Goal: Task Accomplishment & Management: Use online tool/utility

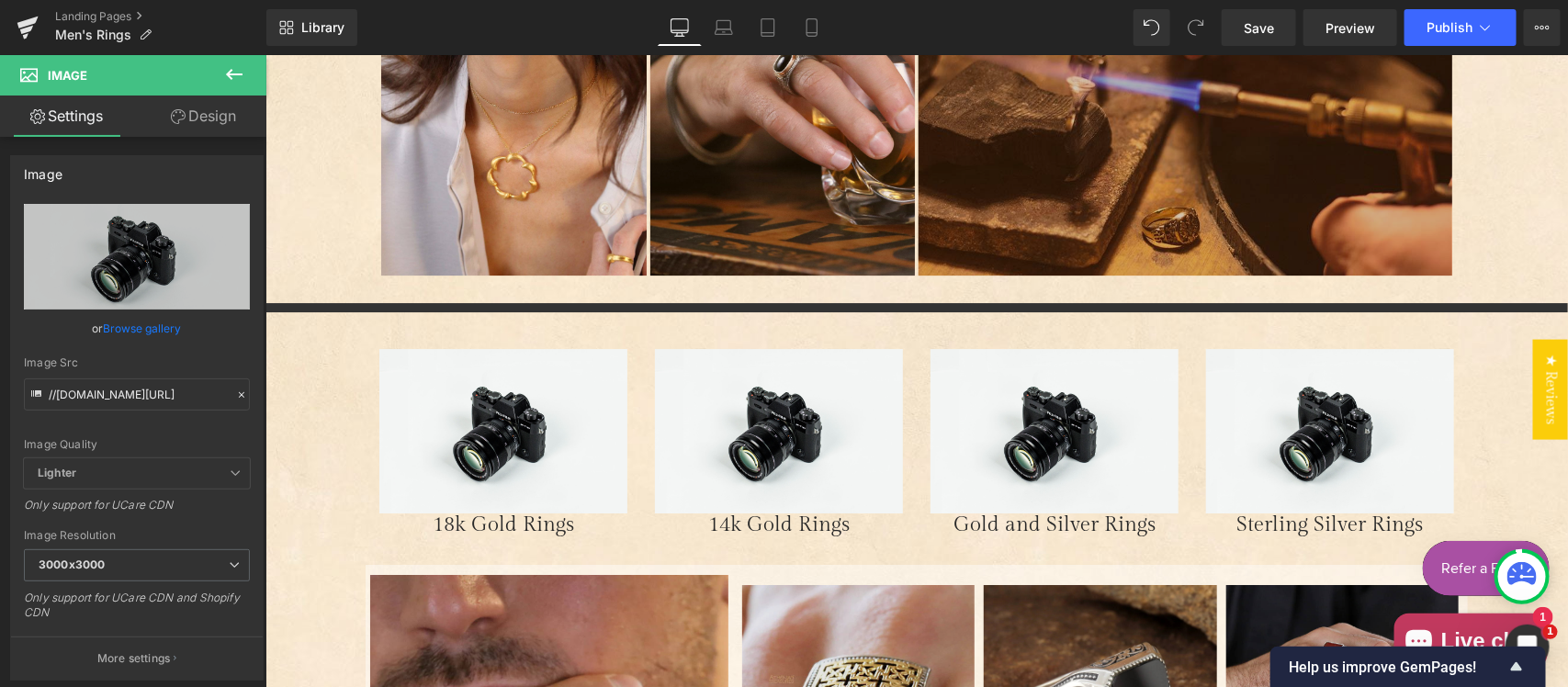
scroll to position [2639, 0]
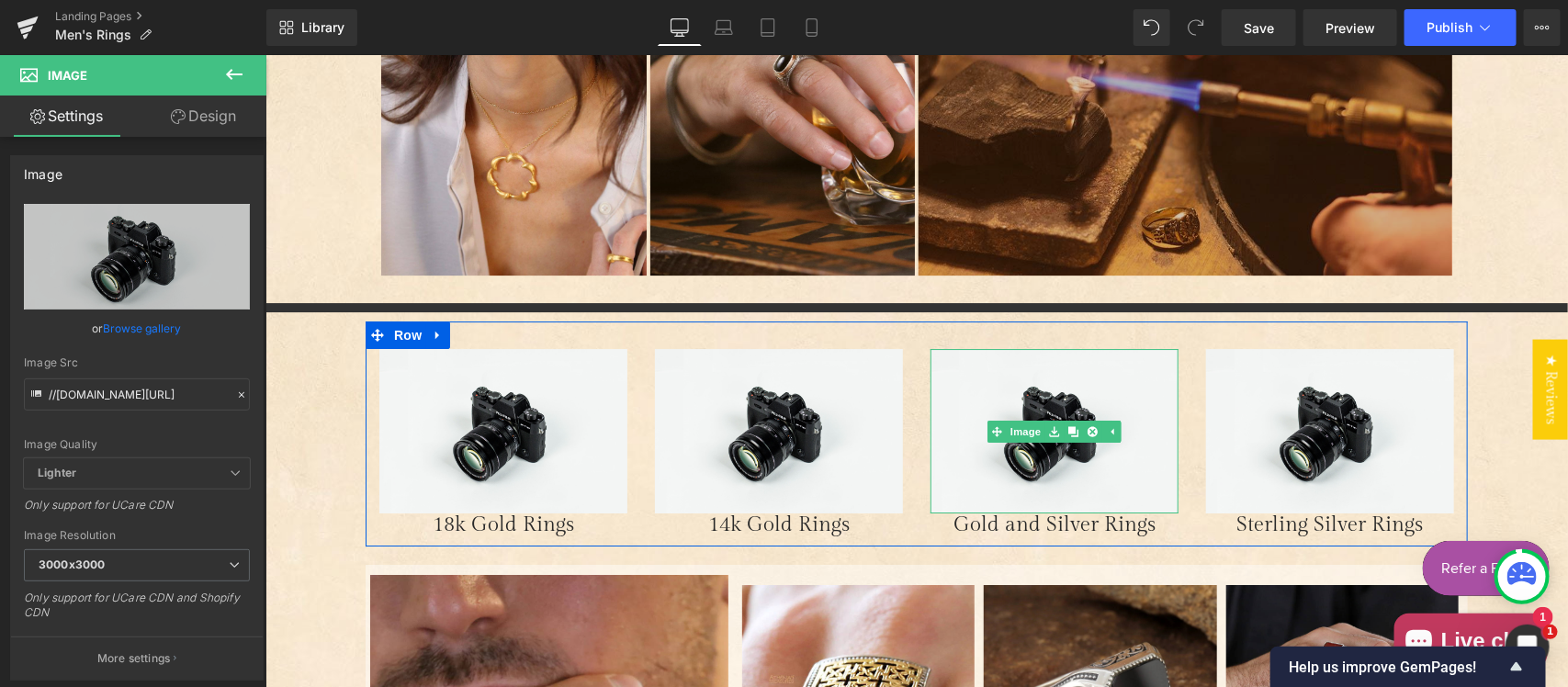
drag, startPoint x: 1021, startPoint y: 432, endPoint x: 338, endPoint y: 479, distance: 684.6
click at [1021, 432] on link "Image" at bounding box center [1015, 431] width 57 height 22
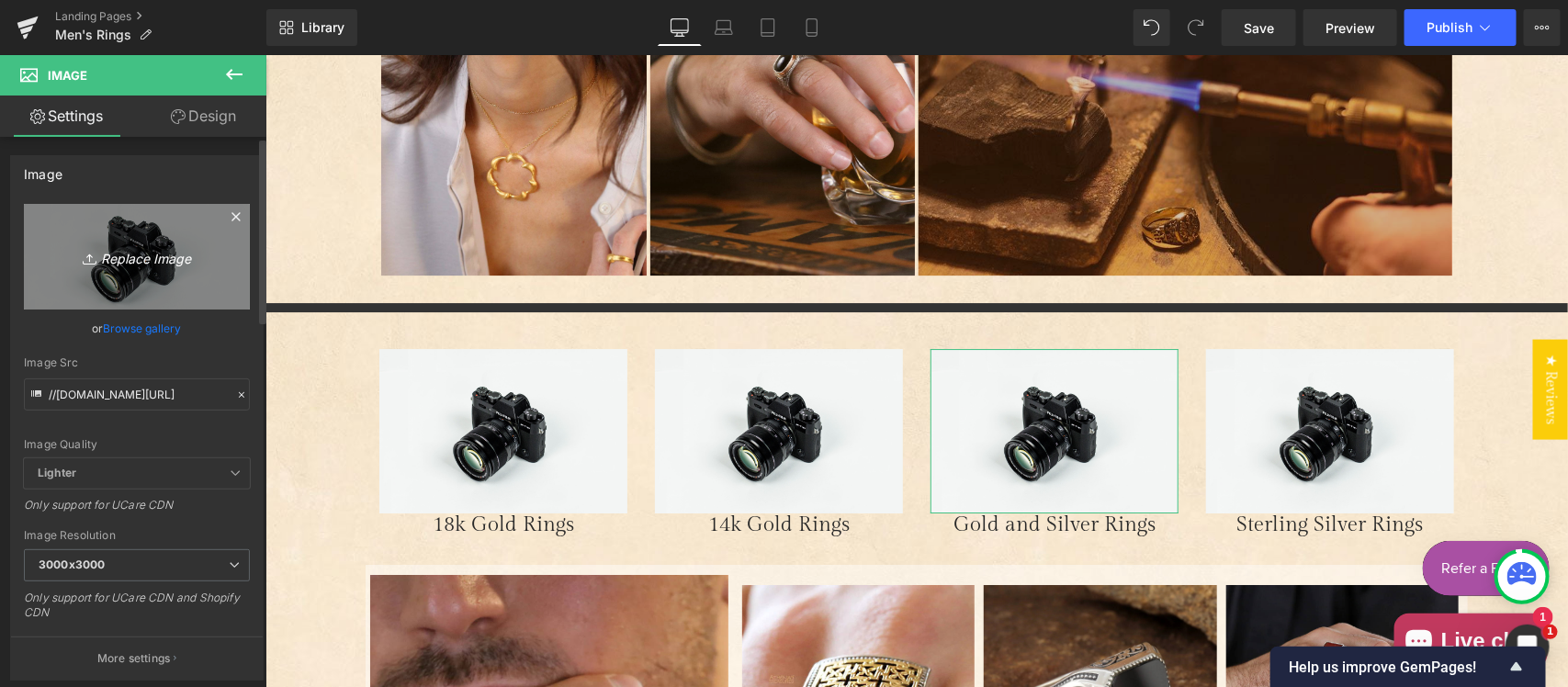
click at [156, 269] on icon "Replace Image" at bounding box center [136, 256] width 147 height 23
type input "C:\fakepath\18k & silver.jpg"
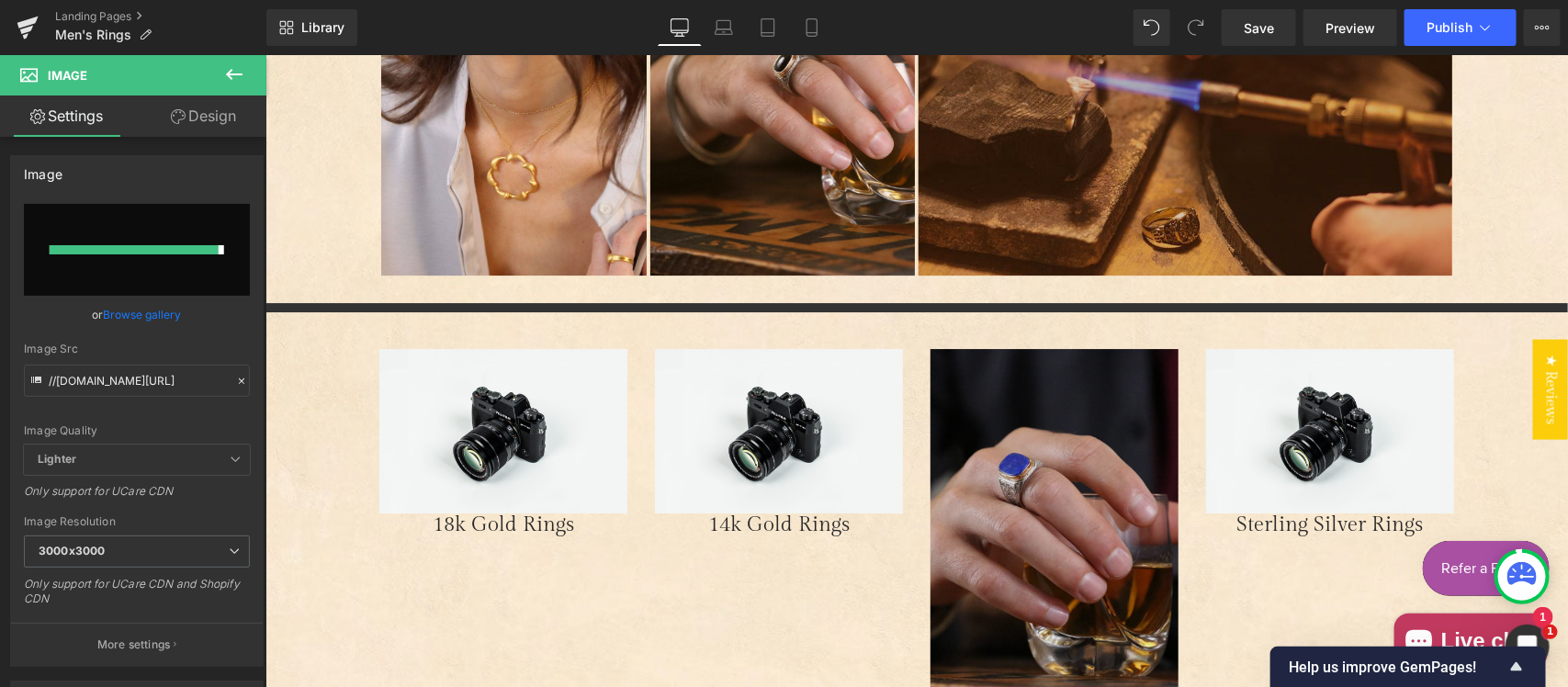
type input "[URL][DOMAIN_NAME]"
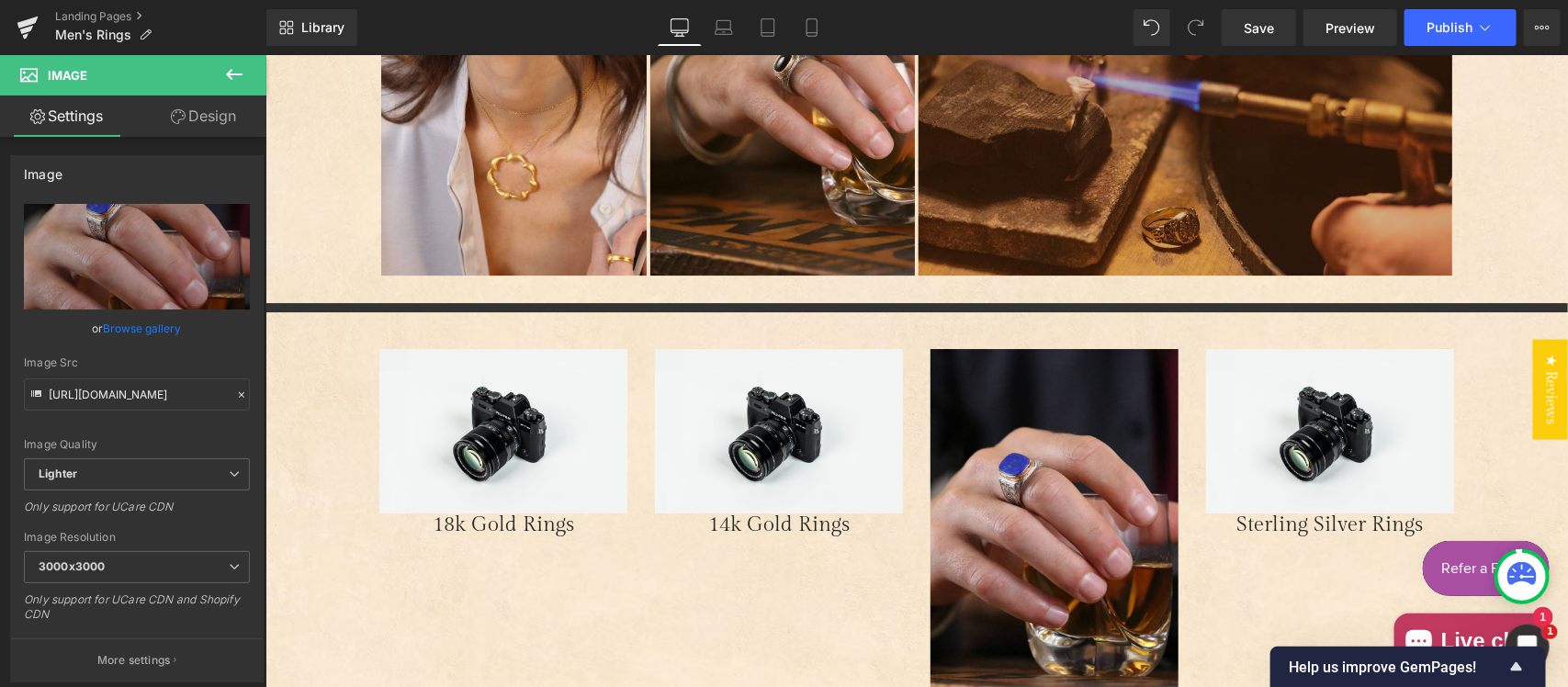
scroll to position [2829, 0]
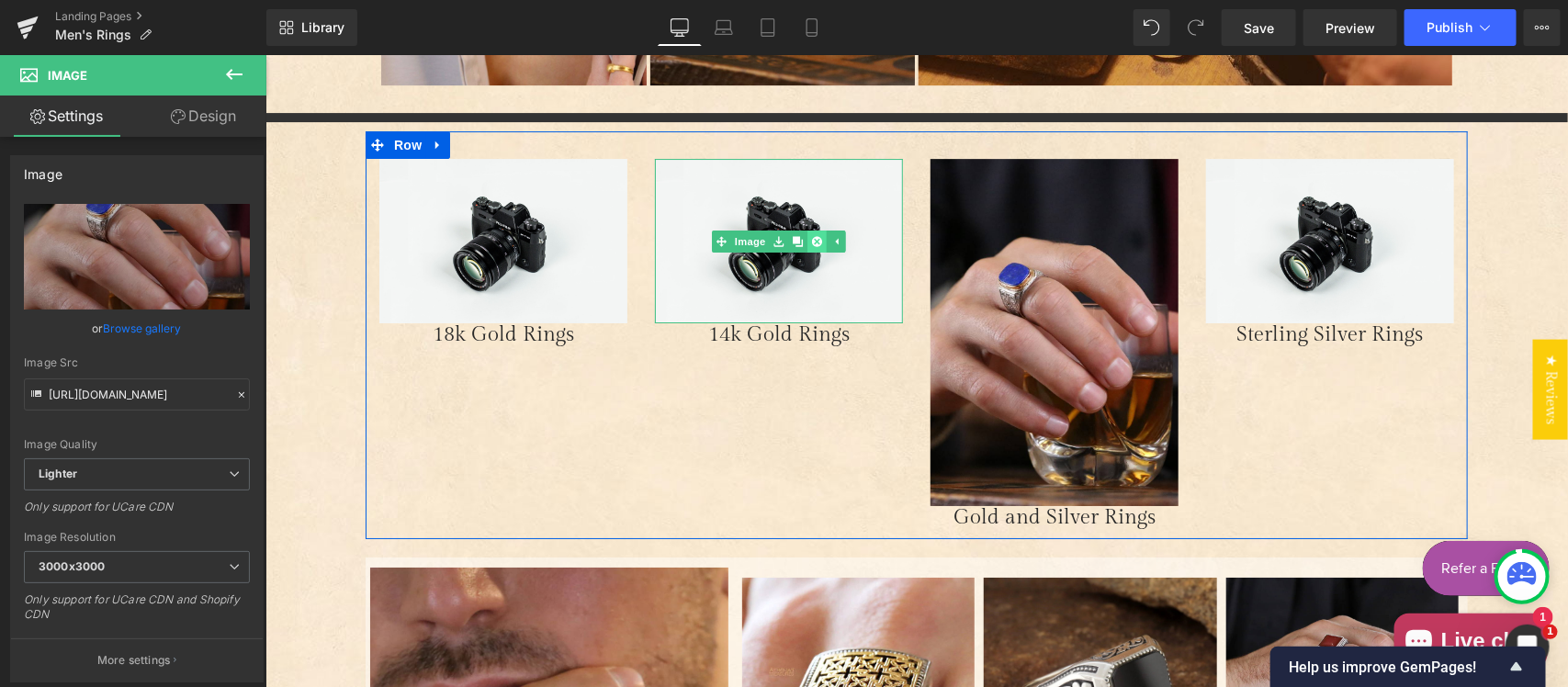
click at [812, 241] on icon "Main content" at bounding box center [815, 240] width 10 height 10
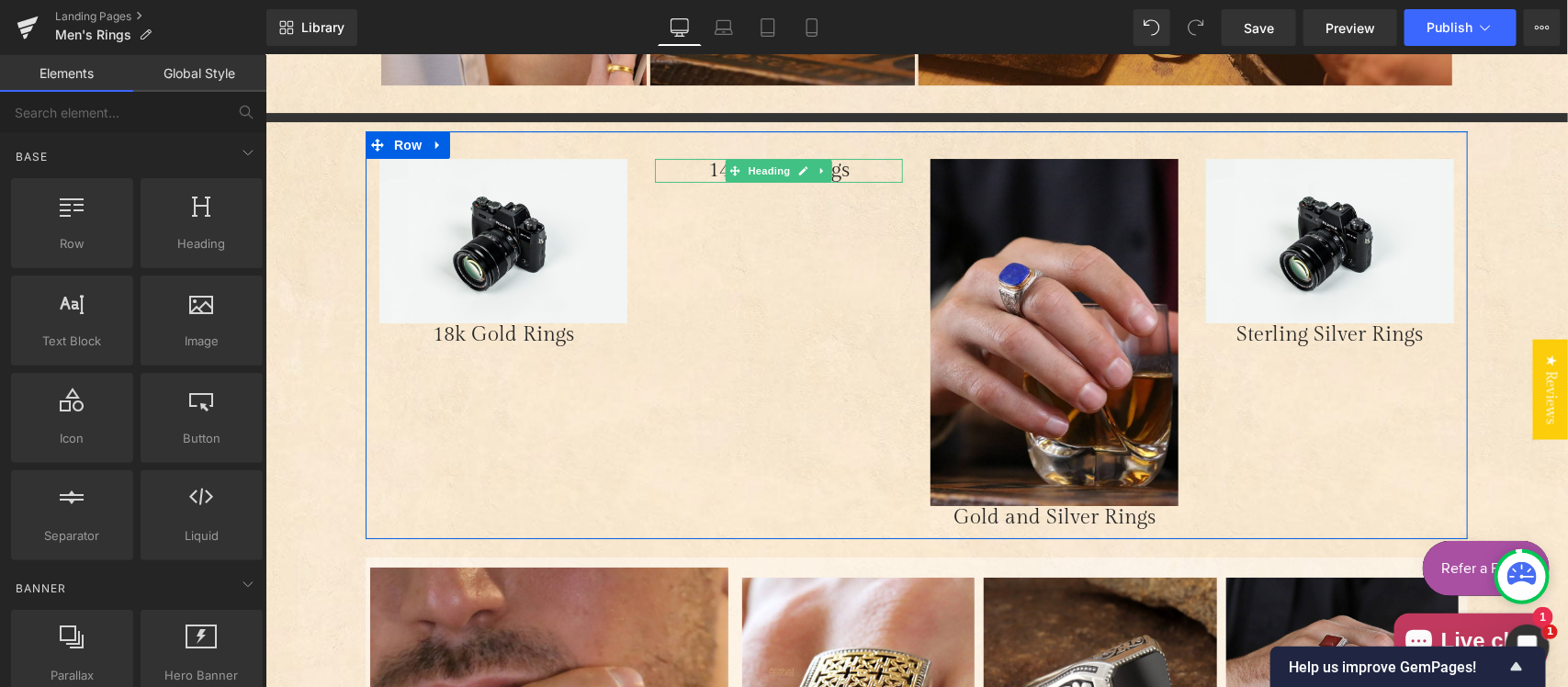
click at [816, 164] on icon "Main content" at bounding box center [821, 169] width 10 height 11
click at [826, 172] on icon "Main content" at bounding box center [831, 170] width 10 height 10
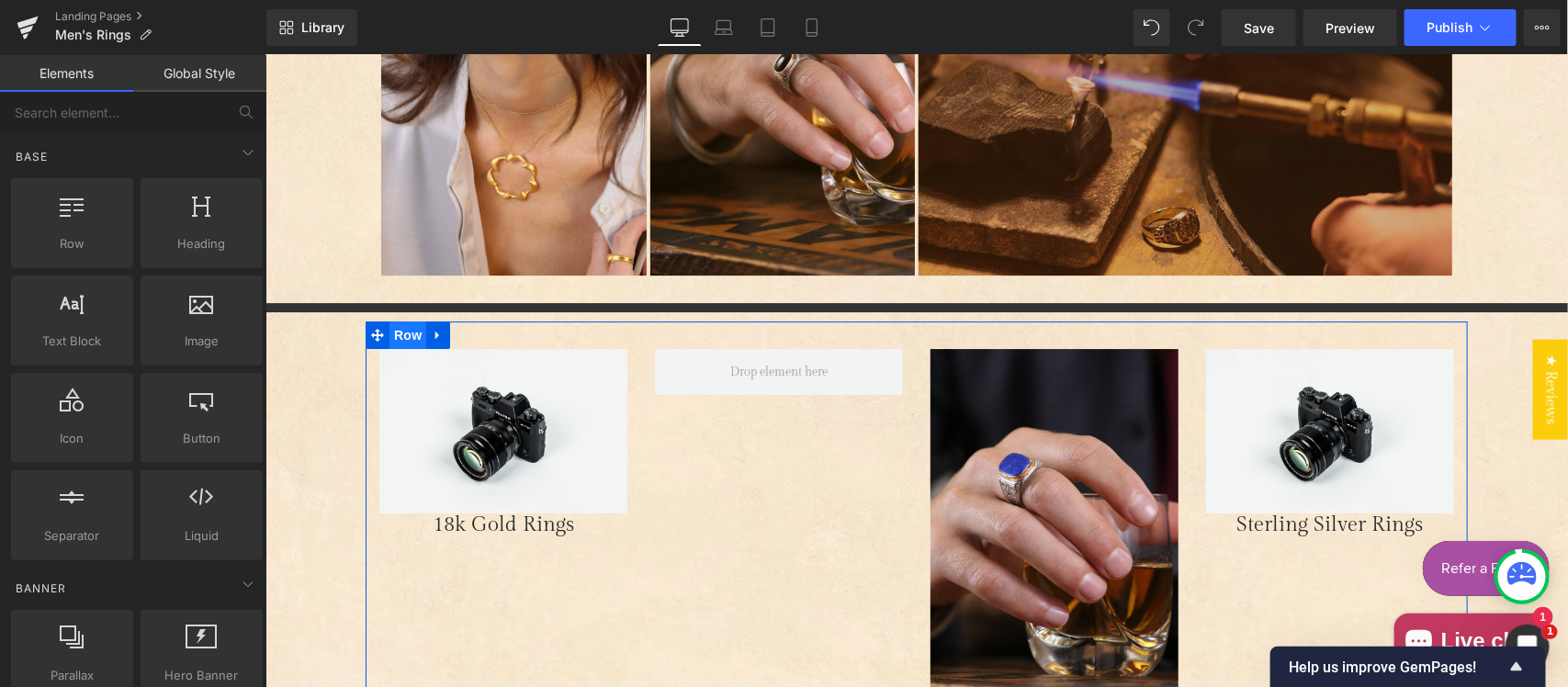
click at [397, 330] on span "Row" at bounding box center [406, 335] width 36 height 28
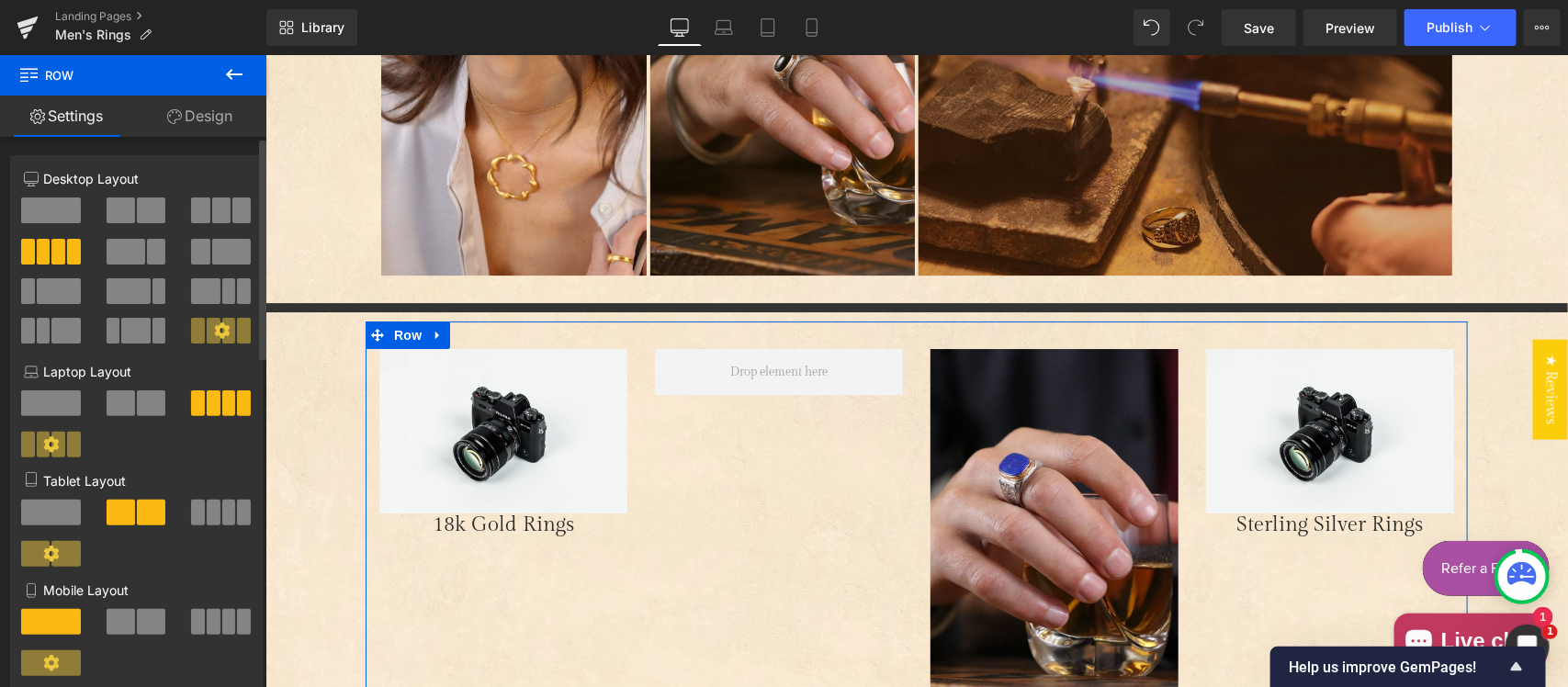
click at [212, 214] on span at bounding box center [221, 211] width 19 height 26
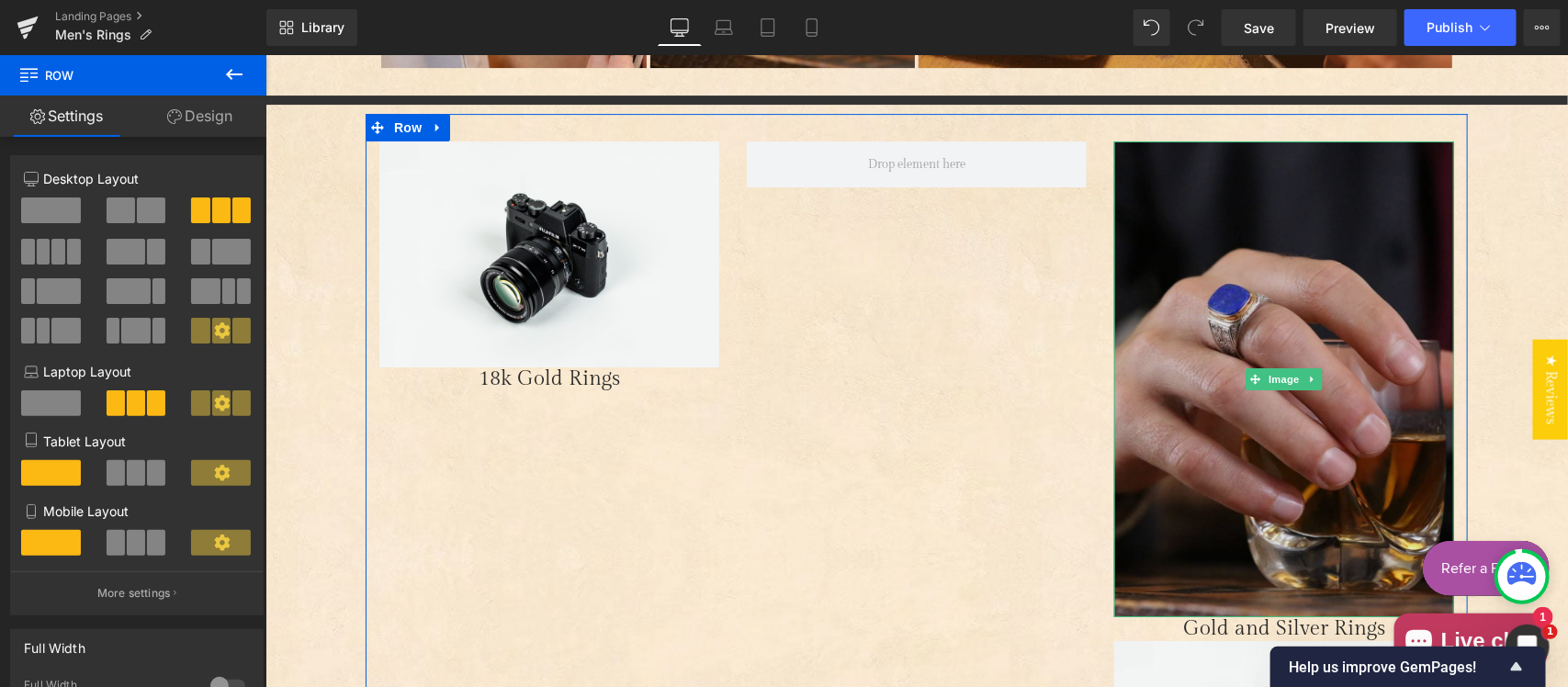
scroll to position [2829, 0]
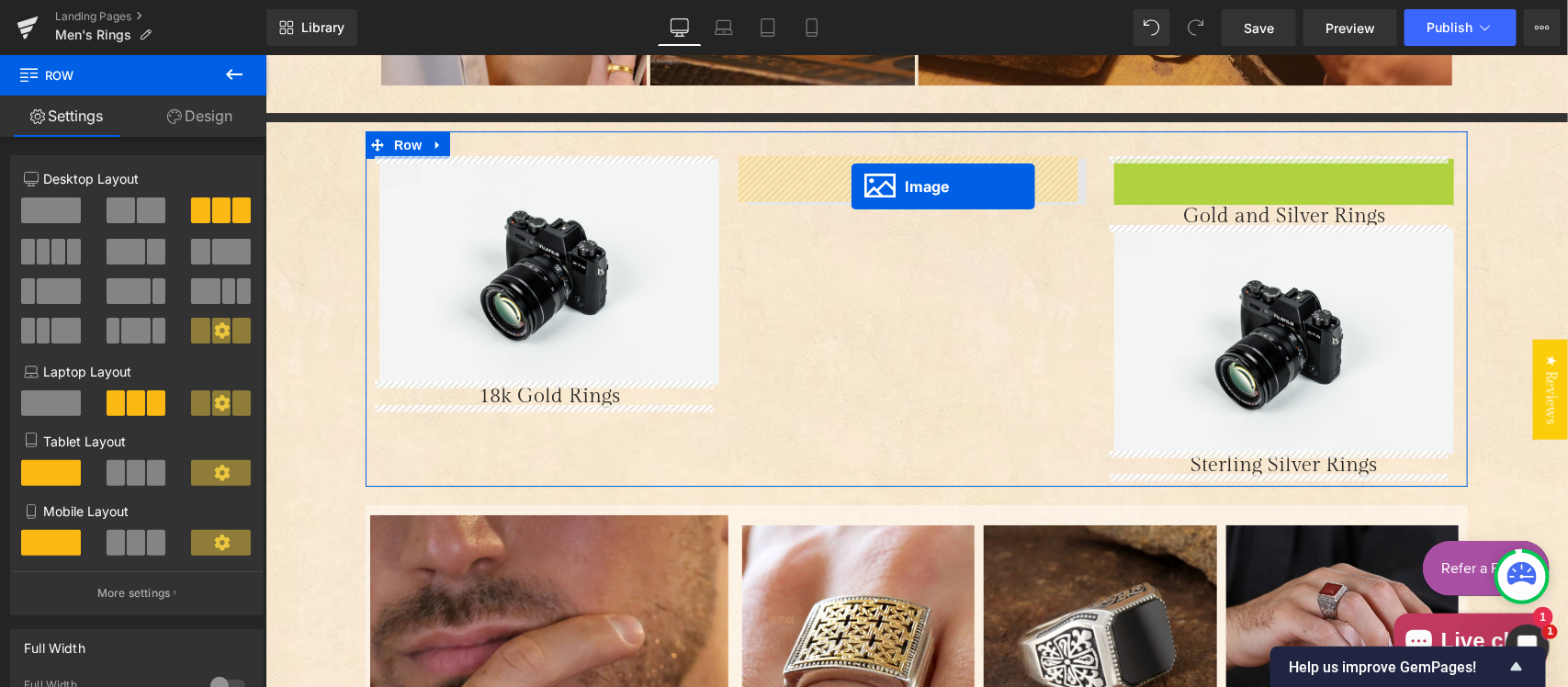
drag, startPoint x: 1241, startPoint y: 383, endPoint x: 850, endPoint y: 186, distance: 437.8
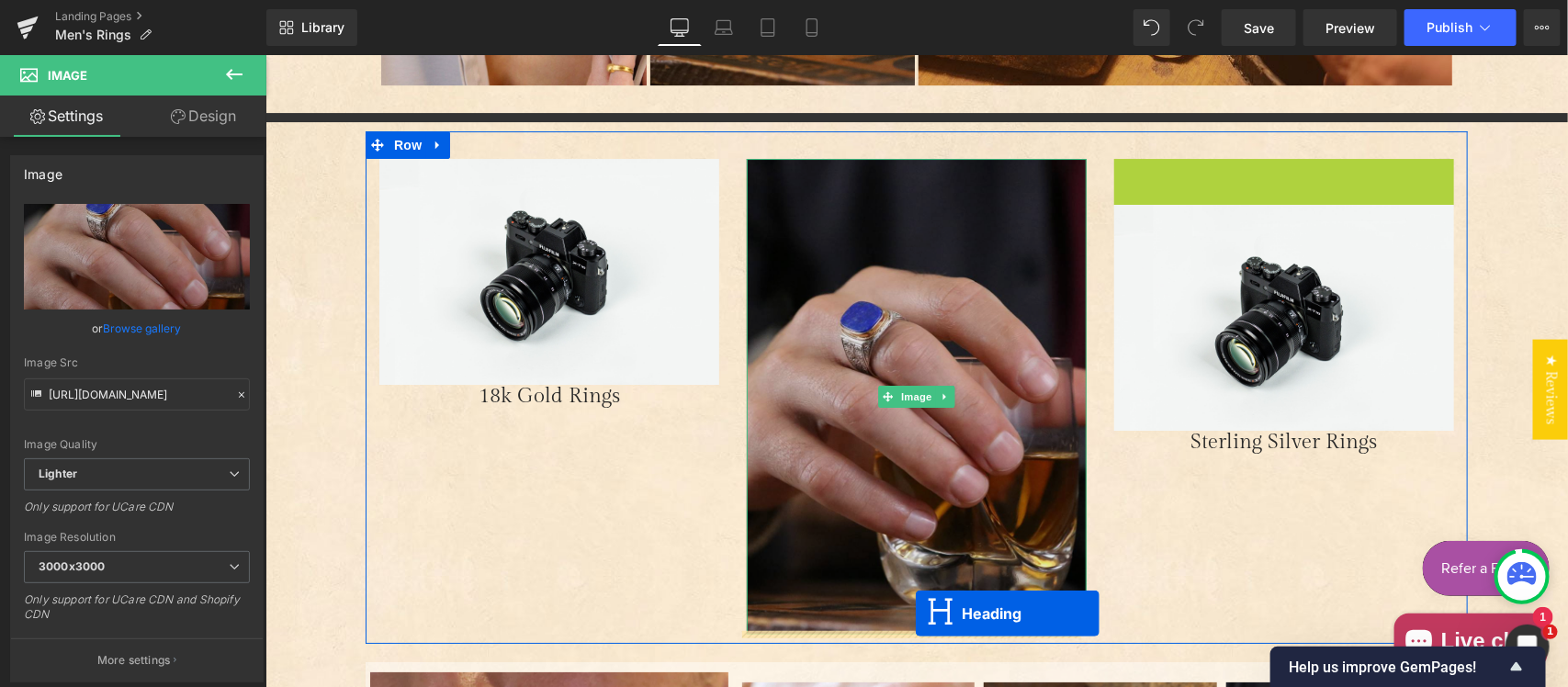
drag, startPoint x: 1227, startPoint y: 162, endPoint x: 914, endPoint y: 613, distance: 549.0
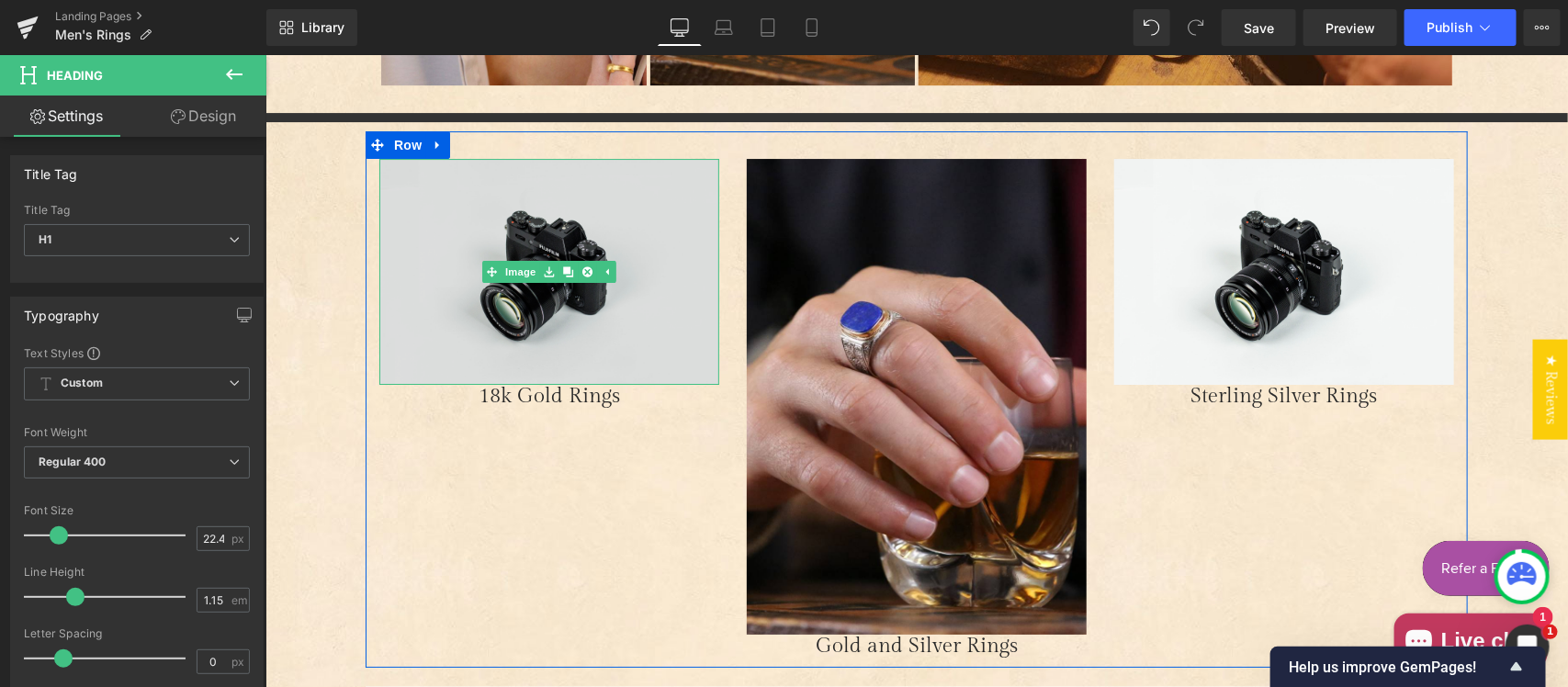
drag, startPoint x: 482, startPoint y: 268, endPoint x: 496, endPoint y: 285, distance: 22.0
click at [482, 268] on div "Image" at bounding box center [548, 271] width 339 height 225
click at [496, 271] on icon "Main content" at bounding box center [491, 271] width 10 height 11
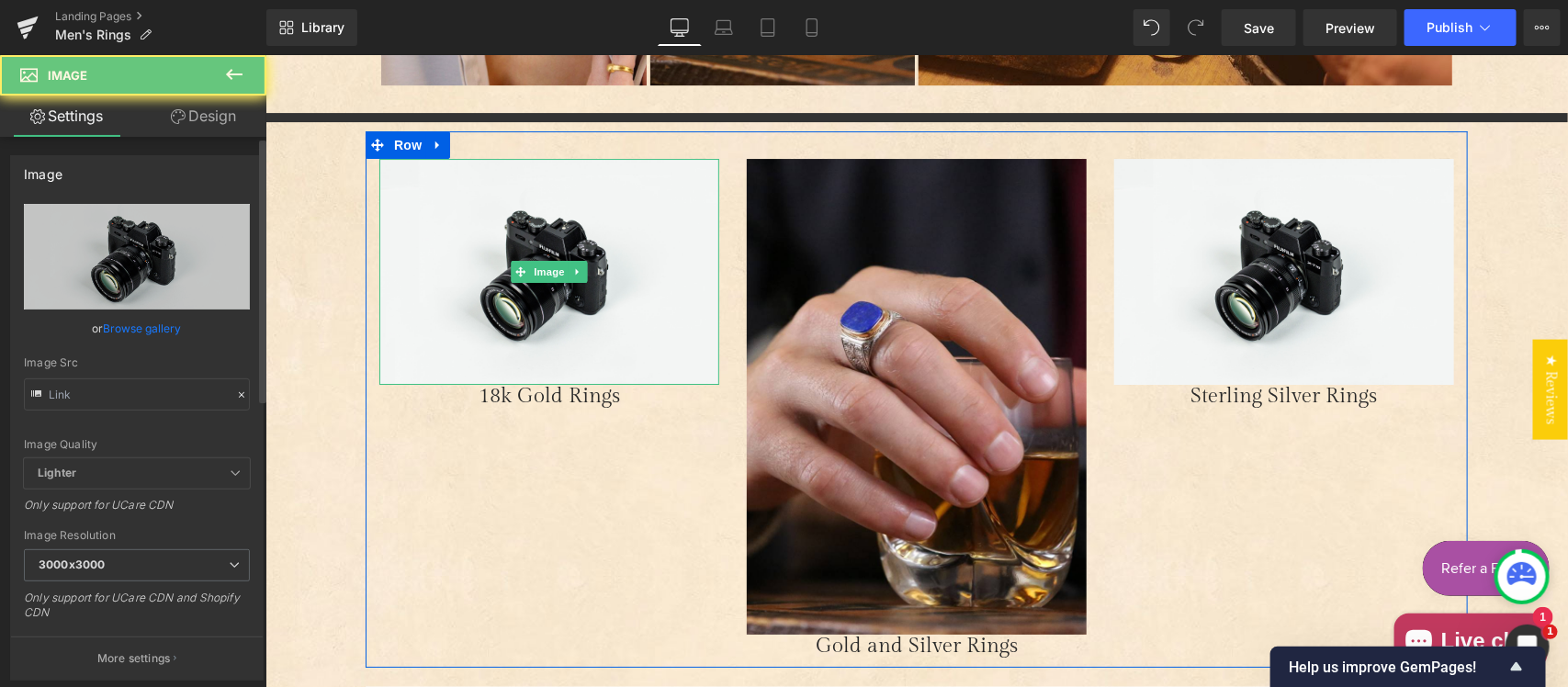
type input "//[DOMAIN_NAME][URL]"
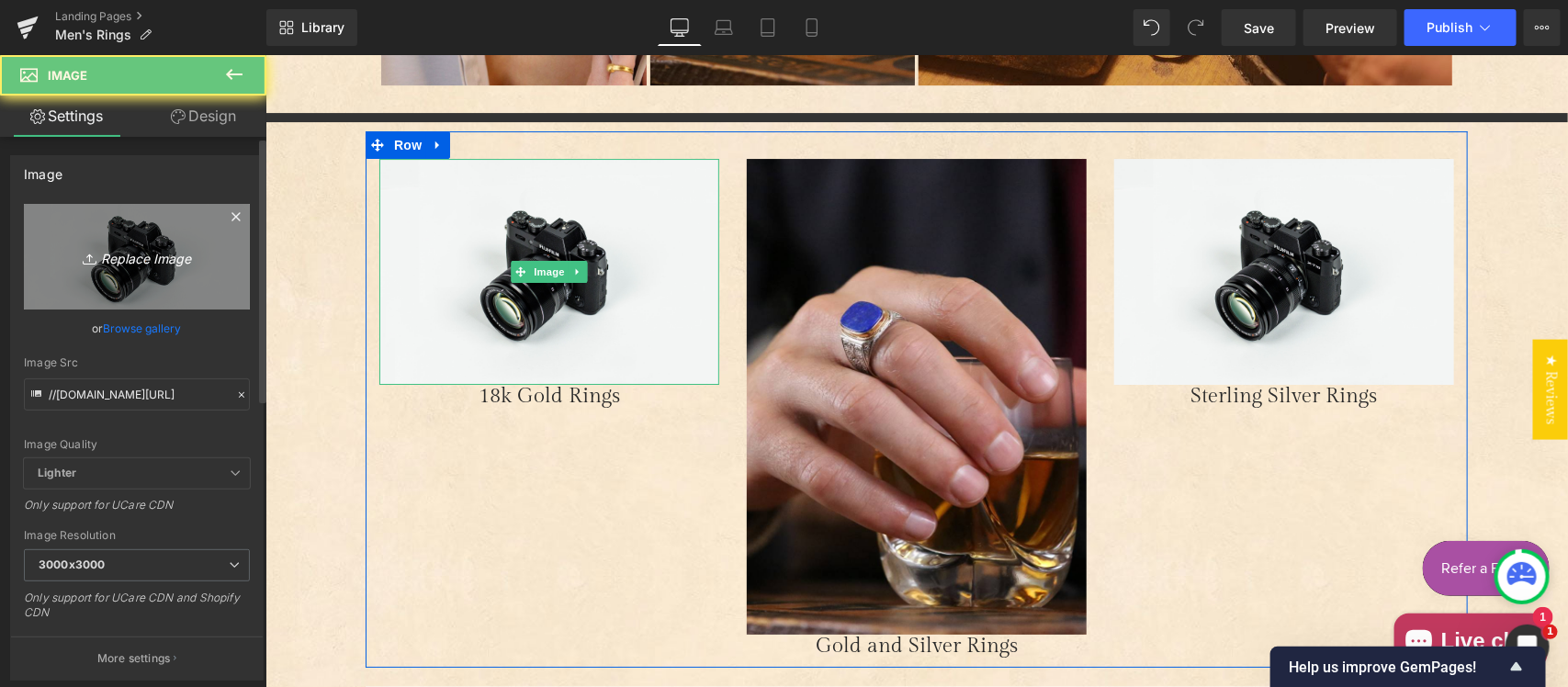
click at [121, 259] on icon "Replace Image" at bounding box center [136, 256] width 147 height 23
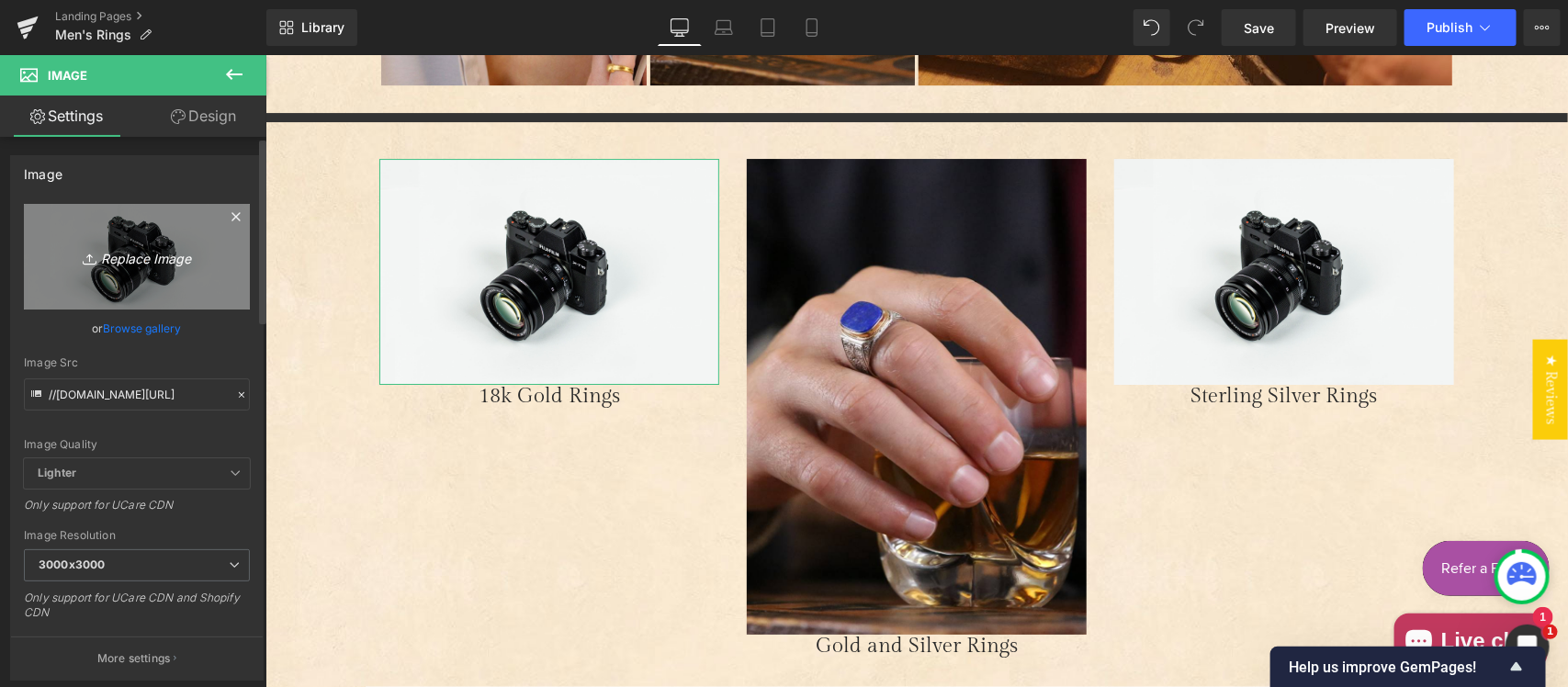
type input "C:\fakepath\18k.jpg"
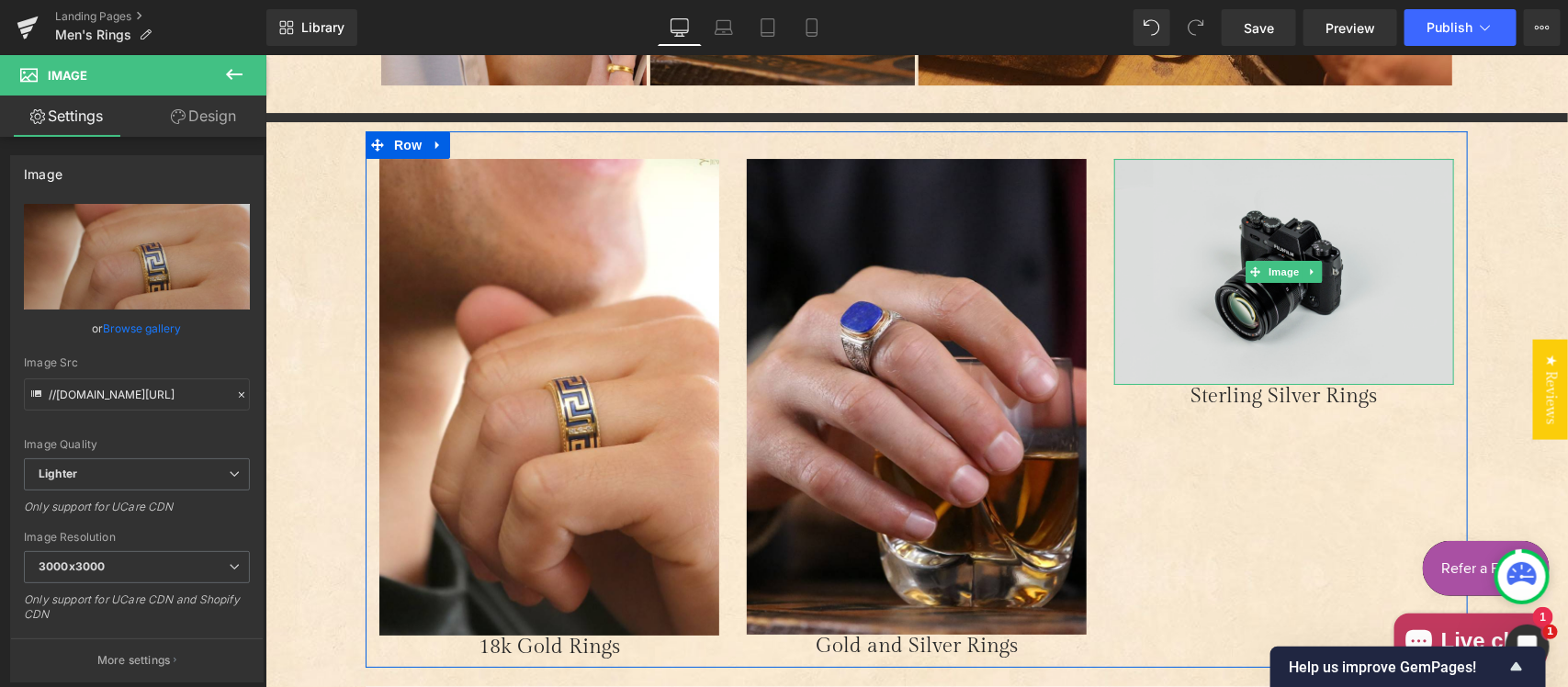
type input "[URL][DOMAIN_NAME]"
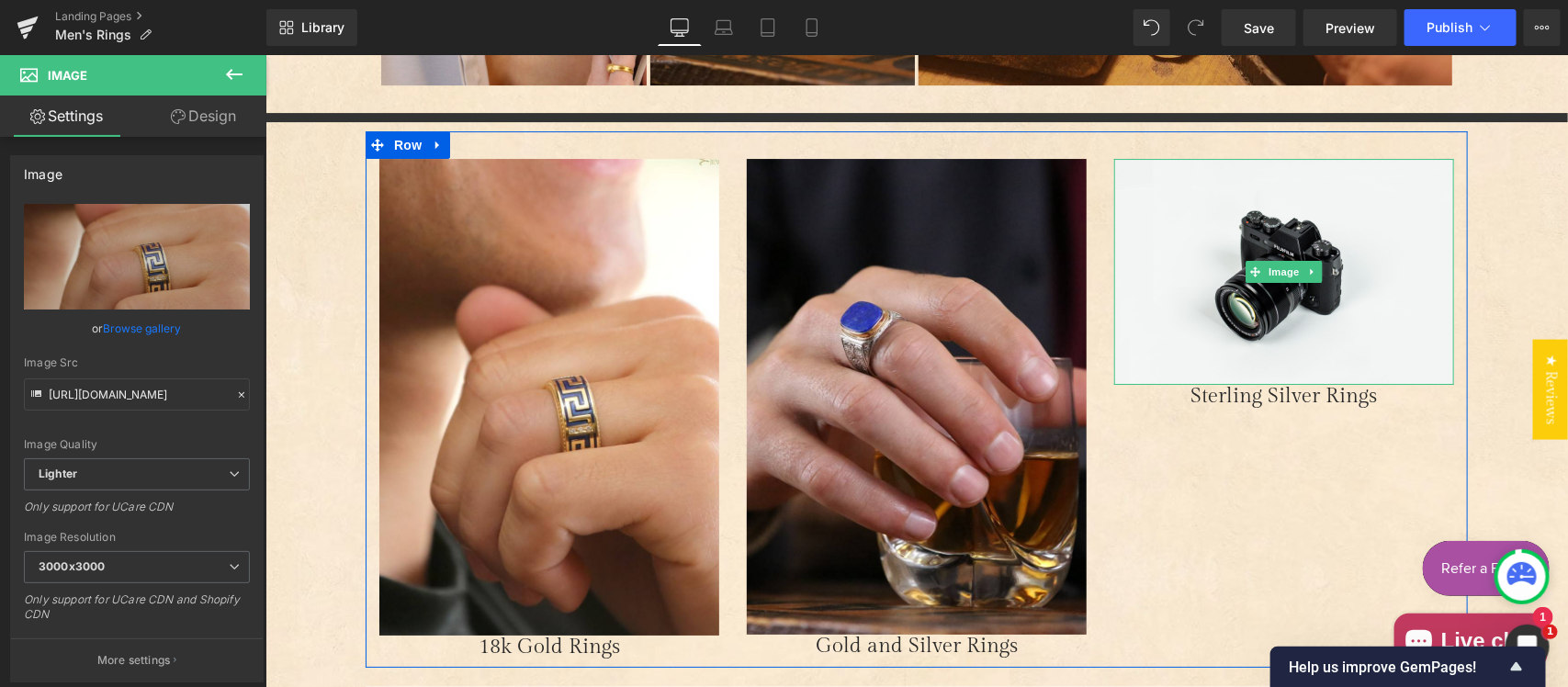
click at [1279, 266] on span "Image" at bounding box center [1283, 271] width 38 height 22
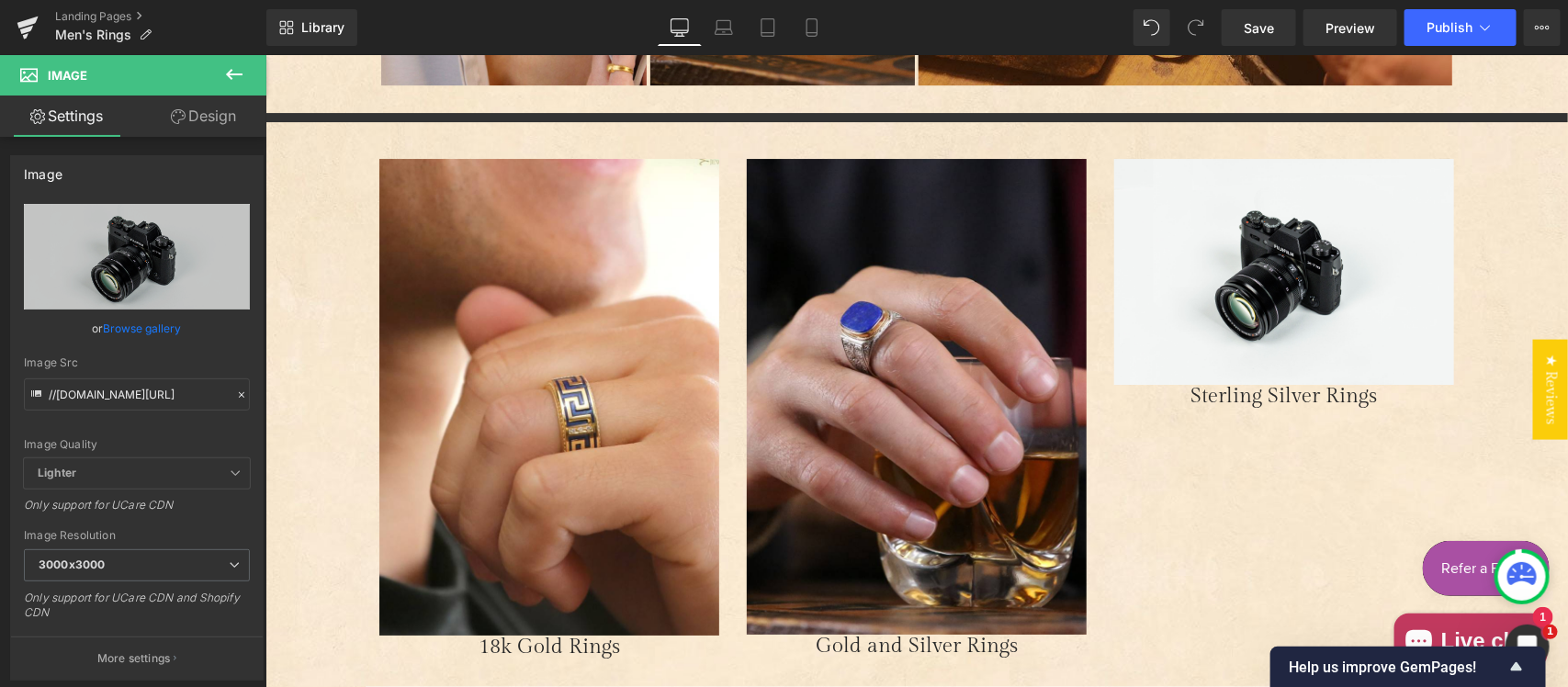
click at [338, 323] on div "Men's Rings Heading Handcrafted Jewelry From [GEOGRAPHIC_DATA] Heading Video Bg…" at bounding box center [916, 6] width 1302 height 5077
click at [1274, 267] on div "Image" at bounding box center [1283, 271] width 339 height 225
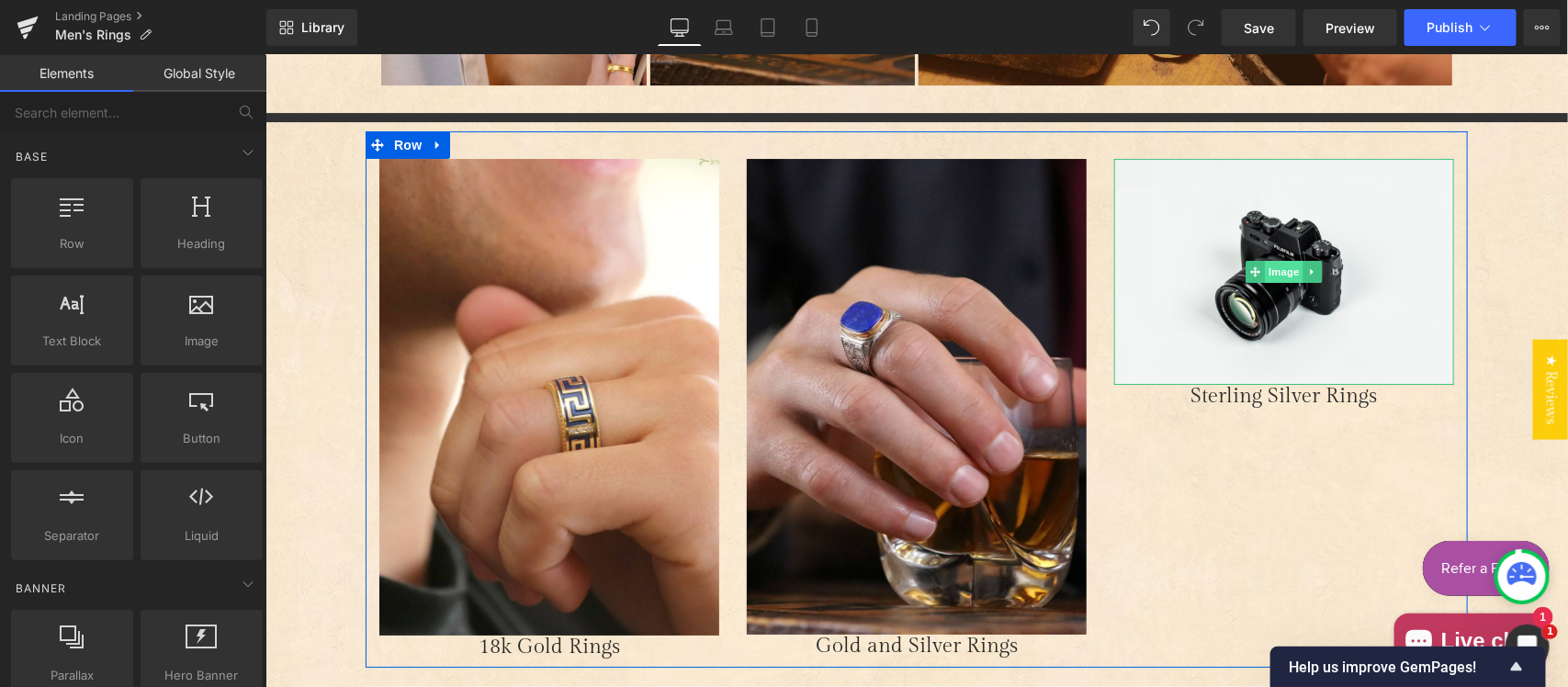
click at [1271, 271] on span "Image" at bounding box center [1283, 271] width 38 height 22
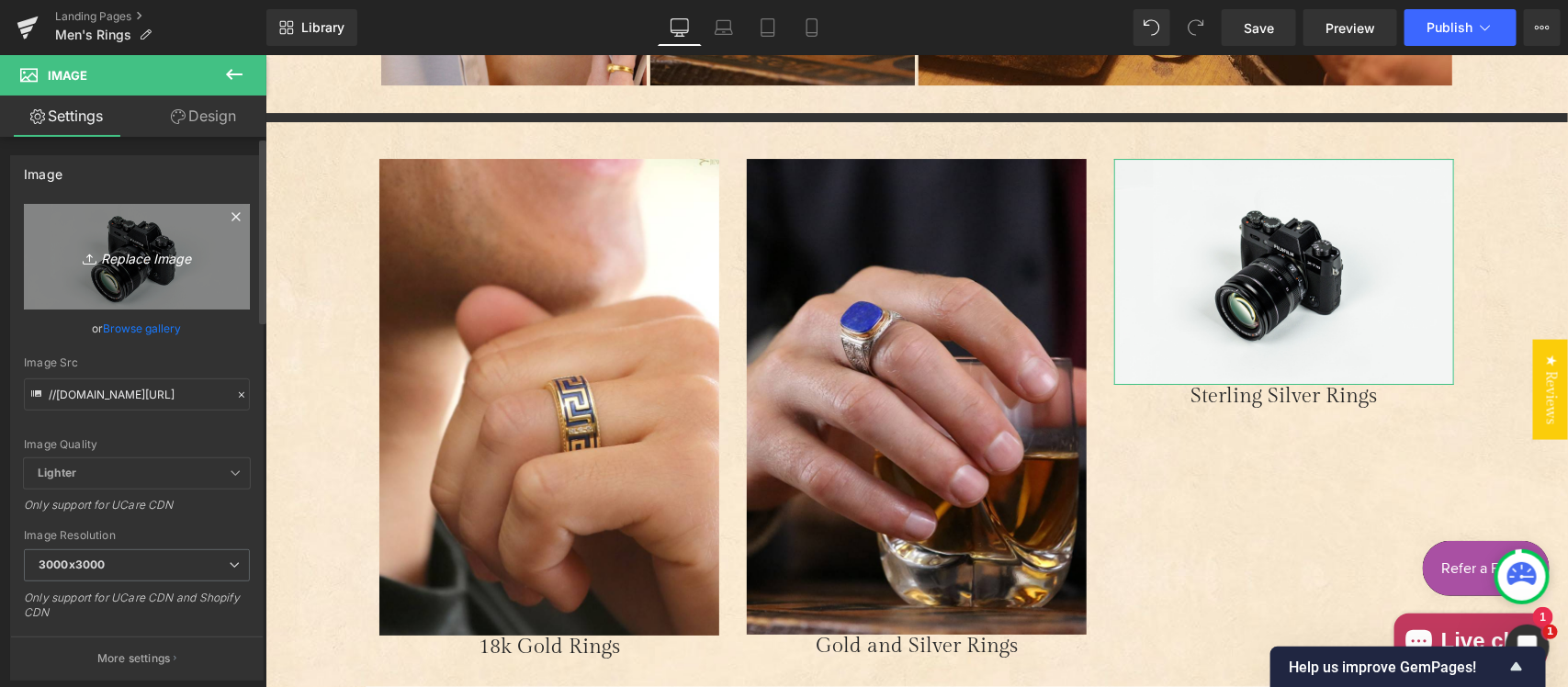
click at [151, 253] on icon "Replace Image" at bounding box center [136, 256] width 147 height 23
type input "C:\fakepath\Silver.jpg"
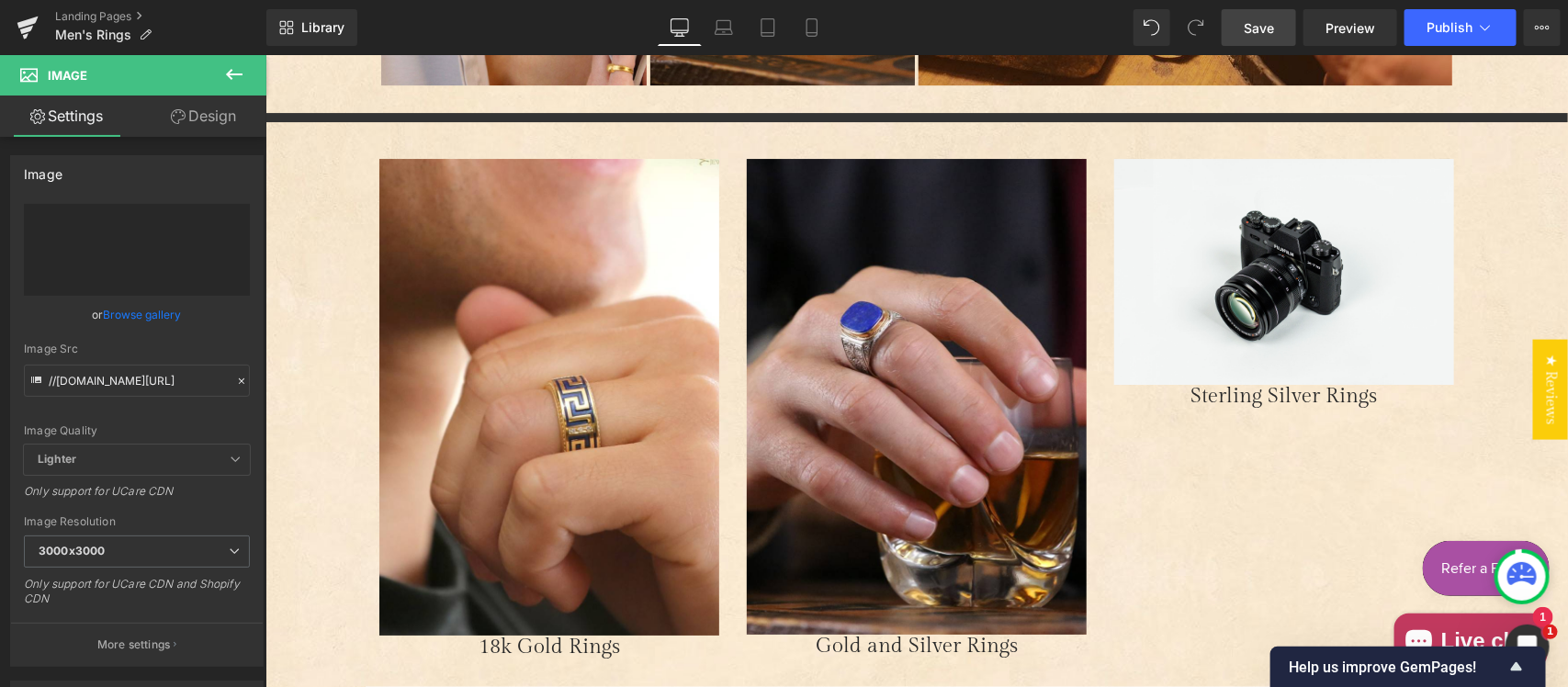
type input "[URL][DOMAIN_NAME]"
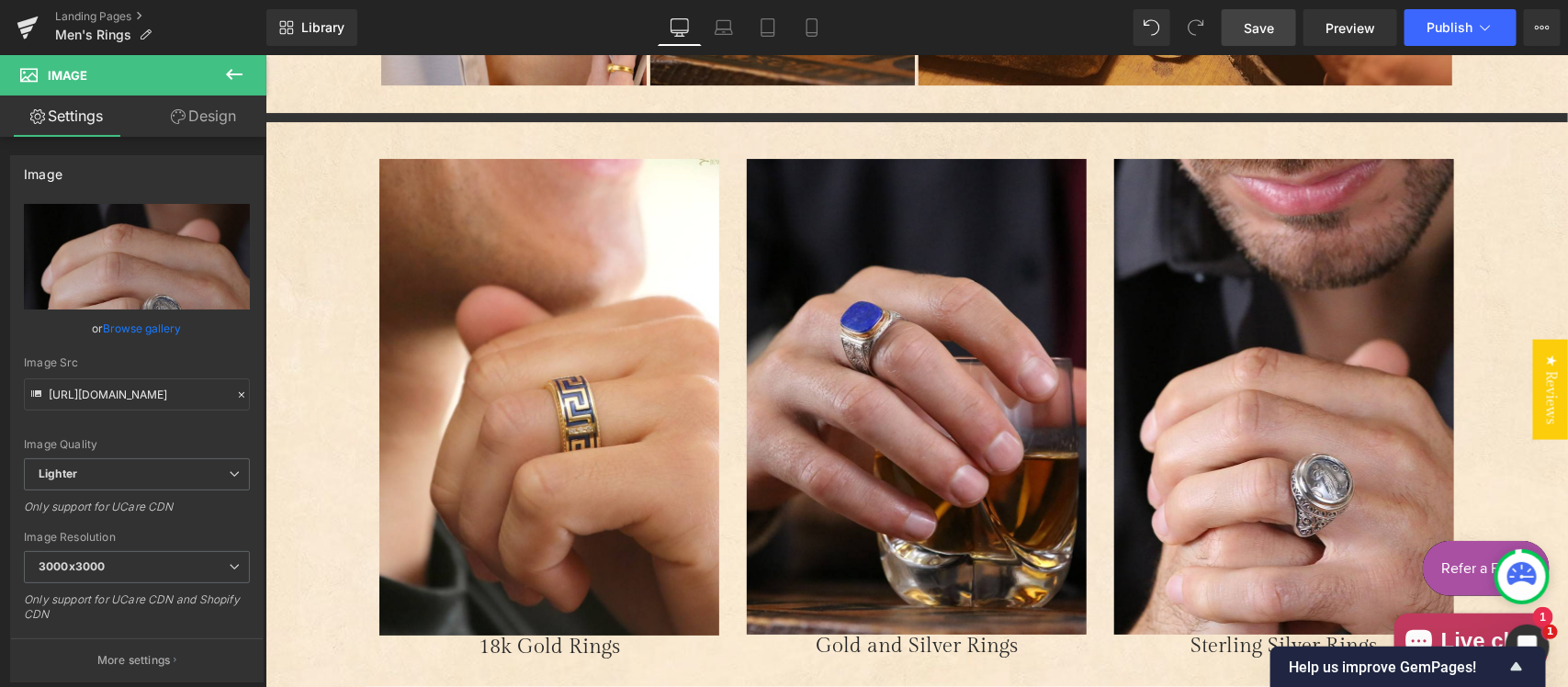
click at [1270, 29] on span "Save" at bounding box center [1258, 29] width 30 height 20
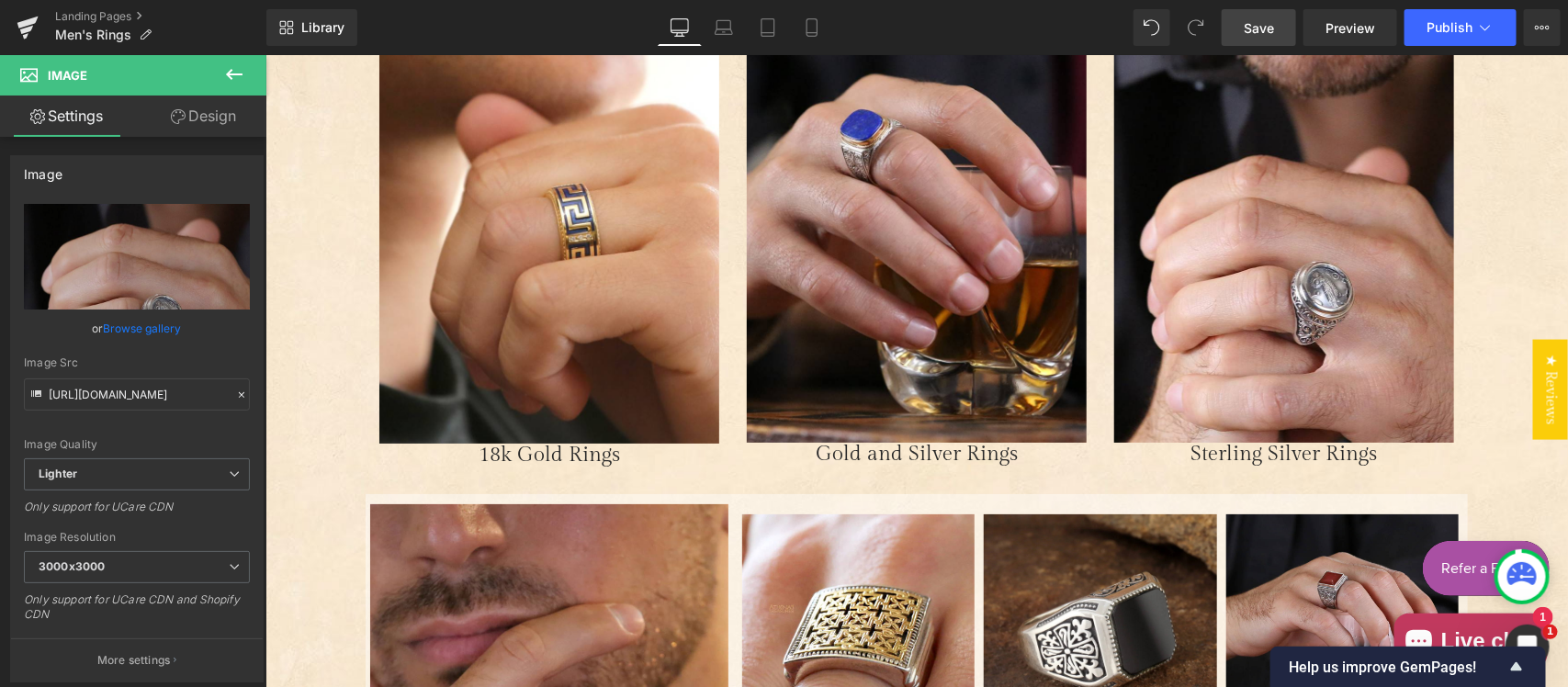
click at [227, 74] on icon at bounding box center [234, 74] width 17 height 11
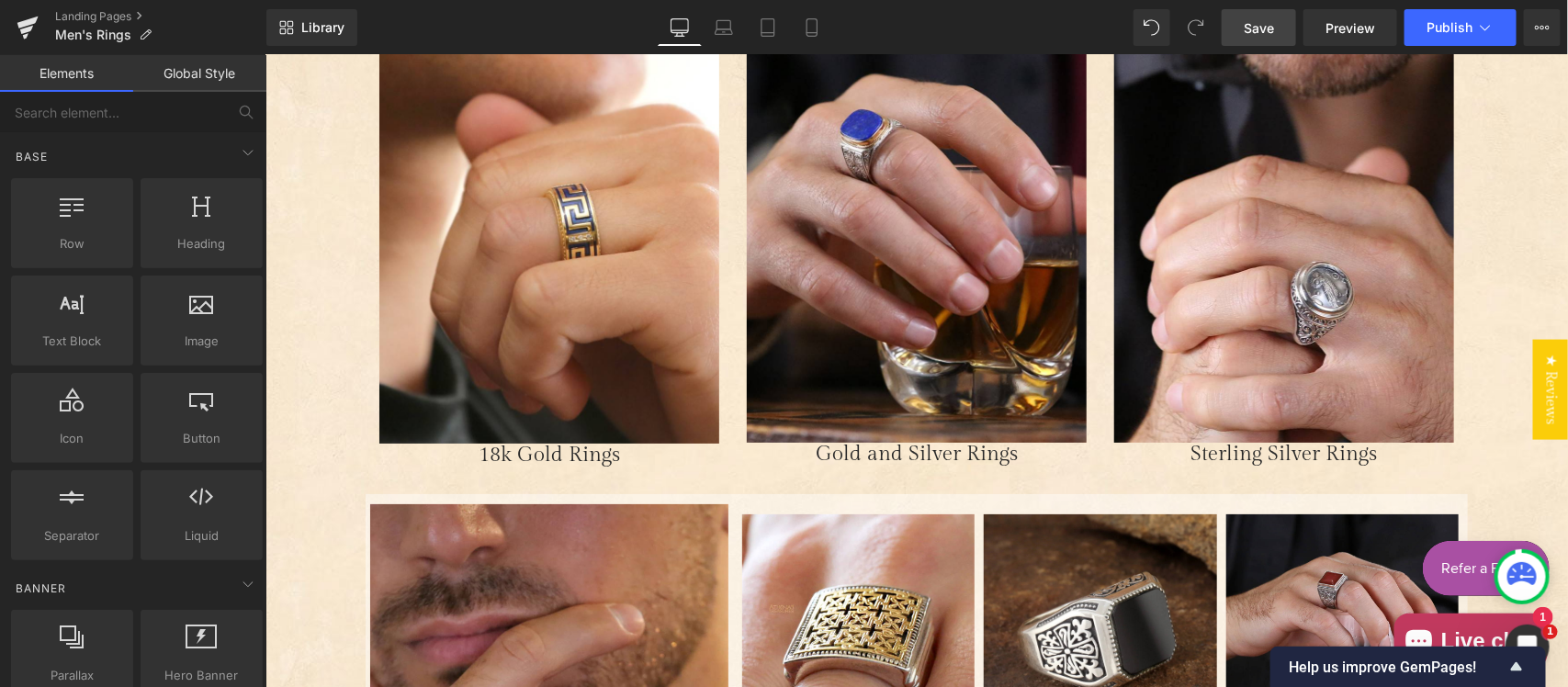
scroll to position [191, 0]
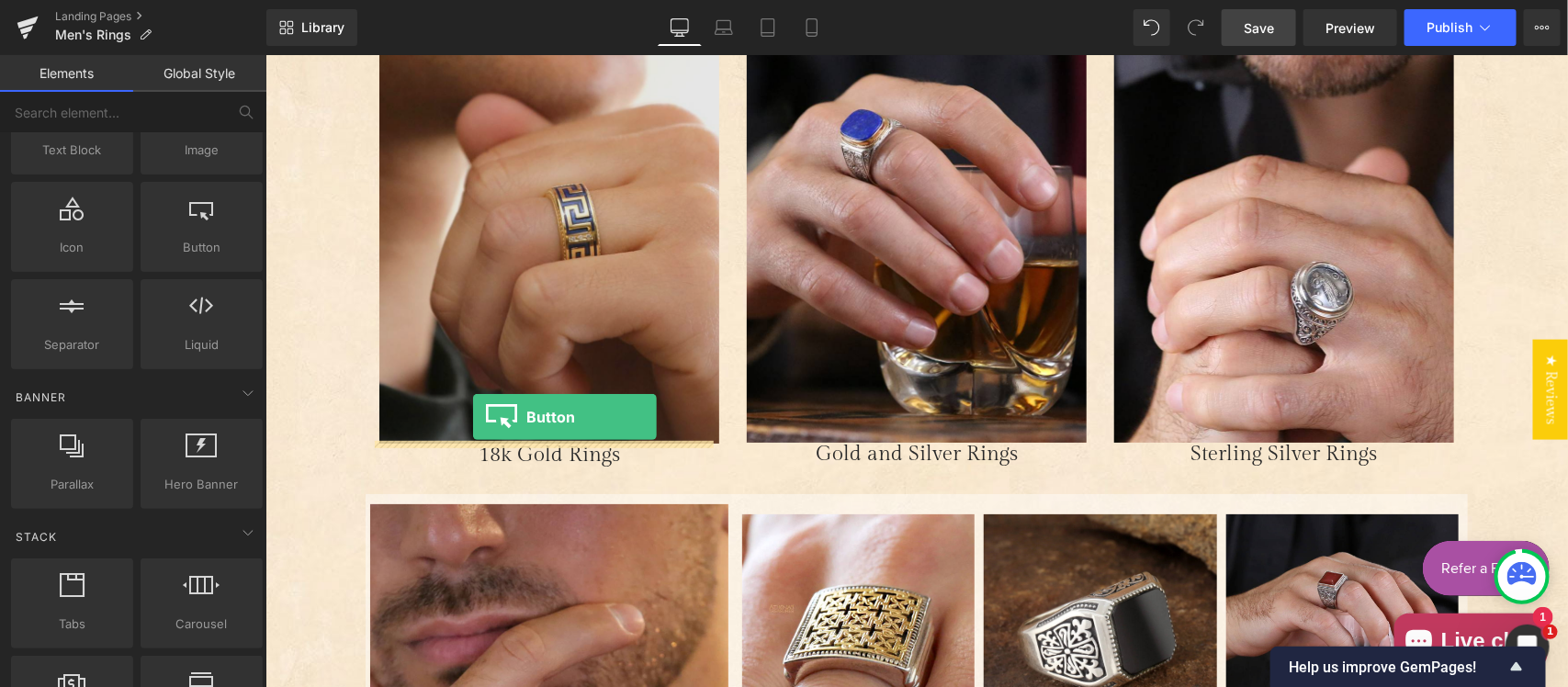
drag, startPoint x: 379, startPoint y: 417, endPoint x: 471, endPoint y: 415, distance: 92.0
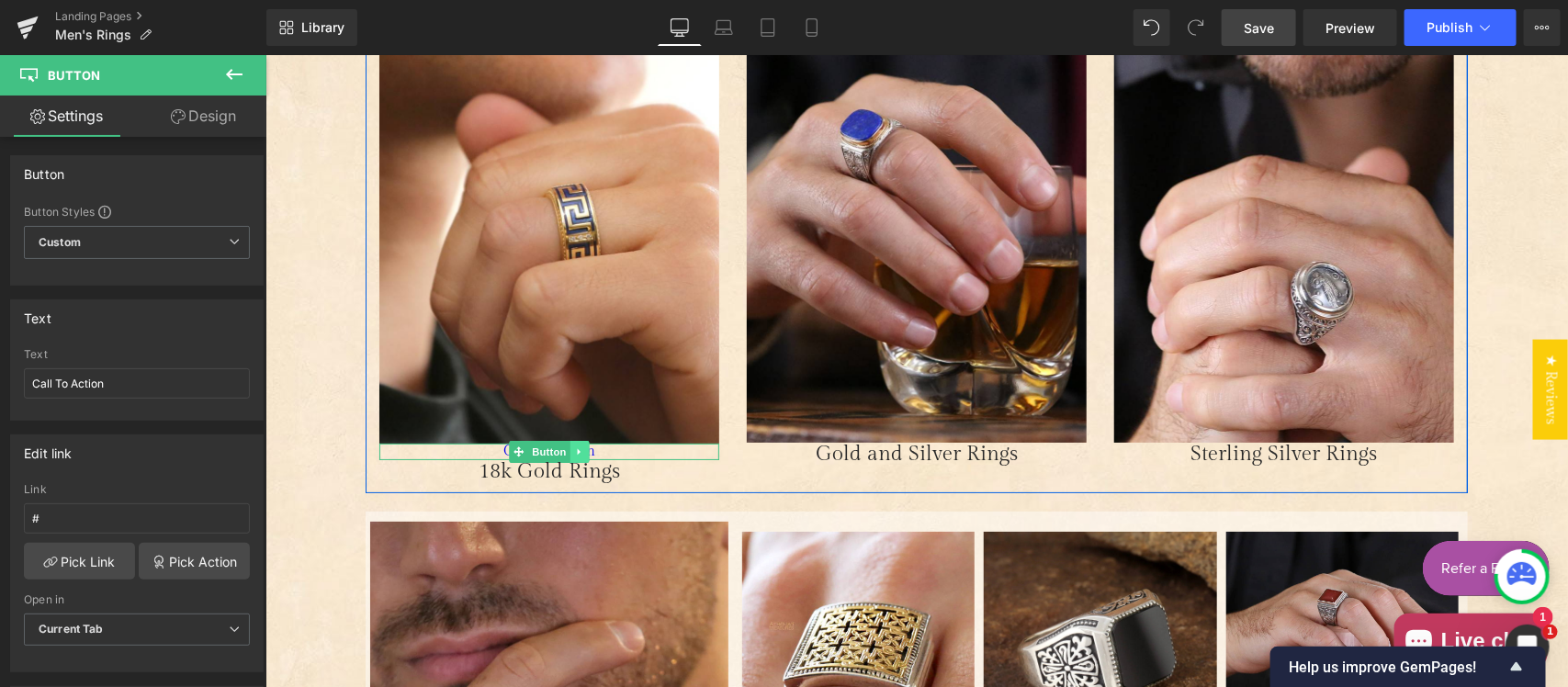
click at [575, 450] on link "Main content" at bounding box center [579, 451] width 20 height 22
click at [583, 448] on icon "Main content" at bounding box center [588, 451] width 10 height 10
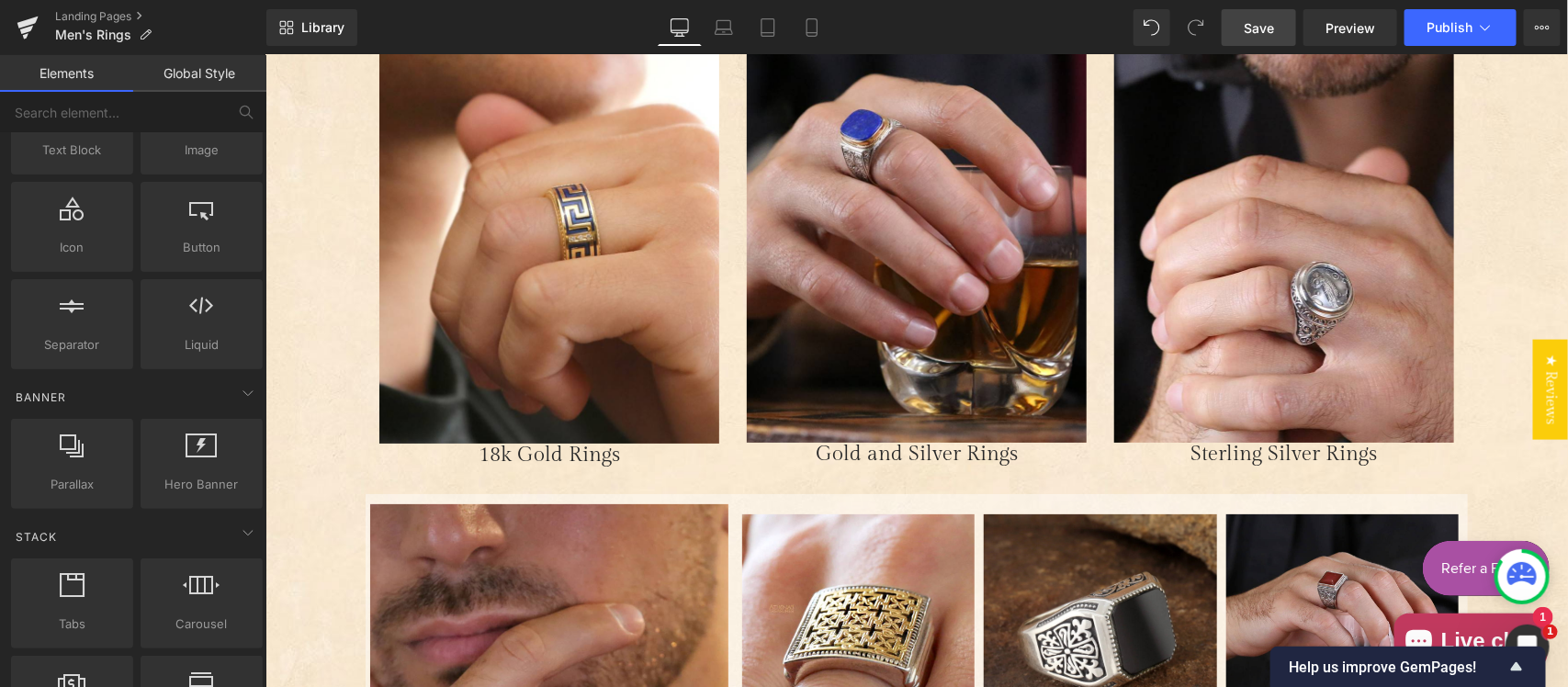
click at [1264, 28] on span "Save" at bounding box center [1258, 29] width 30 height 20
click at [326, 26] on span "Library" at bounding box center [323, 28] width 43 height 17
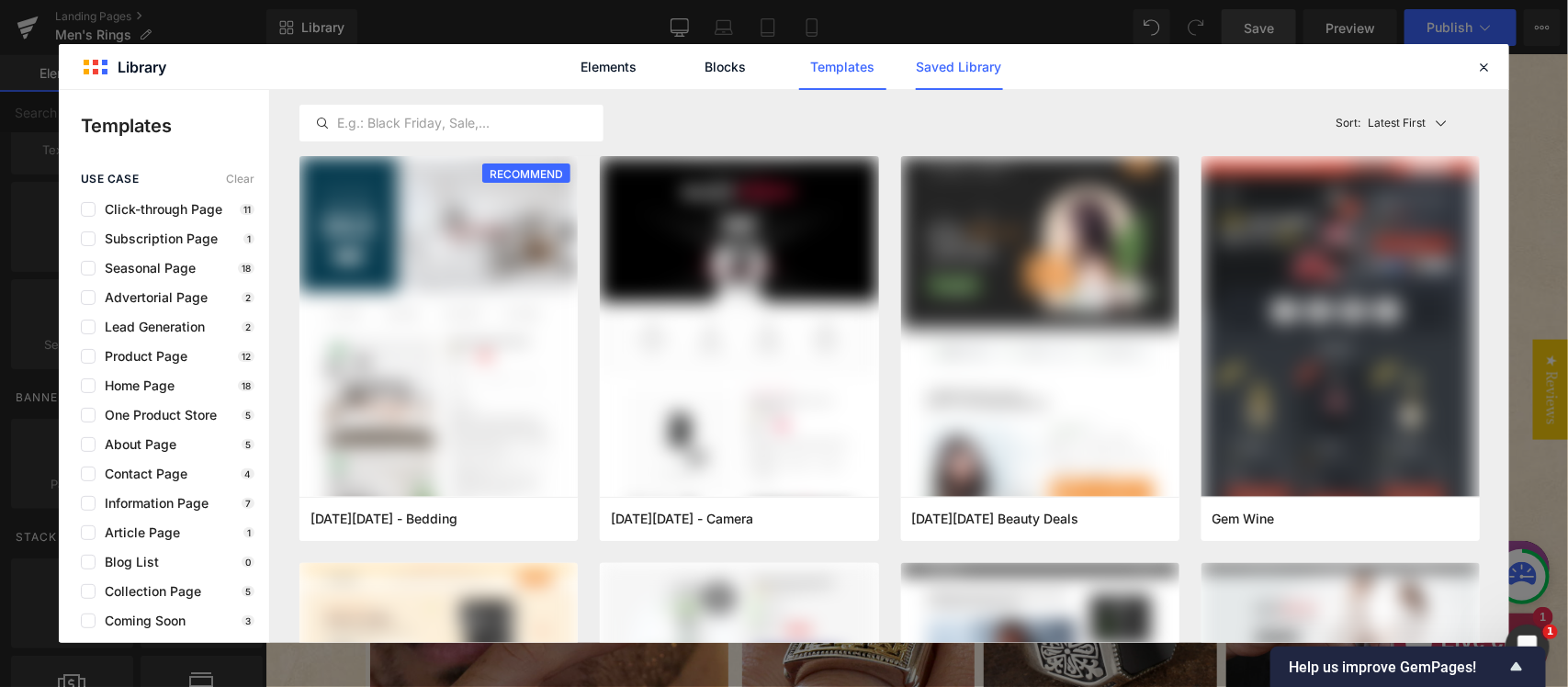
drag, startPoint x: 957, startPoint y: 66, endPoint x: 958, endPoint y: 79, distance: 13.0
click at [957, 65] on link "Saved Library" at bounding box center [959, 67] width 88 height 46
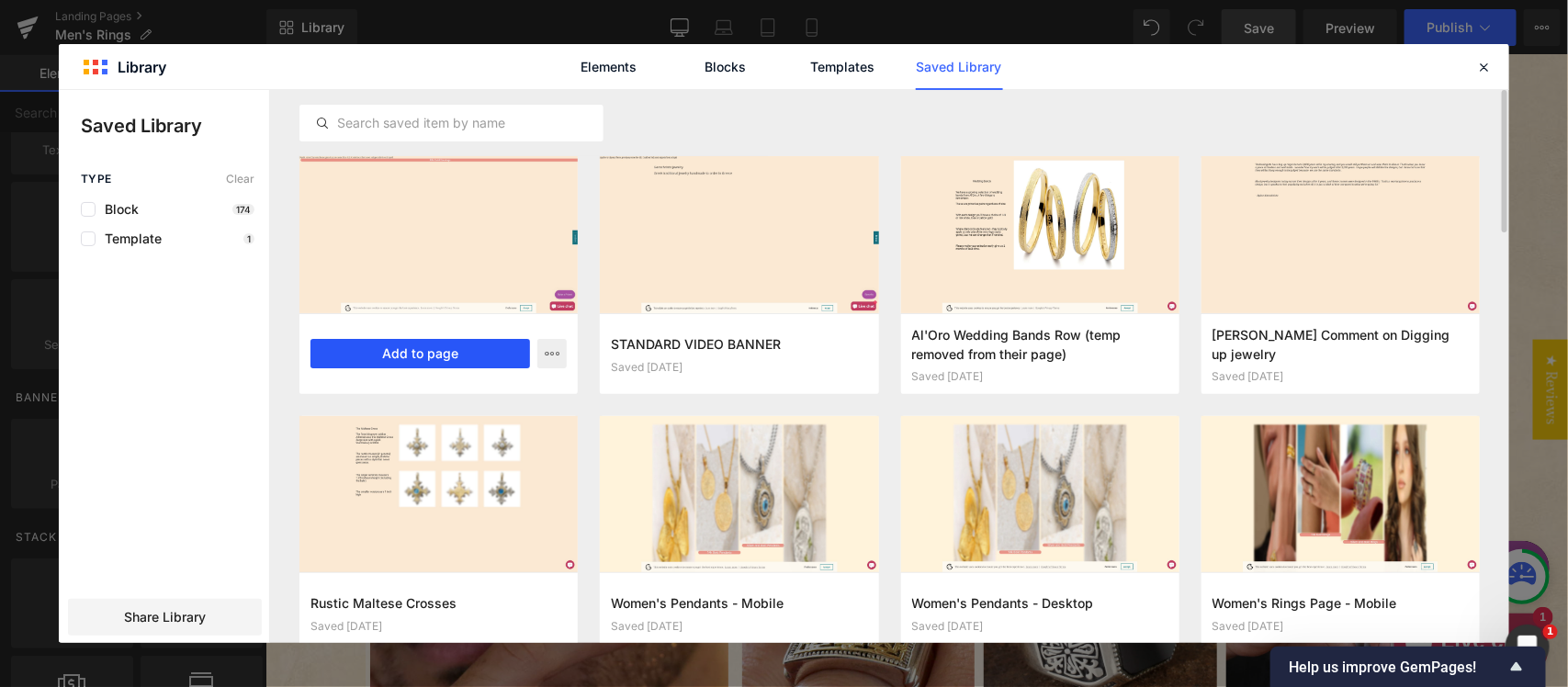
click at [475, 354] on button "Add to page" at bounding box center [420, 354] width 219 height 30
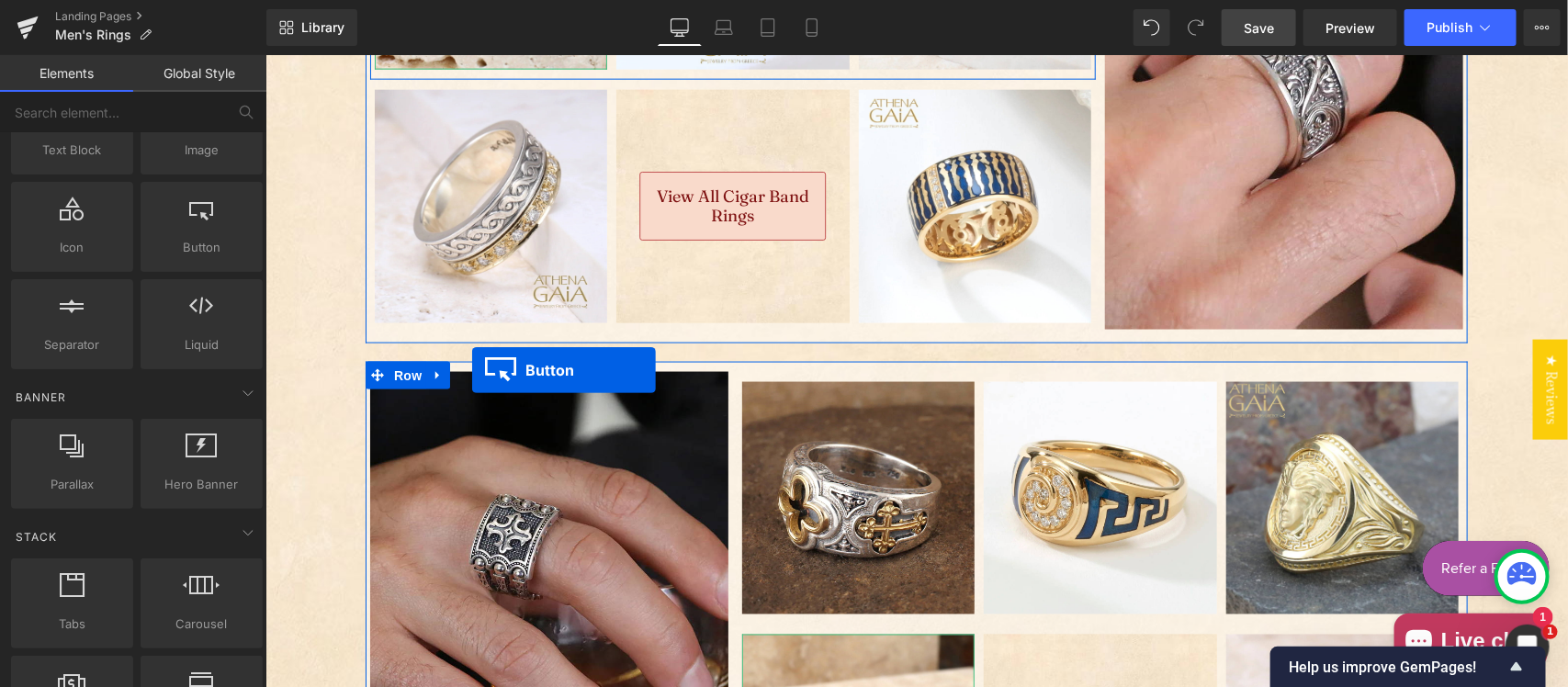
scroll to position [3067, 0]
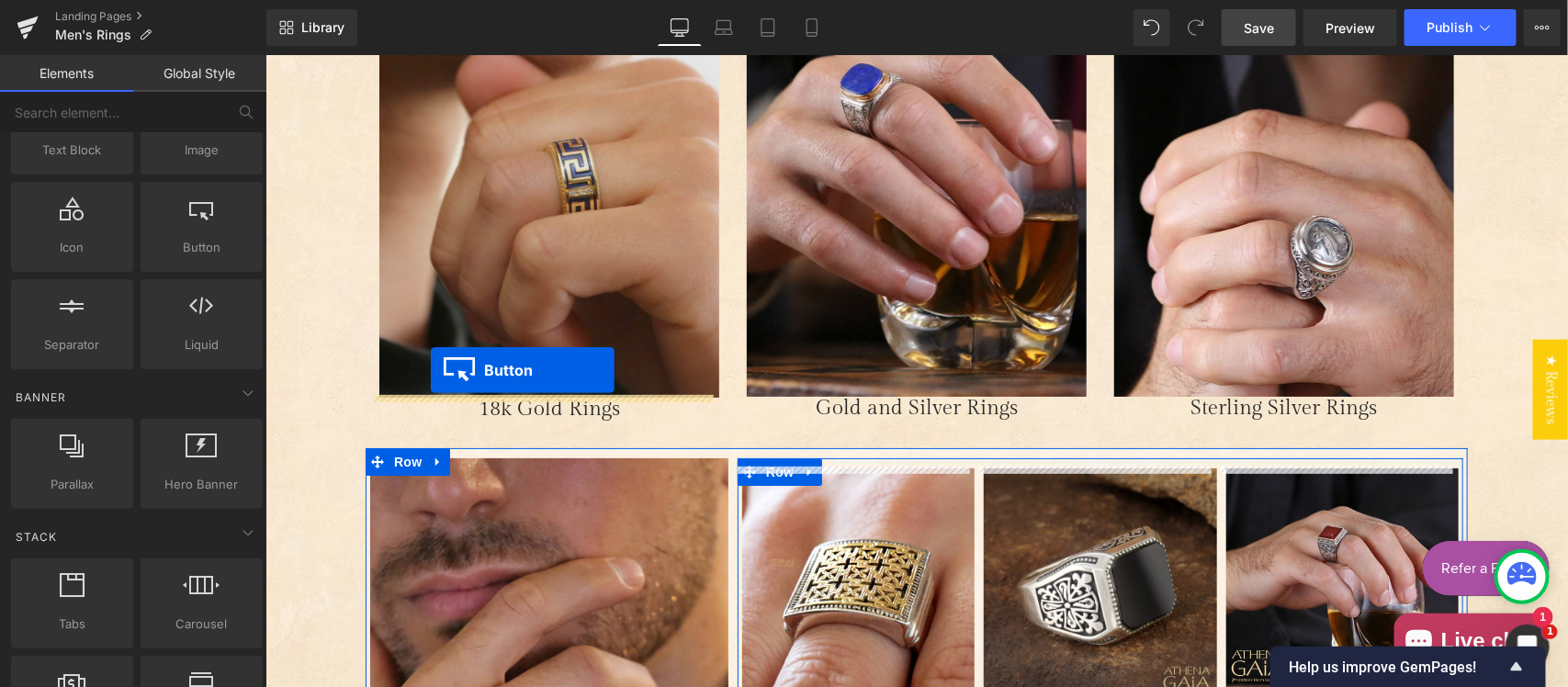
drag, startPoint x: 870, startPoint y: 551, endPoint x: 429, endPoint y: 368, distance: 477.5
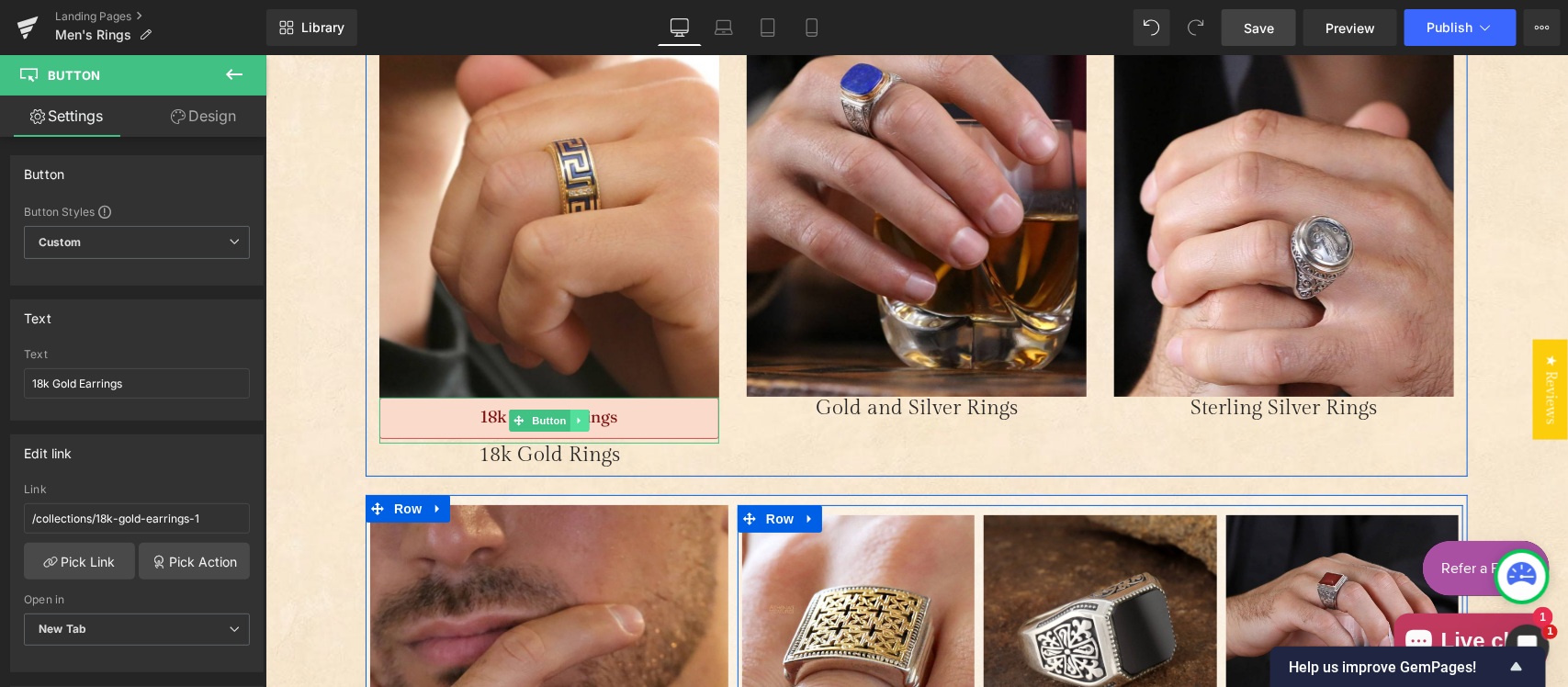
click at [574, 415] on icon "Main content" at bounding box center [579, 419] width 10 height 11
click at [564, 414] on icon "Main content" at bounding box center [569, 419] width 10 height 10
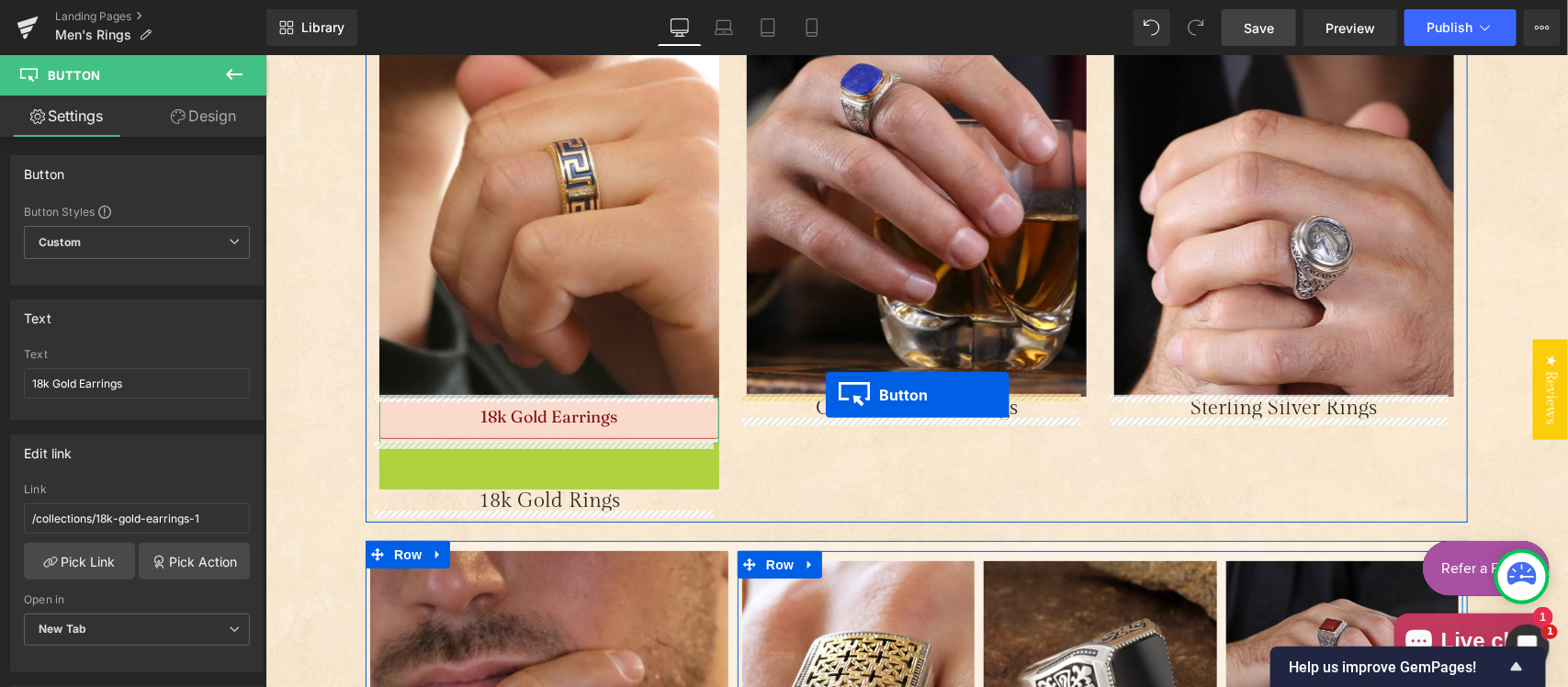
drag, startPoint x: 500, startPoint y: 460, endPoint x: 824, endPoint y: 392, distance: 331.1
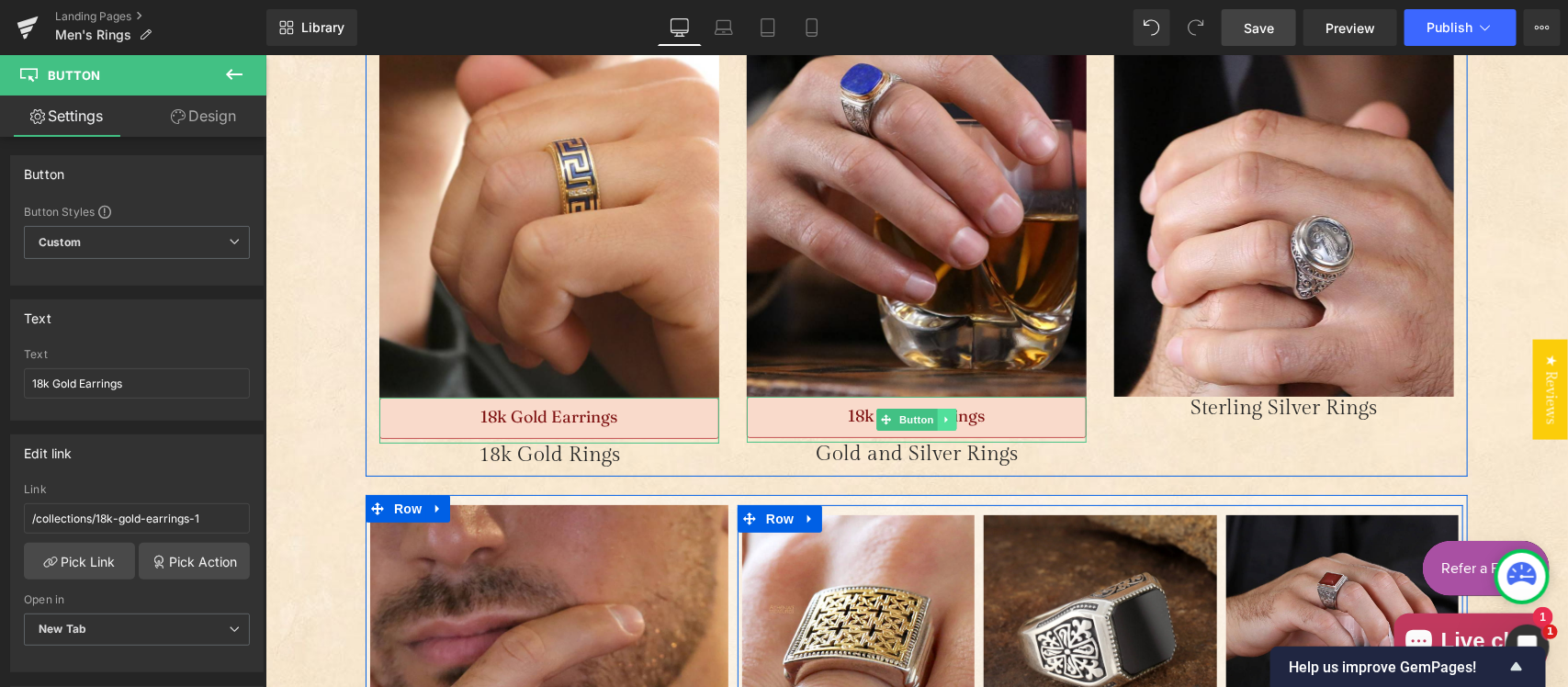
click at [941, 418] on icon "Main content" at bounding box center [946, 418] width 10 height 11
click at [932, 418] on icon "Main content" at bounding box center [936, 419] width 10 height 10
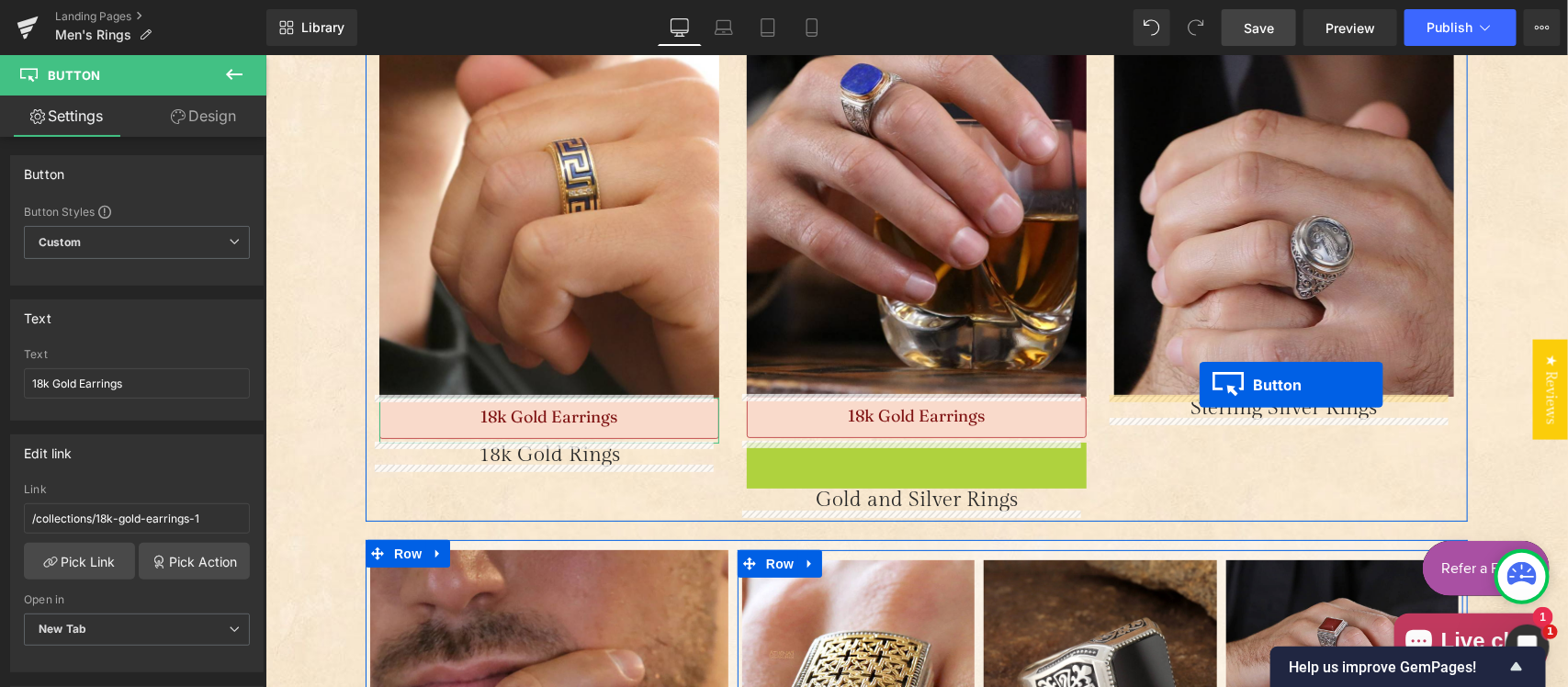
drag, startPoint x: 873, startPoint y: 460, endPoint x: 1198, endPoint y: 383, distance: 334.0
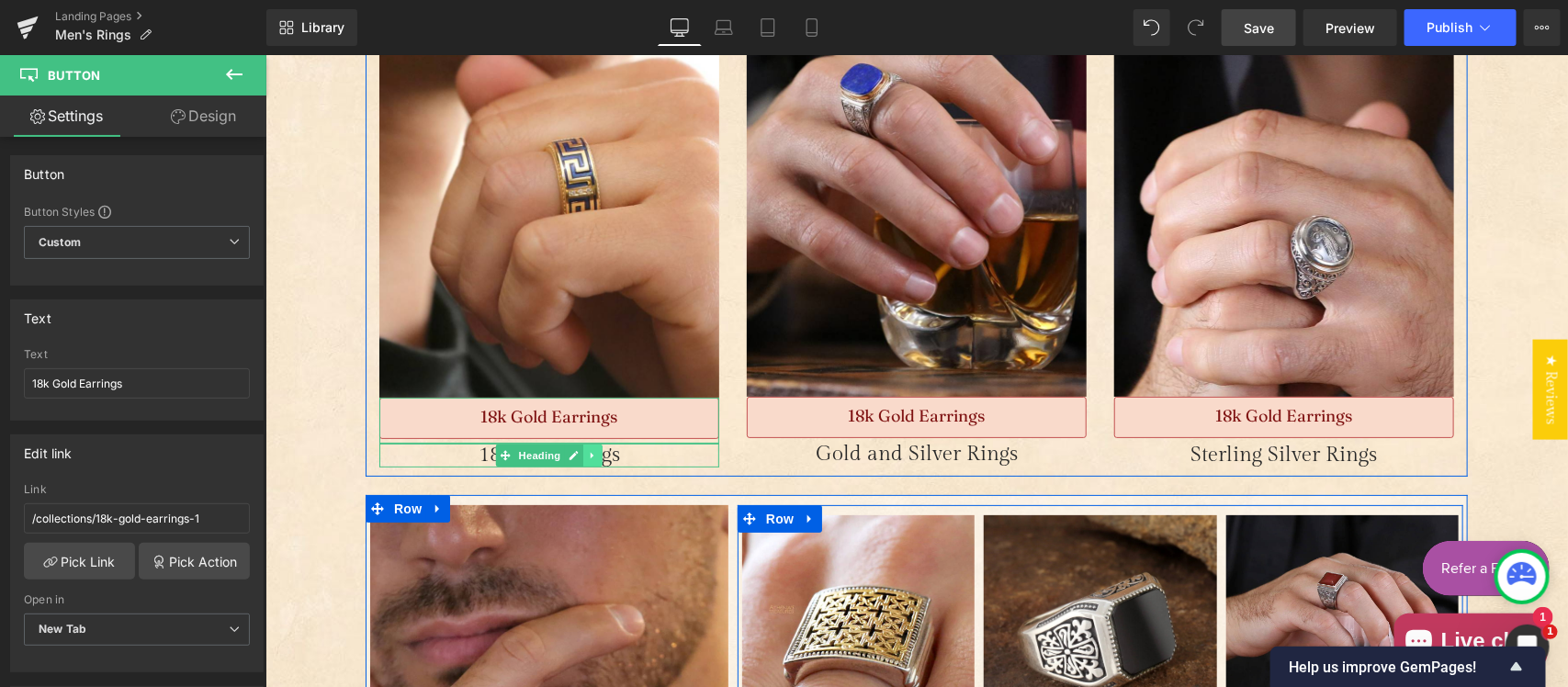
click at [587, 450] on icon "Main content" at bounding box center [592, 455] width 10 height 11
click at [597, 450] on icon "Main content" at bounding box center [602, 455] width 10 height 10
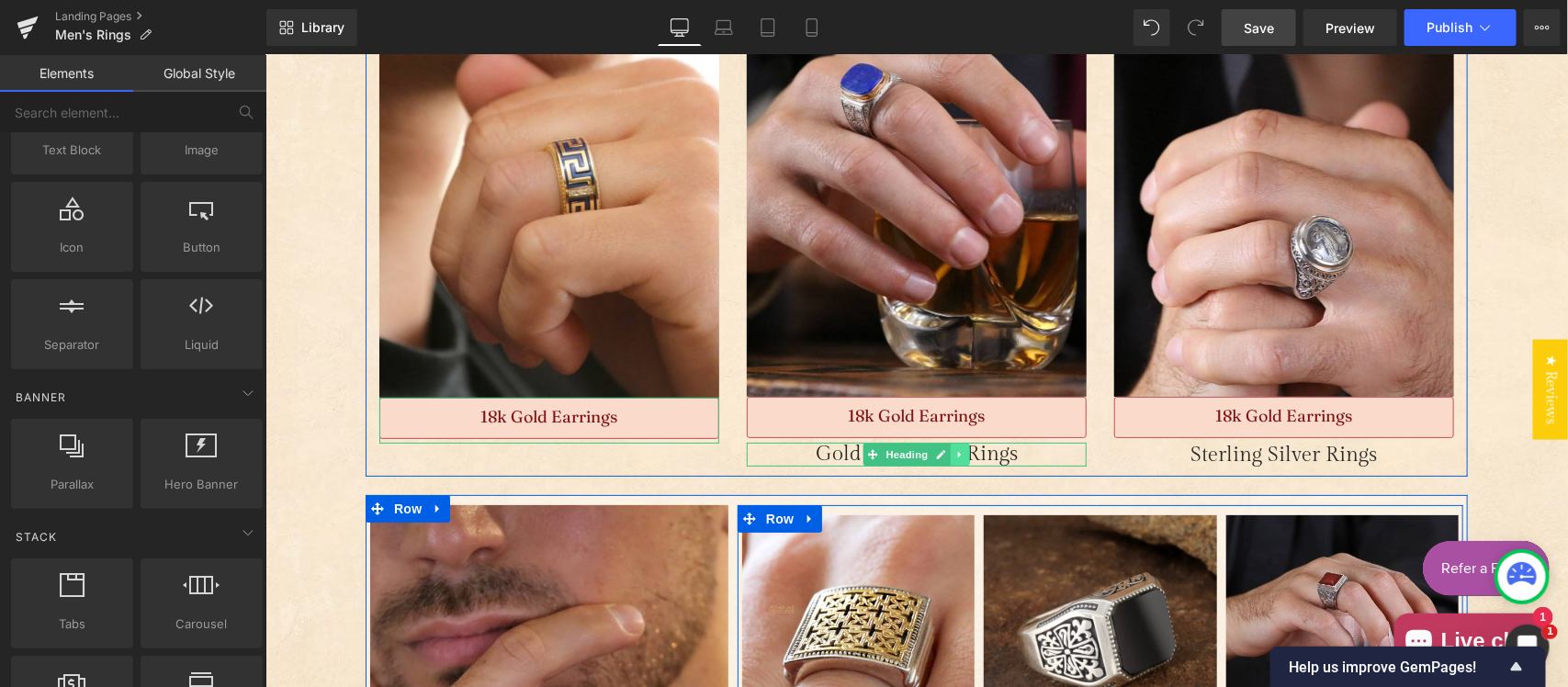
click at [954, 454] on icon "Main content" at bounding box center [959, 454] width 10 height 11
click at [964, 451] on icon "Main content" at bounding box center [969, 455] width 10 height 10
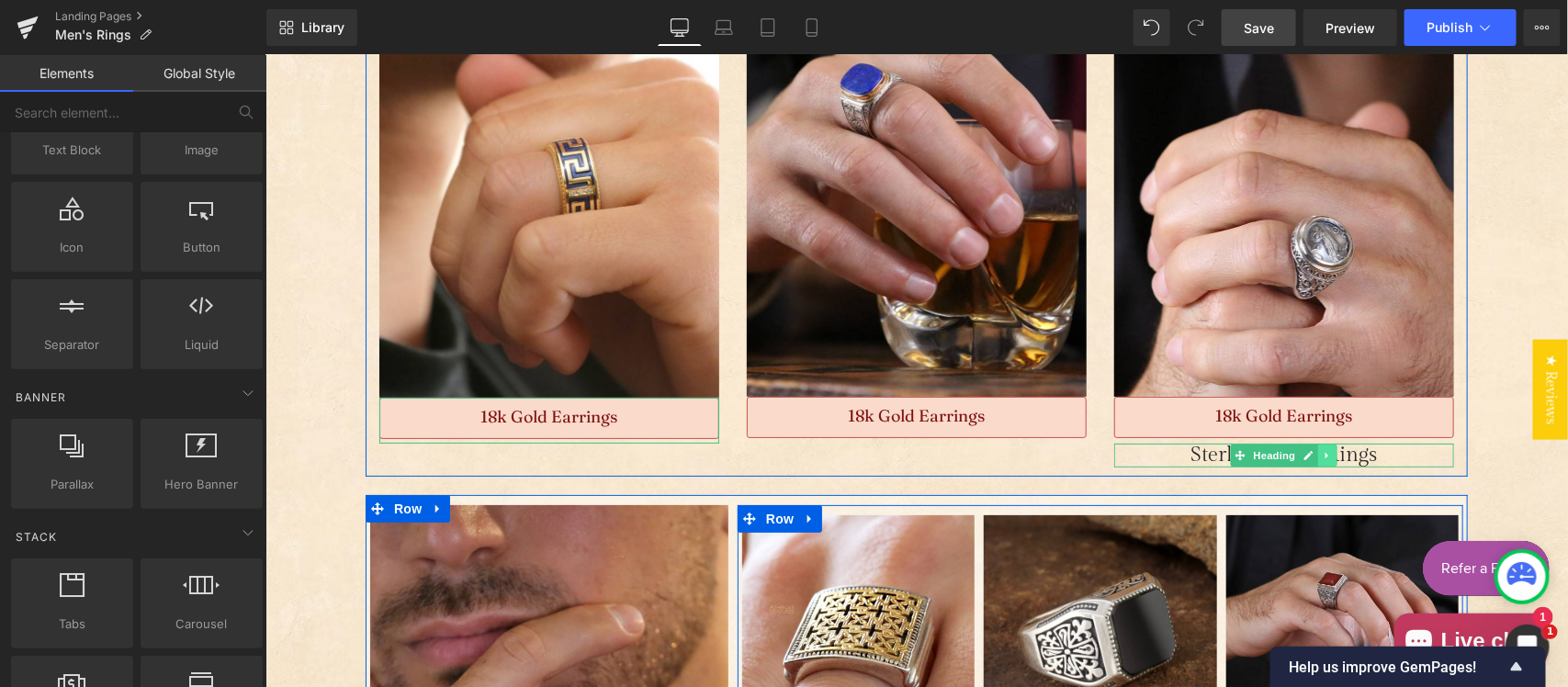
click at [1322, 455] on icon "Main content" at bounding box center [1327, 455] width 10 height 11
click at [1331, 451] on icon "Main content" at bounding box center [1336, 455] width 10 height 10
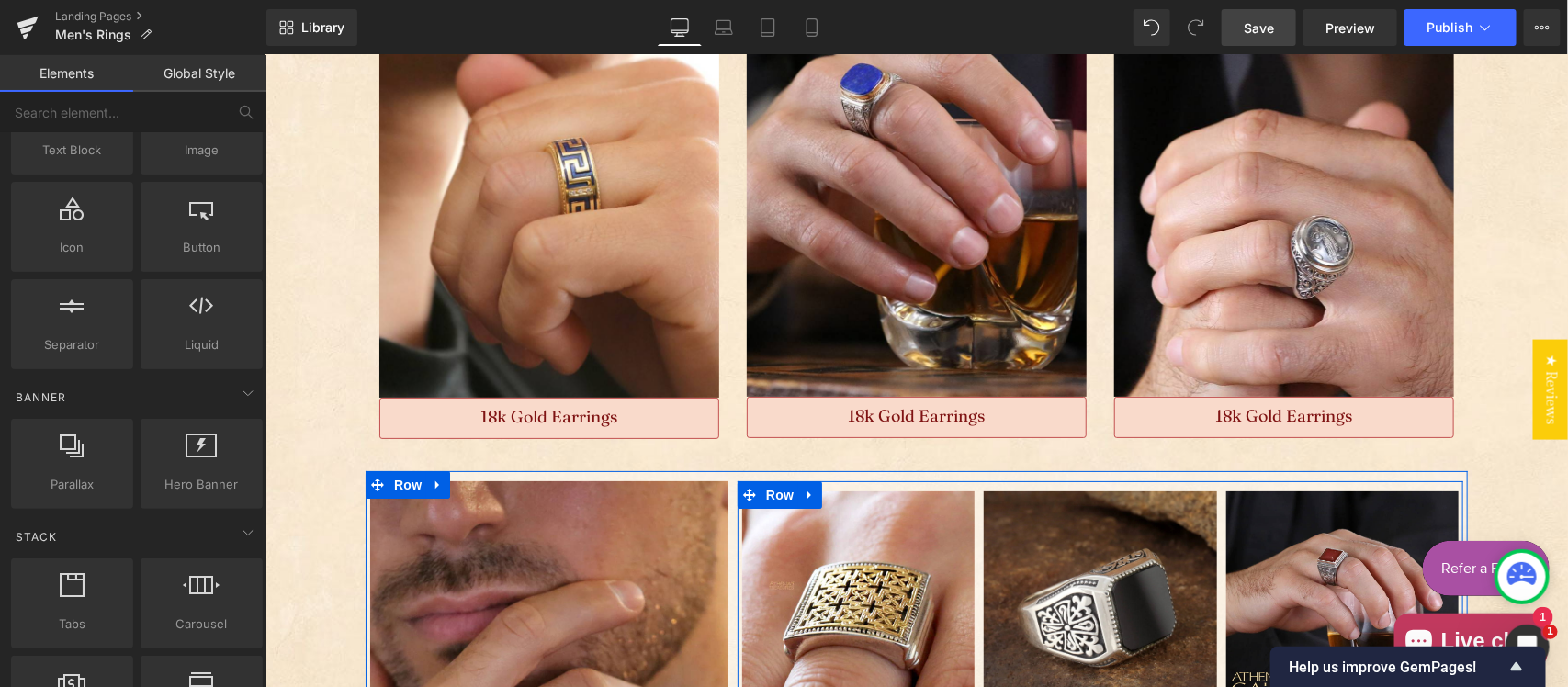
click at [1268, 29] on span "Save" at bounding box center [1258, 29] width 30 height 20
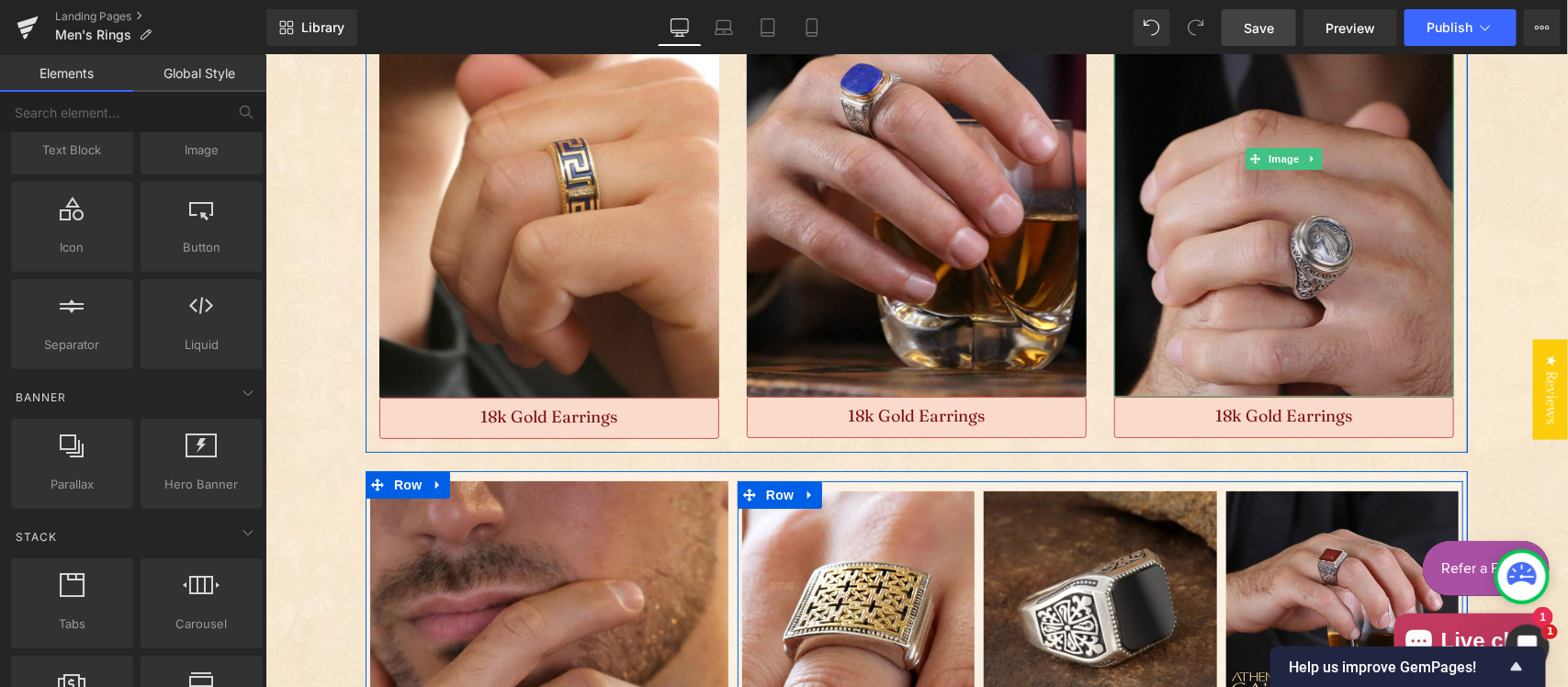
click at [1261, 257] on img "Main content" at bounding box center [1283, 158] width 339 height 476
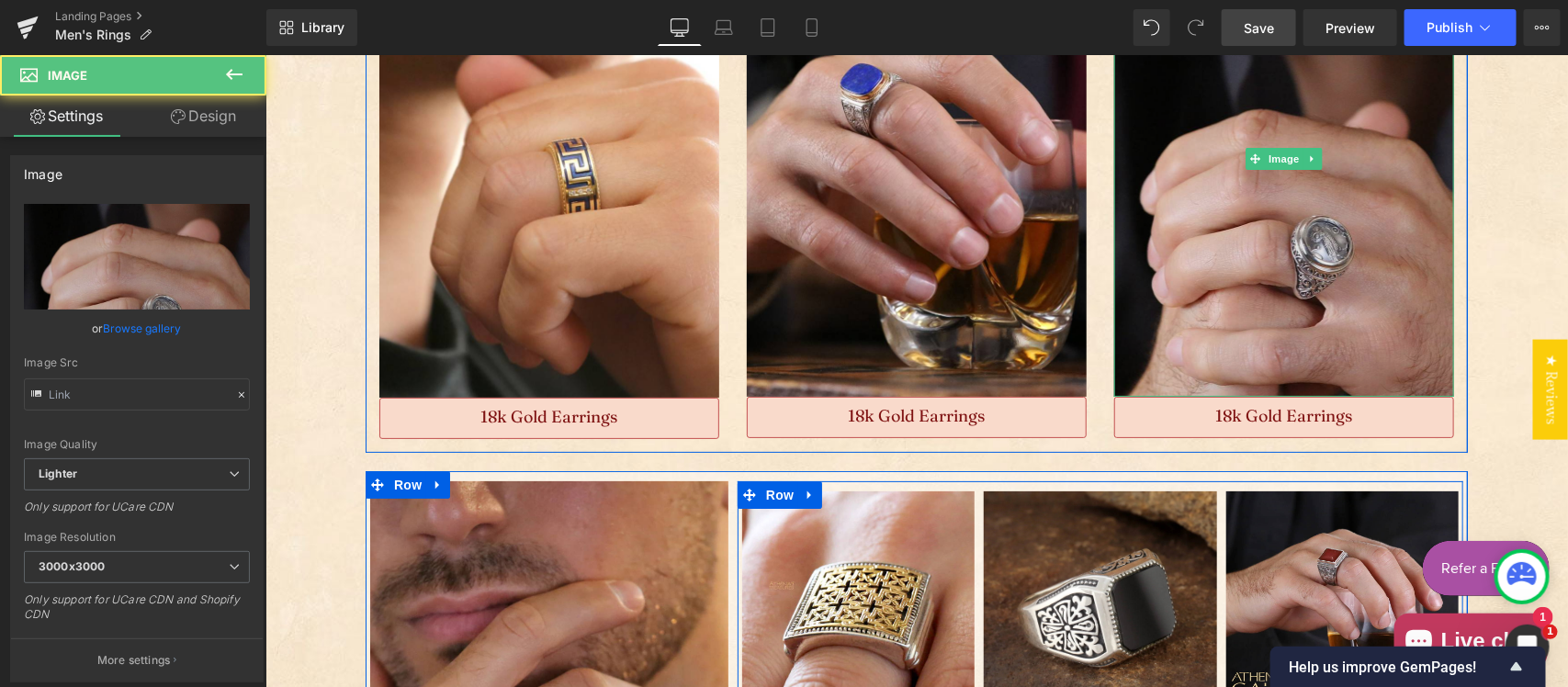
type input "[URL][DOMAIN_NAME]"
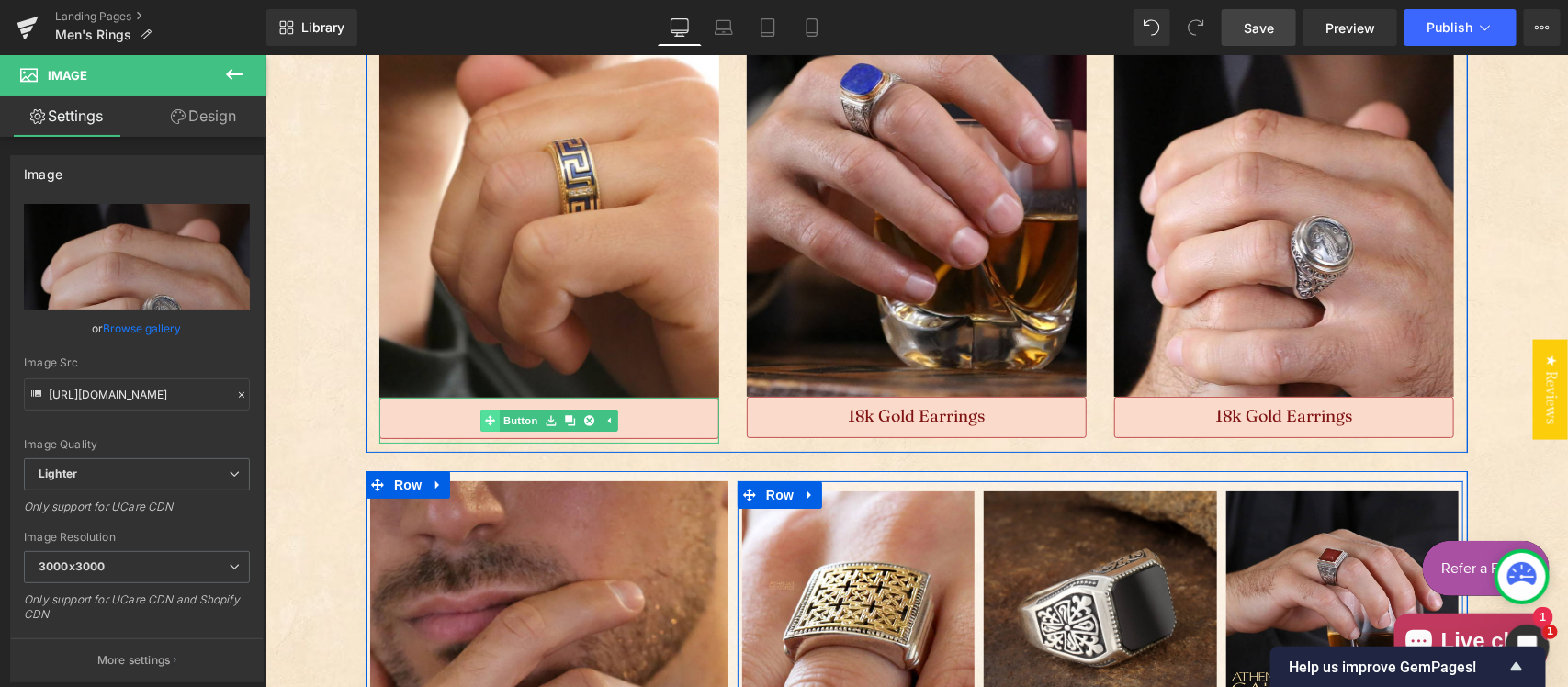
click at [510, 418] on link "Button" at bounding box center [510, 420] width 61 height 22
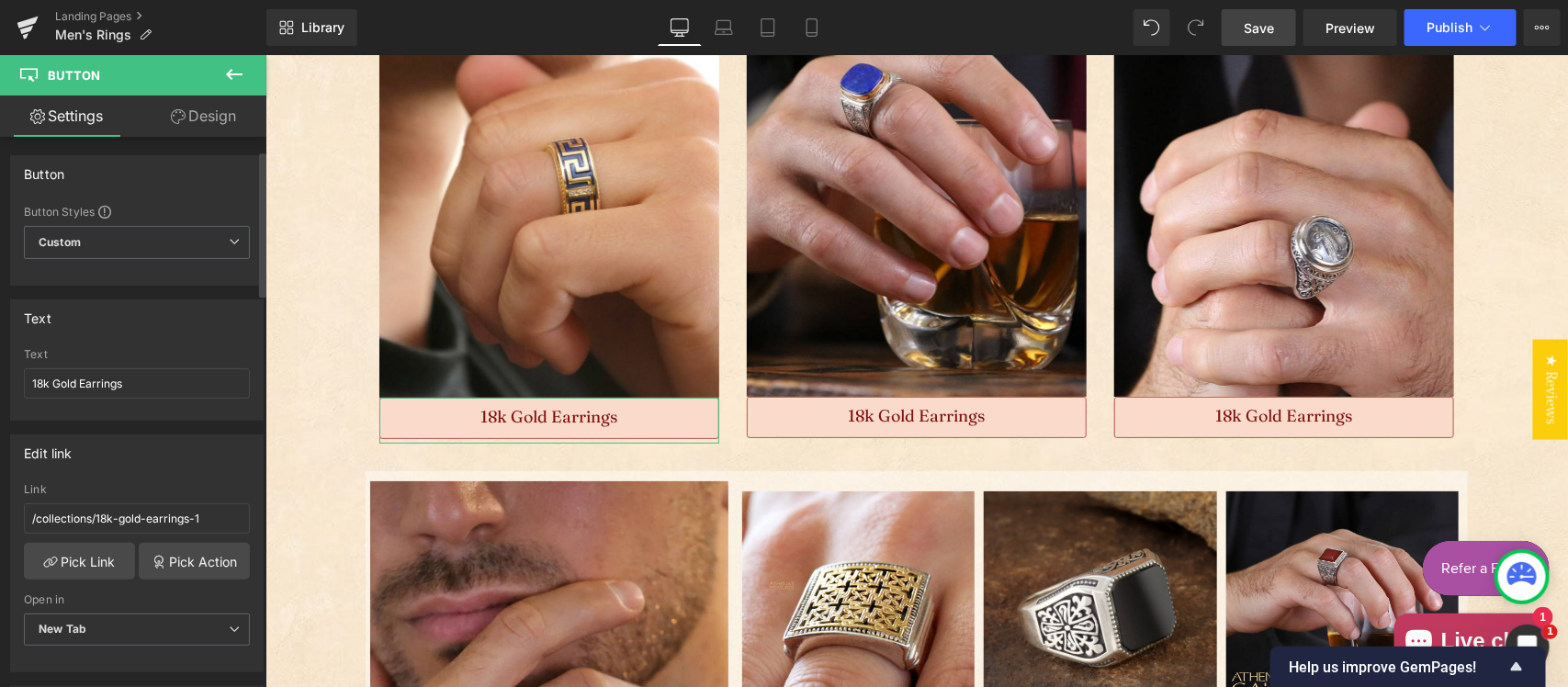
scroll to position [0, 0]
click at [132, 515] on input "/collections/18k-gold-earrings-1" at bounding box center [137, 519] width 226 height 31
paste input "[URL][DOMAIN_NAME]"
type input "[URL][DOMAIN_NAME]"
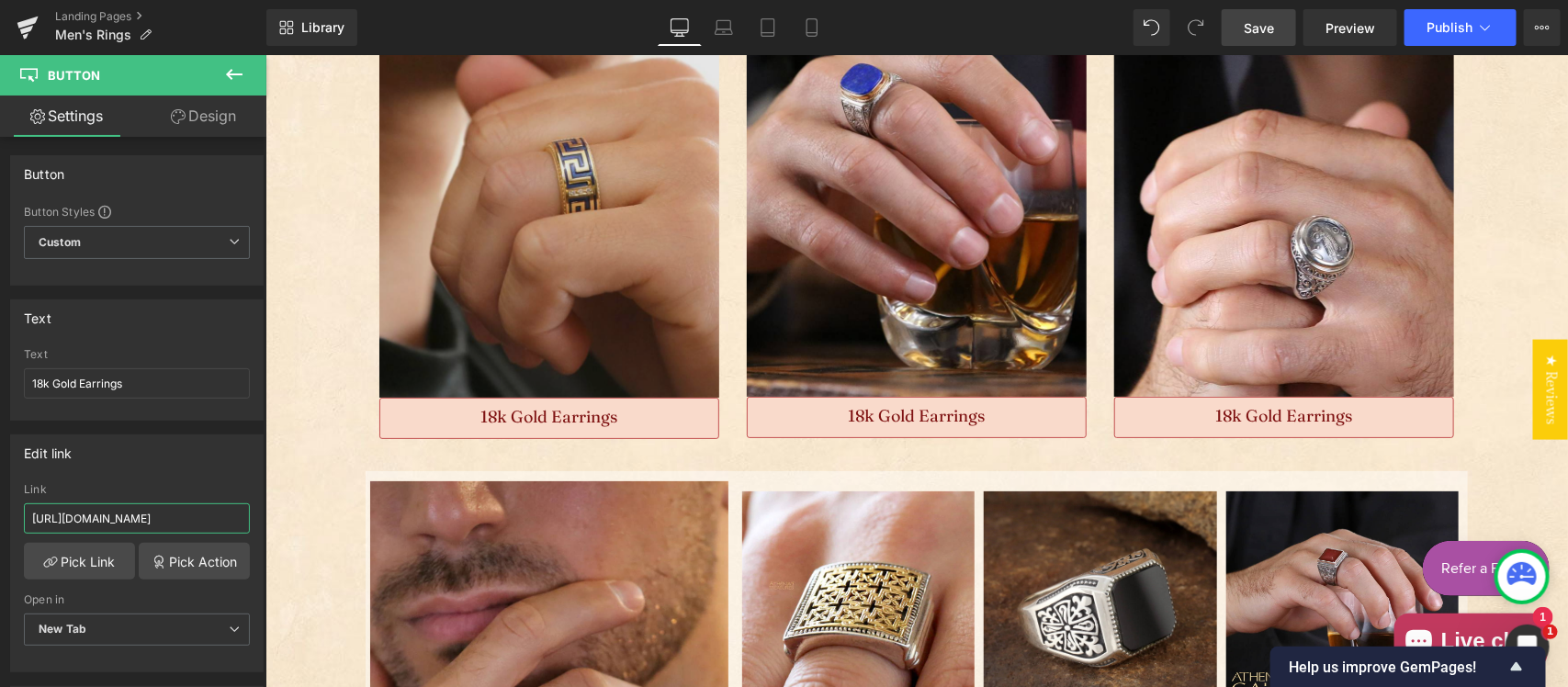
scroll to position [0, 0]
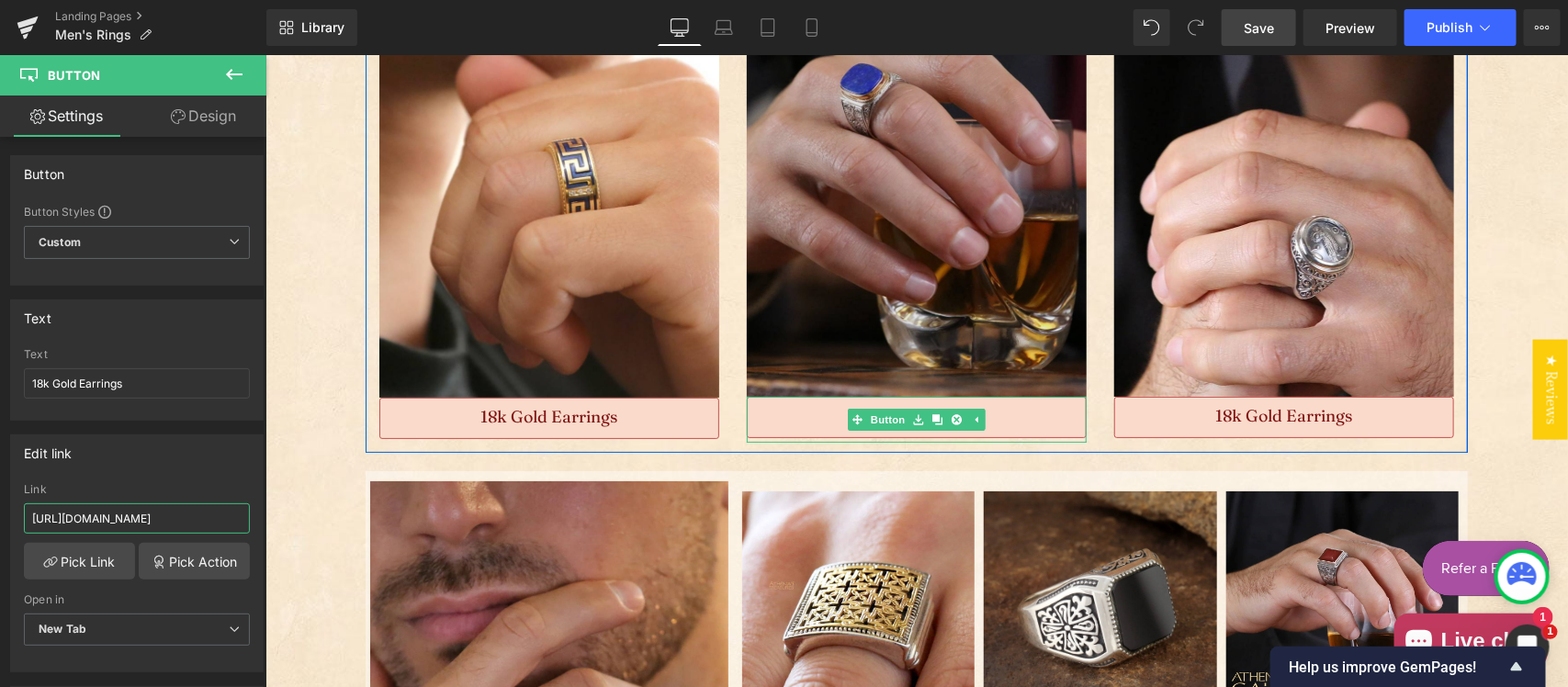
drag, startPoint x: 868, startPoint y: 420, endPoint x: 950, endPoint y: 338, distance: 116.0
click at [868, 420] on link "Button" at bounding box center [877, 419] width 61 height 22
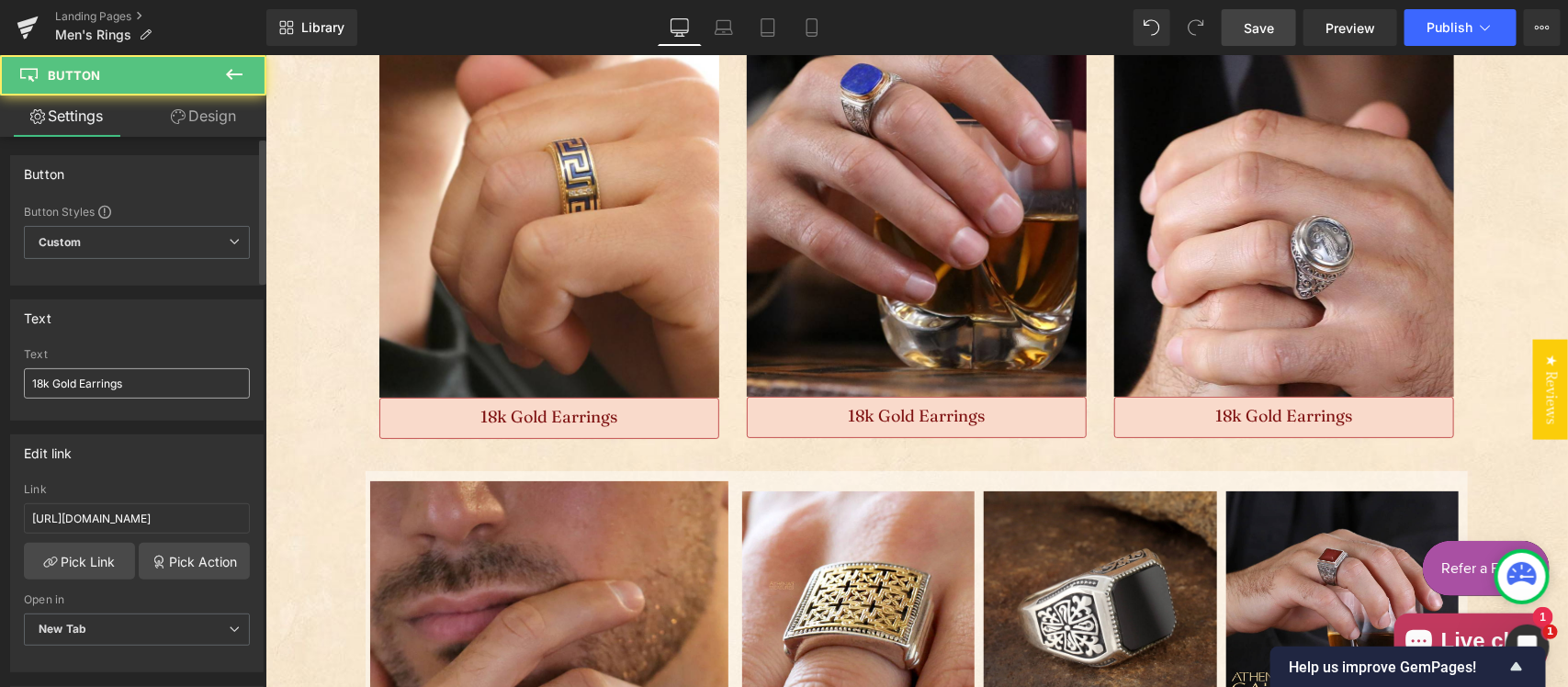
type input "[URL][DOMAIN_NAME]"
click at [134, 378] on input "18k Gold Earrings" at bounding box center [137, 383] width 226 height 31
click at [156, 377] on input "18k Gold Earrings" at bounding box center [137, 383] width 226 height 31
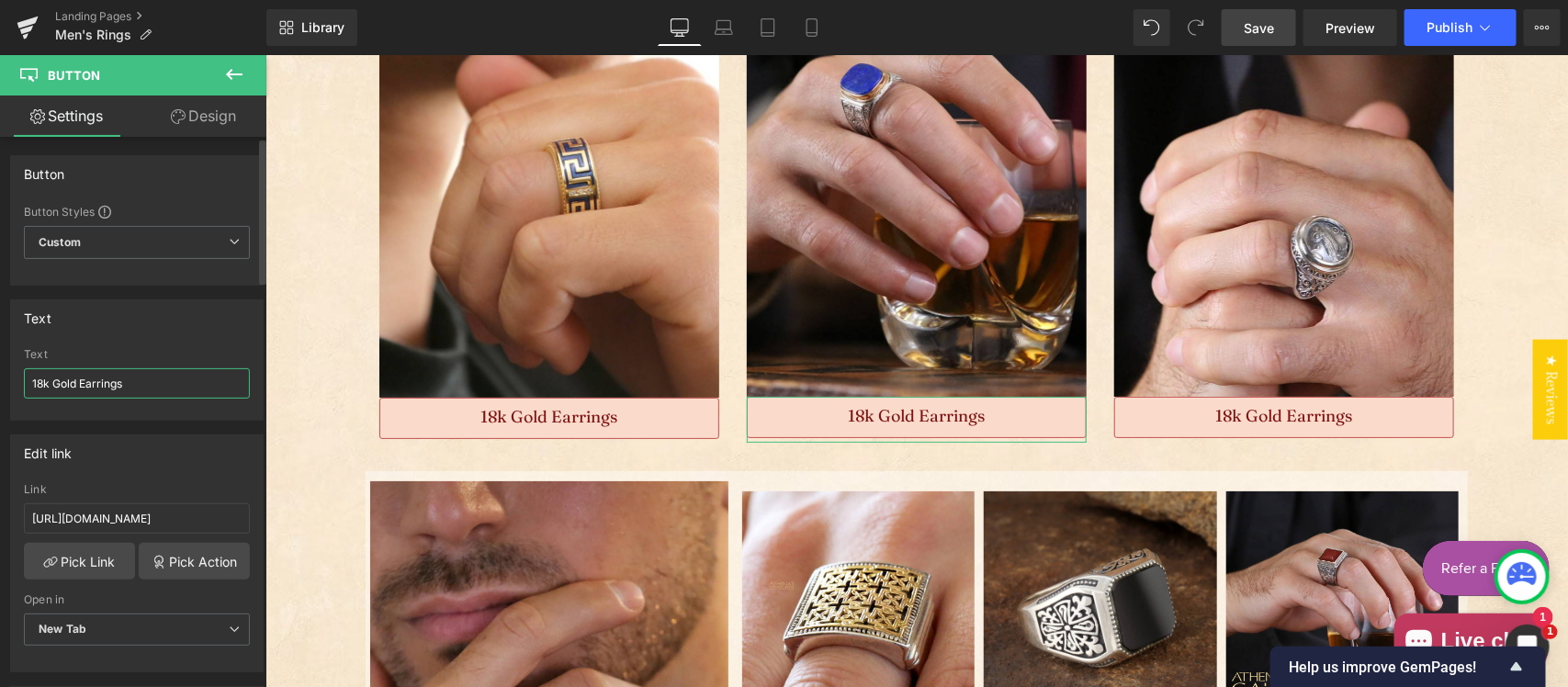
click at [83, 384] on input "18k Gold Earrings" at bounding box center [137, 383] width 226 height 31
type input "18k Gold & Sterling Silver Rings"
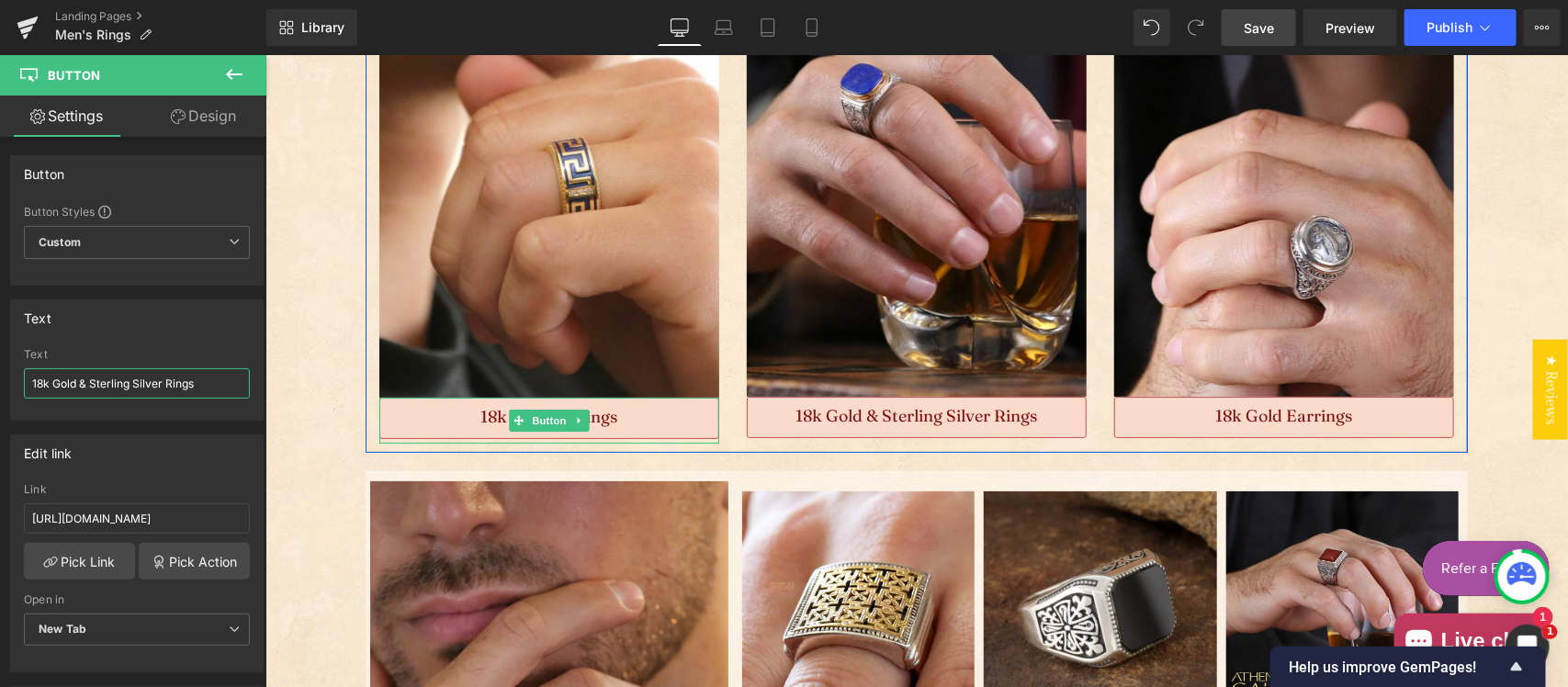
drag, startPoint x: 540, startPoint y: 408, endPoint x: 554, endPoint y: 396, distance: 18.4
click at [540, 409] on span "Button" at bounding box center [548, 420] width 42 height 22
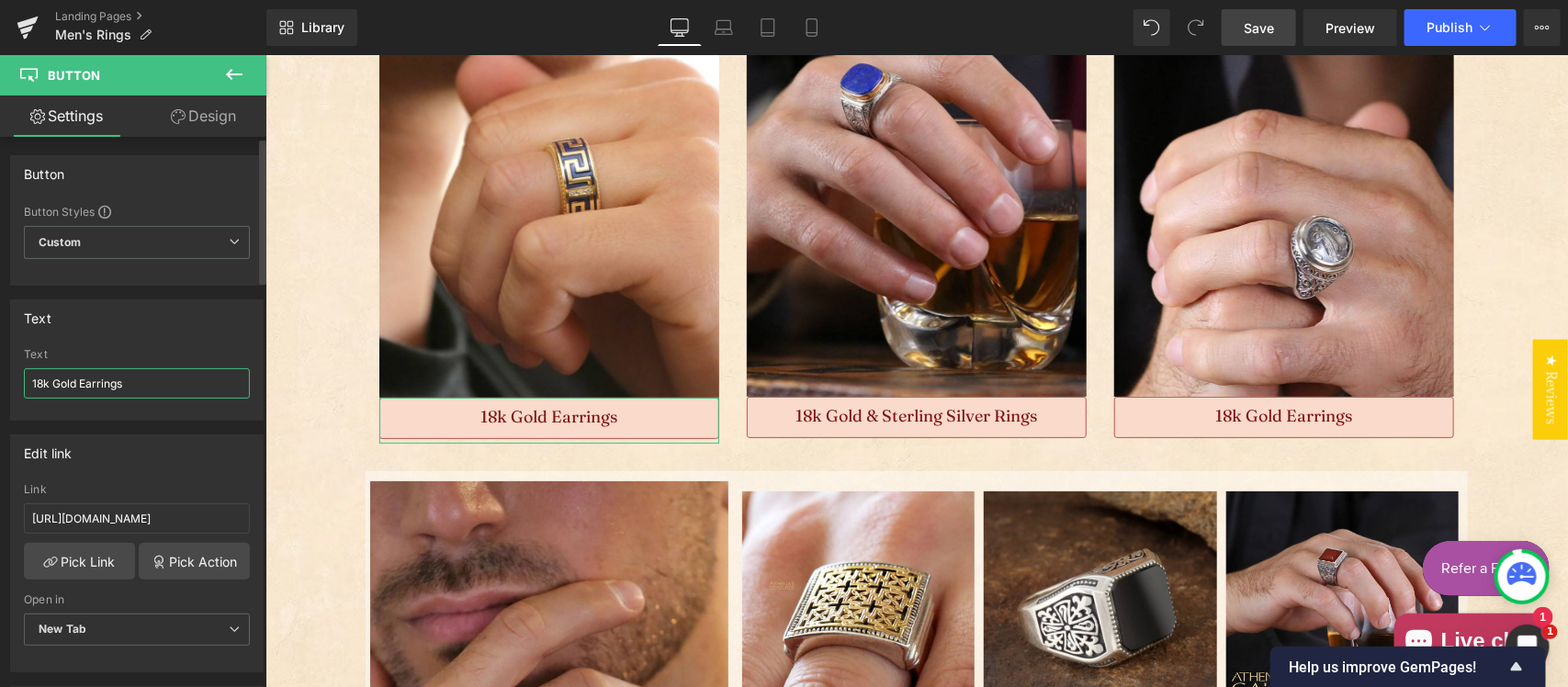
drag, startPoint x: 83, startPoint y: 379, endPoint x: 176, endPoint y: 373, distance: 93.2
click at [176, 373] on input "18k Gold Earrings" at bounding box center [137, 383] width 226 height 31
type input "18k Gold Rings"
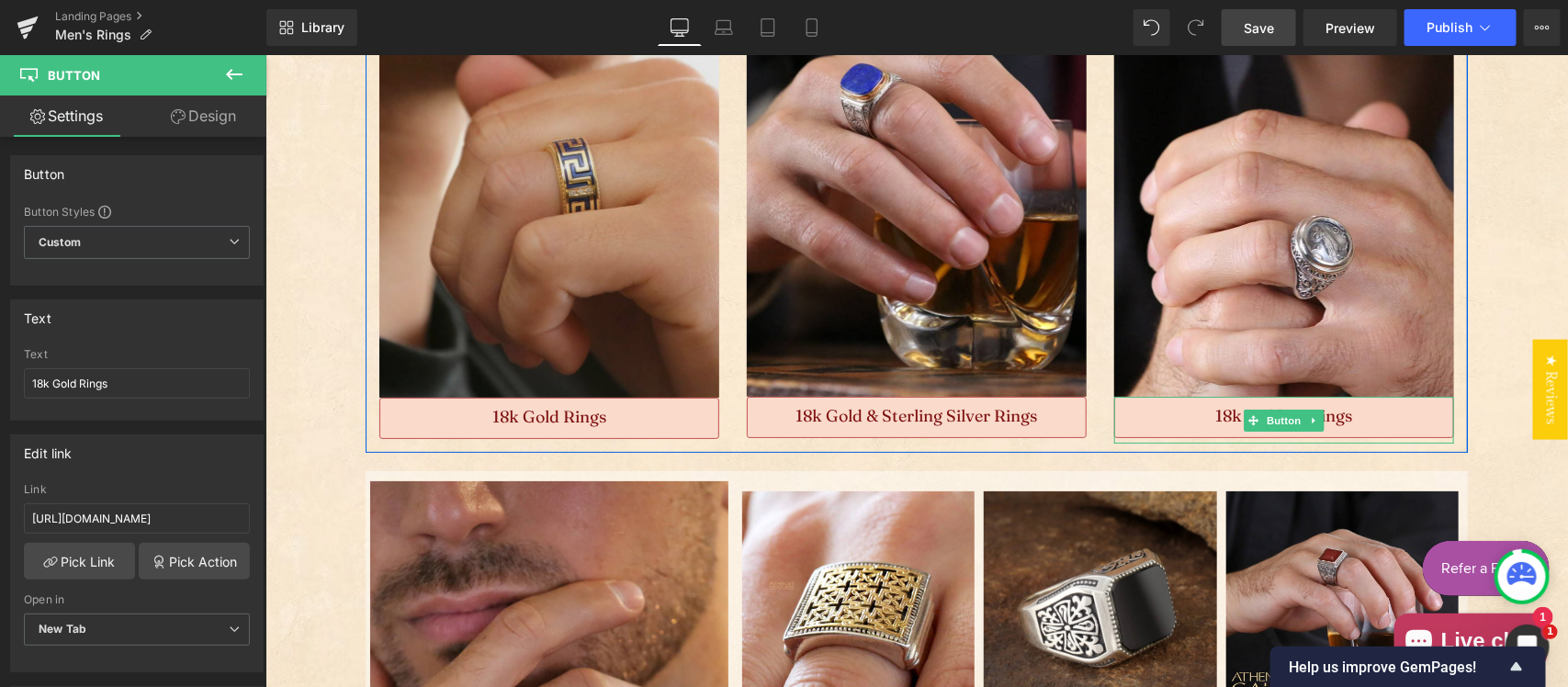
click at [1272, 418] on span "Button" at bounding box center [1283, 420] width 42 height 22
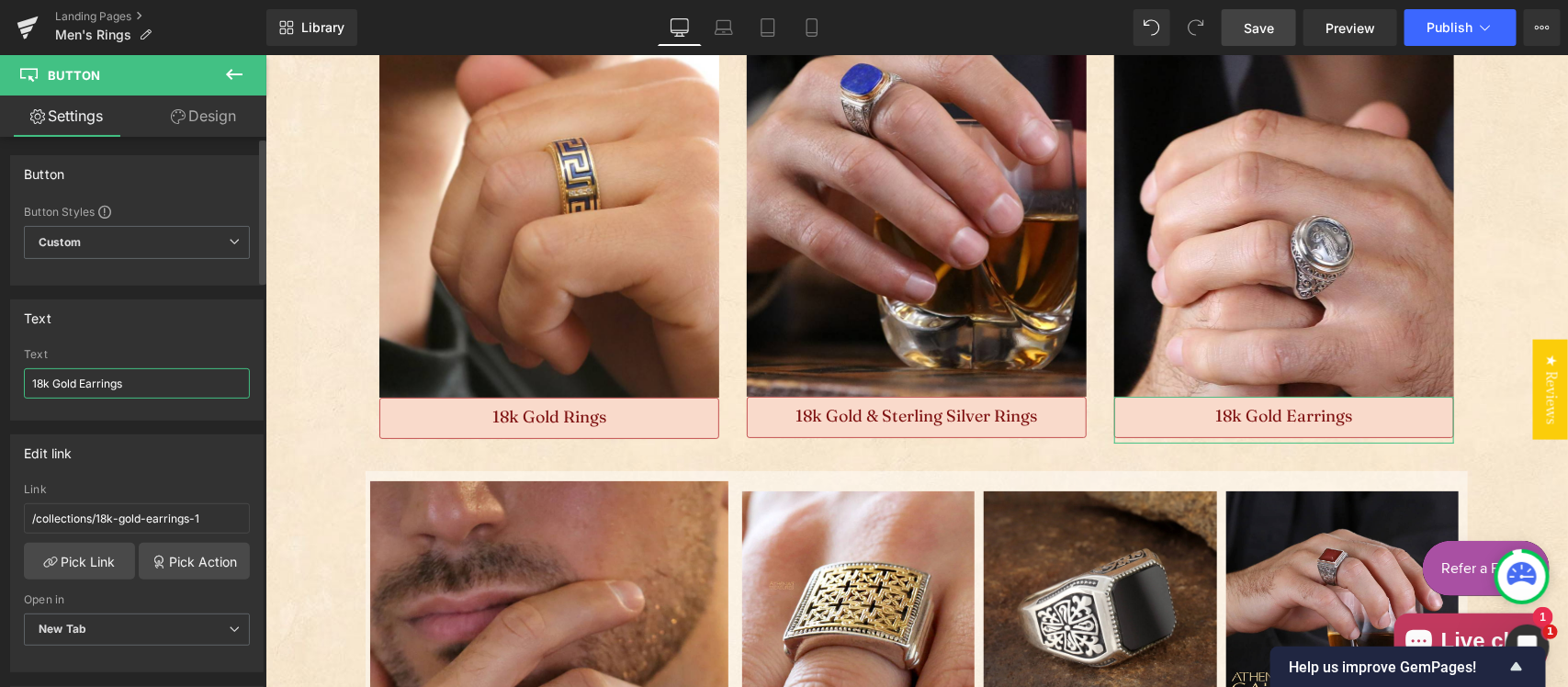
drag, startPoint x: 134, startPoint y: 382, endPoint x: 0, endPoint y: 354, distance: 136.9
click at [0, 355] on div "Text 18k Gold Earrings Text 18k Gold Earrings" at bounding box center [137, 352] width 274 height 135
type input "Sterling Silver Rings"
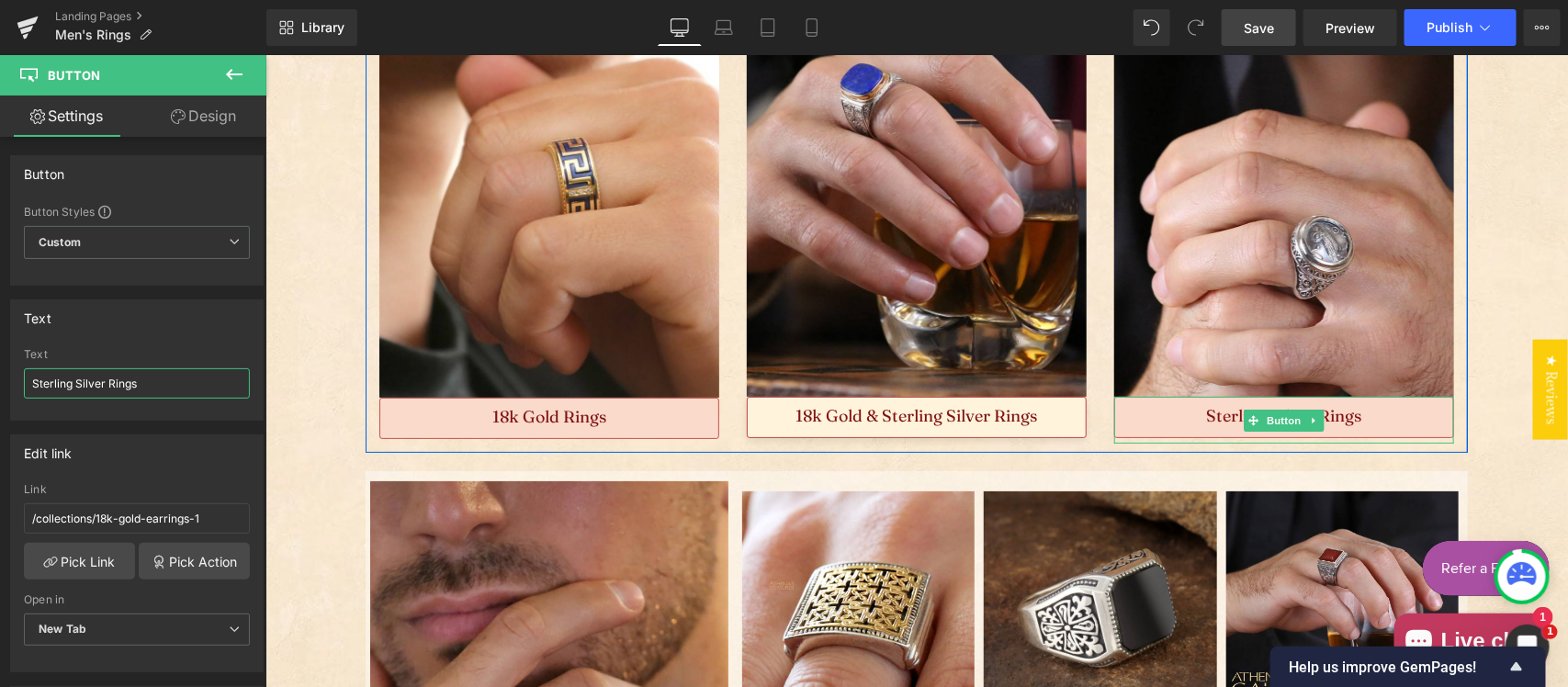
drag, startPoint x: 513, startPoint y: 567, endPoint x: 773, endPoint y: 406, distance: 305.8
click at [1265, 415] on span "Button" at bounding box center [1283, 420] width 42 height 22
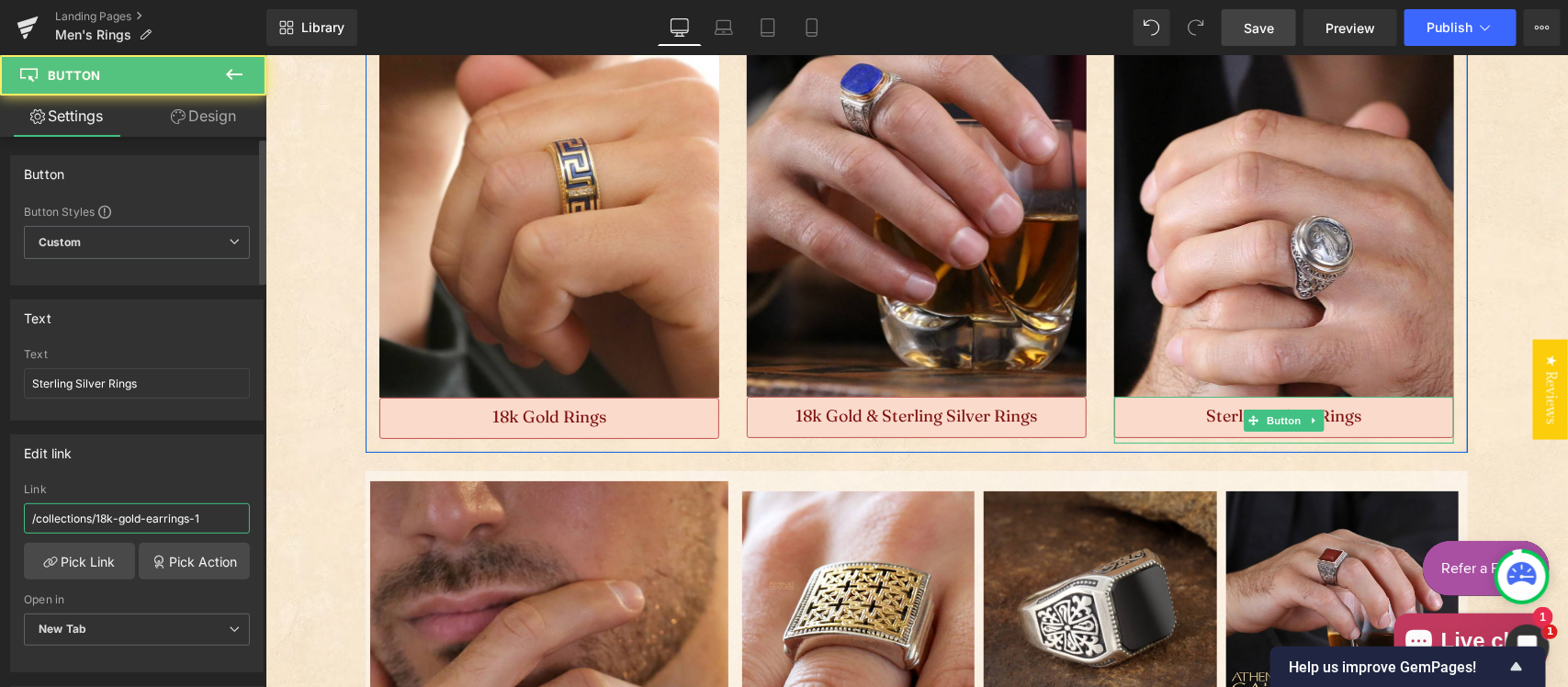
click at [145, 517] on input "/collections/18k-gold-earrings-1" at bounding box center [137, 519] width 226 height 31
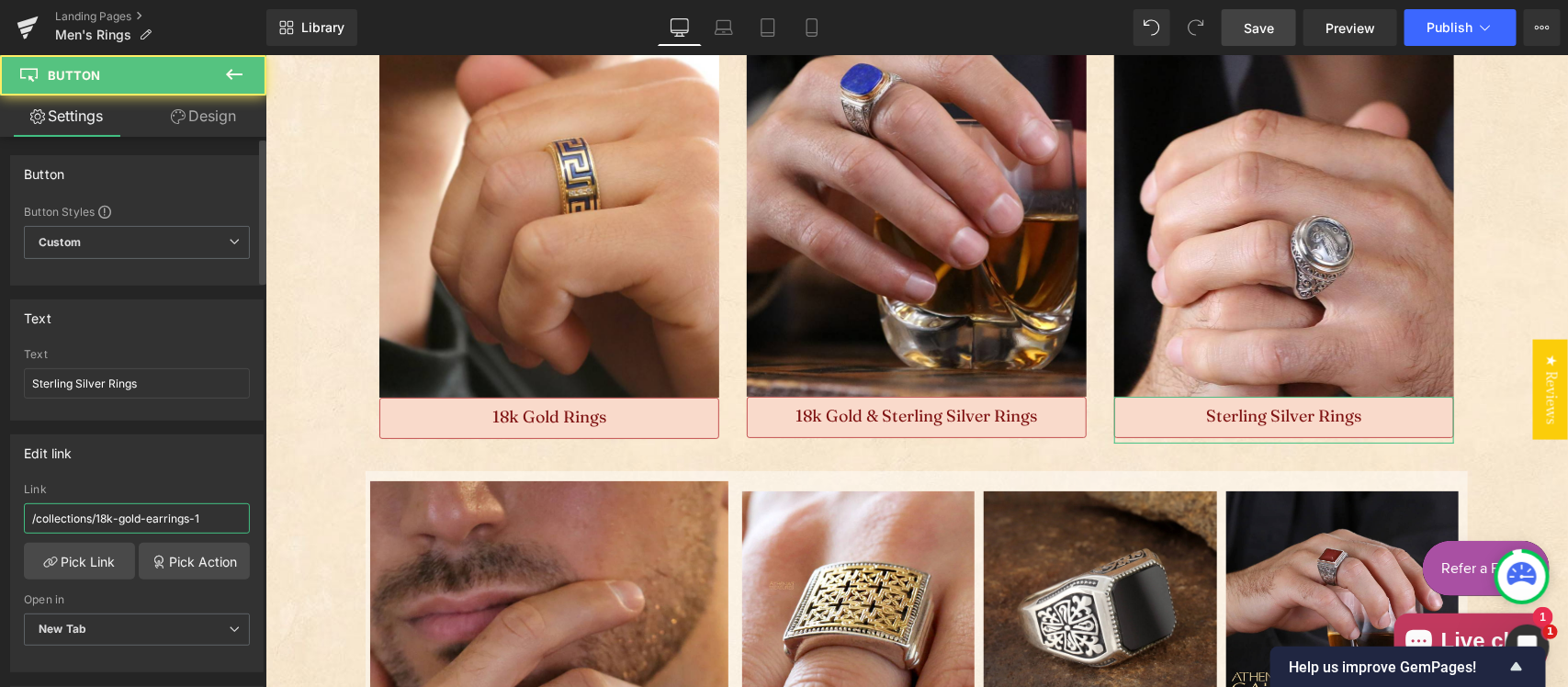
paste input "[URL][DOMAIN_NAME]"
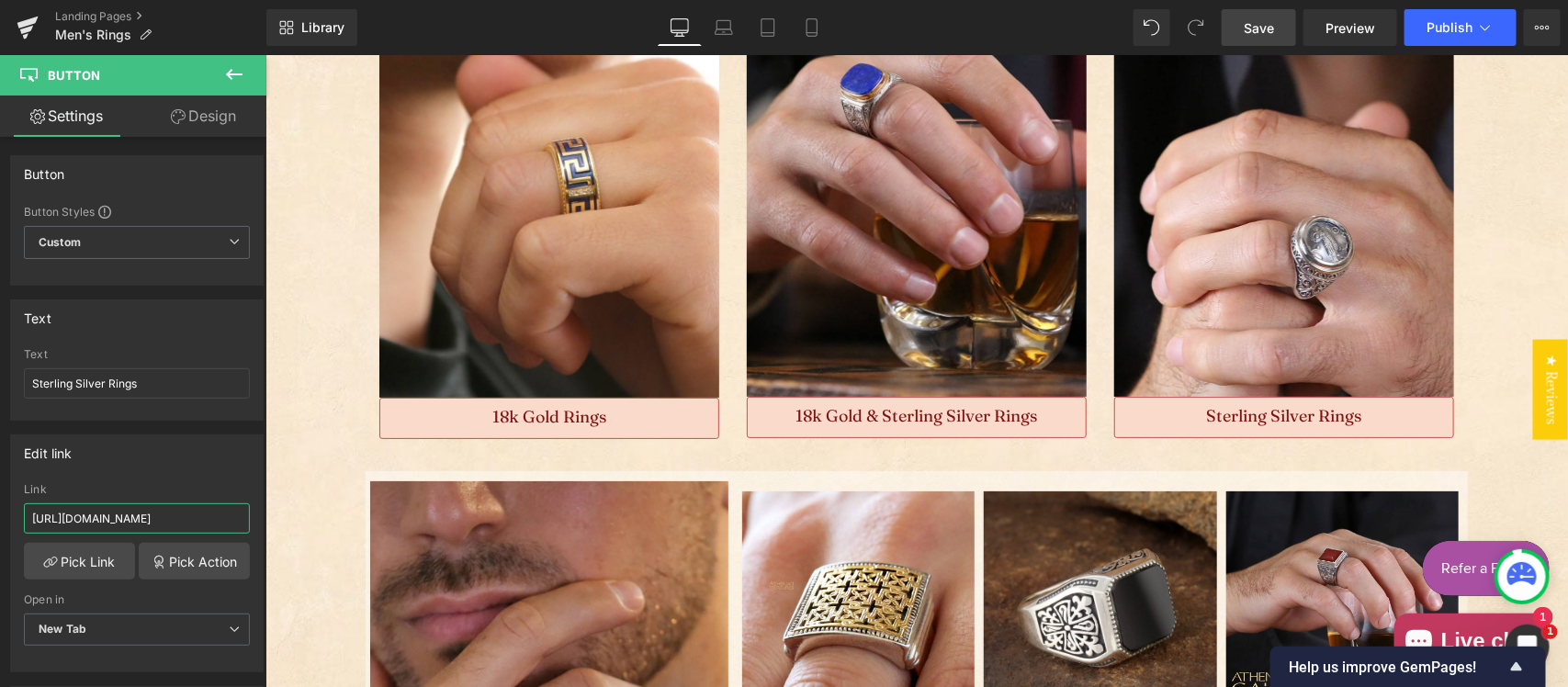
type input "[URL][DOMAIN_NAME]"
click at [1251, 30] on span "Save" at bounding box center [1258, 29] width 30 height 20
click at [1342, 41] on link "Preview" at bounding box center [1350, 27] width 93 height 36
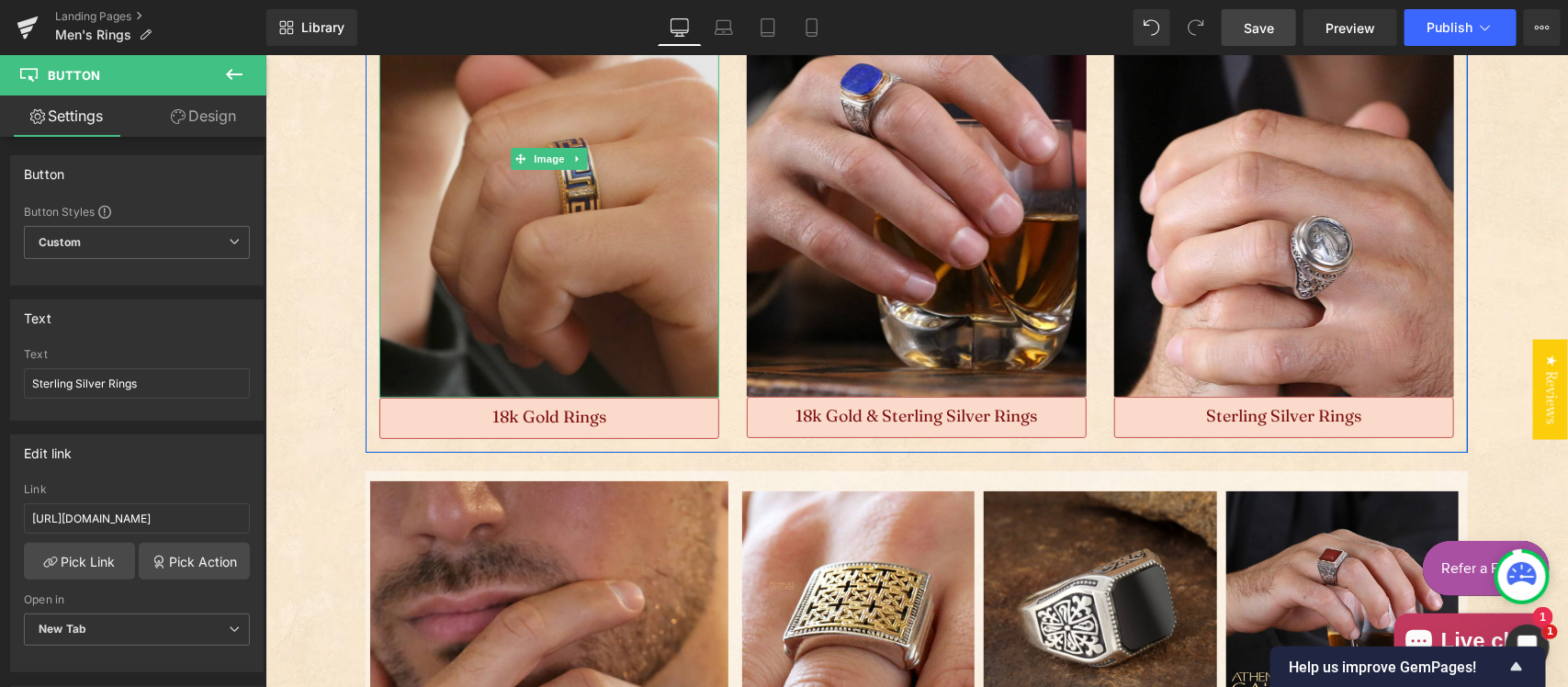
scroll to position [2877, 0]
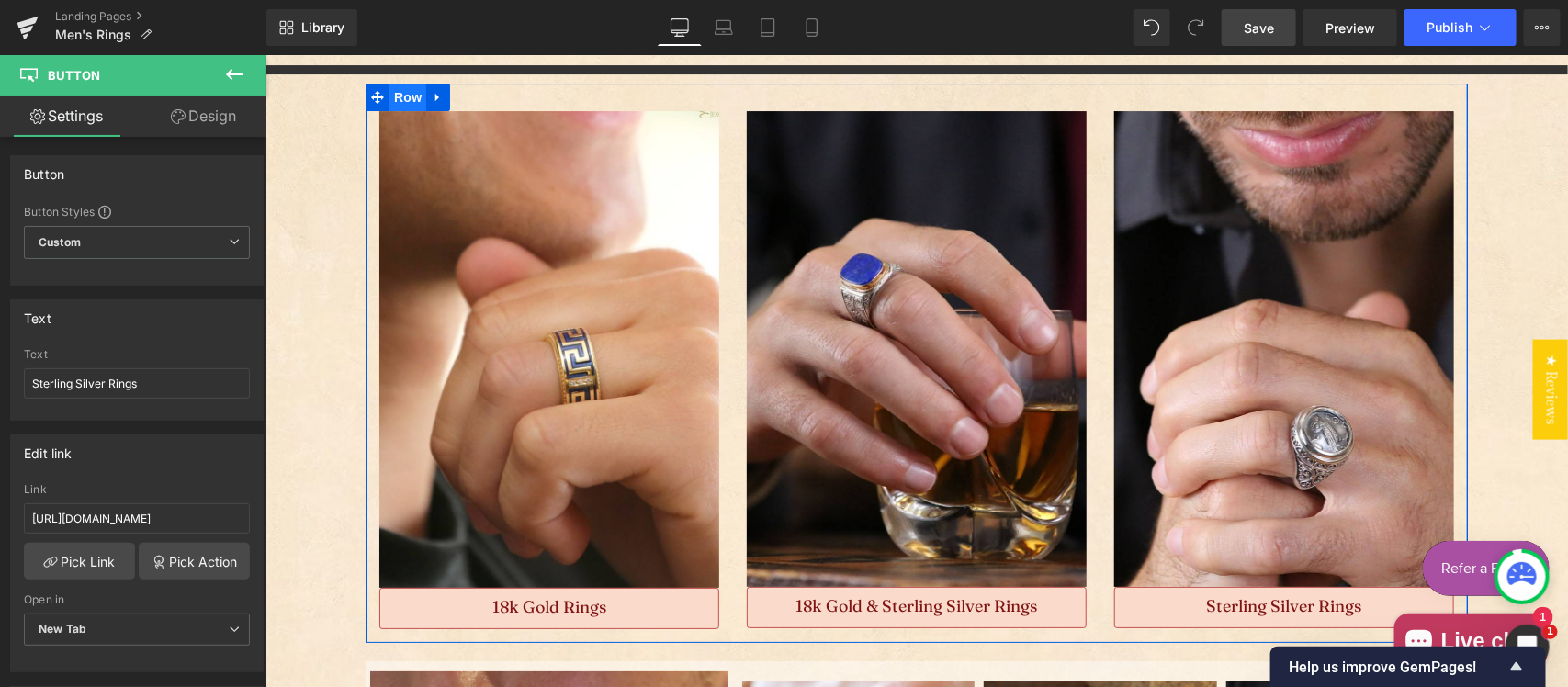
drag, startPoint x: 389, startPoint y: 390, endPoint x: 392, endPoint y: 95, distance: 295.0
click at [392, 95] on span "Row" at bounding box center [406, 96] width 36 height 28
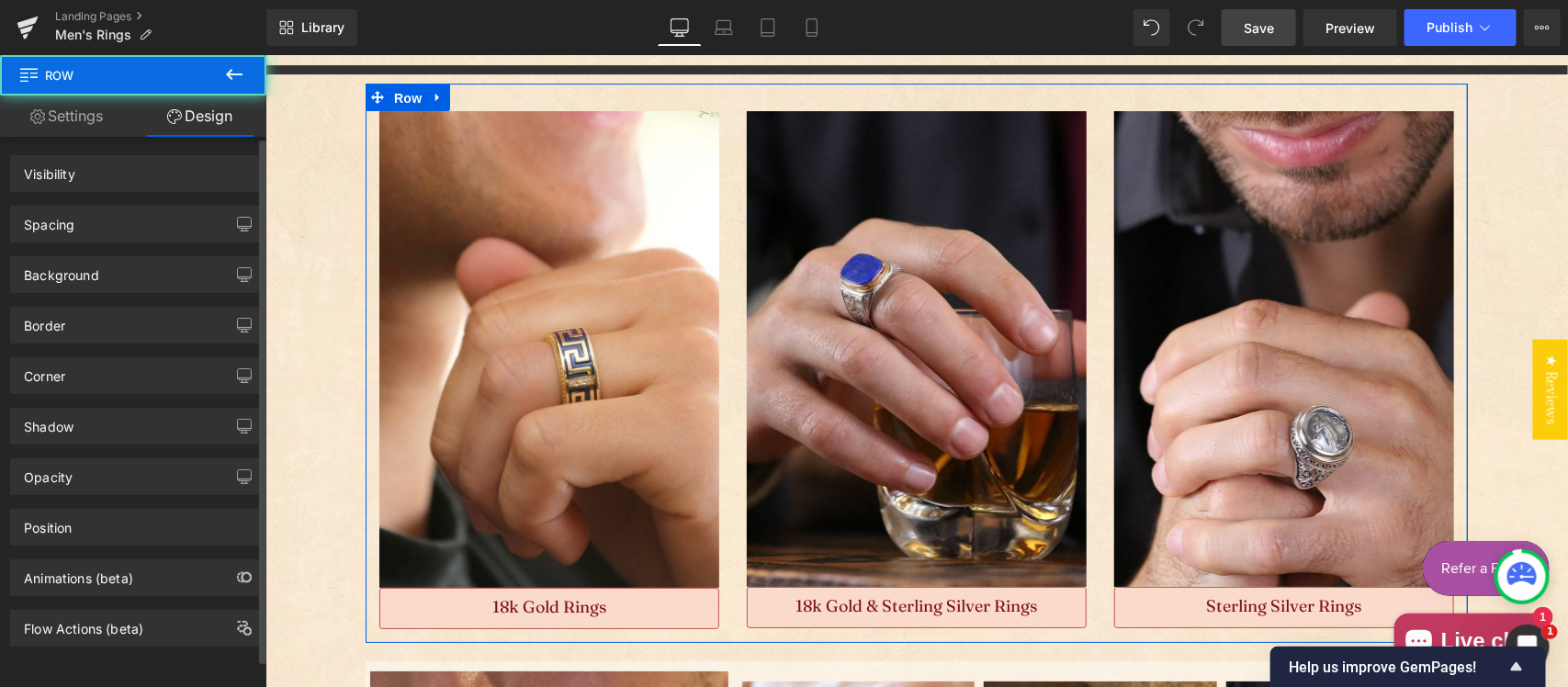
click at [112, 281] on div "Background" at bounding box center [137, 274] width 252 height 34
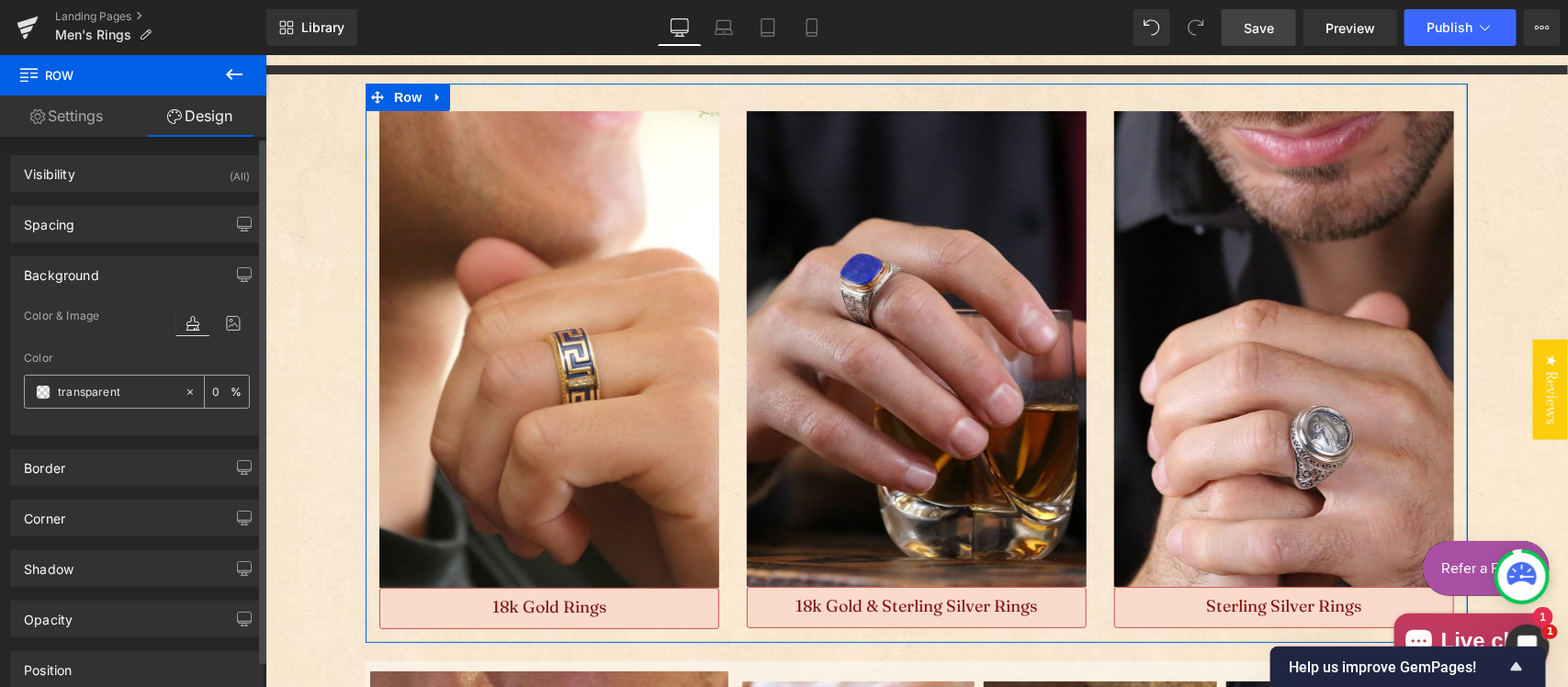
click at [115, 387] on input "transparent" at bounding box center [117, 392] width 118 height 21
type input "f"
type input "#fff"
type input "100"
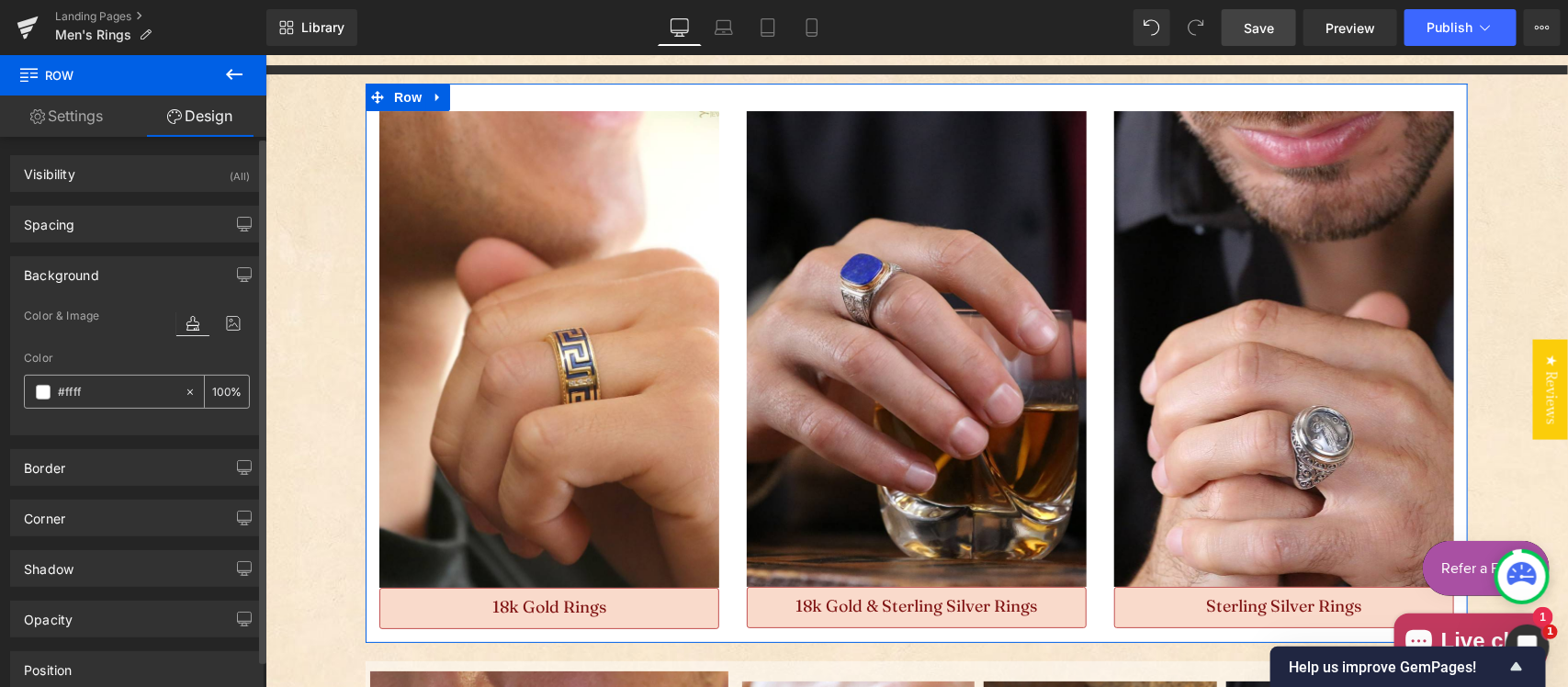
click at [214, 387] on input "100" at bounding box center [221, 392] width 19 height 21
type input "#ffffff"
type input "50"
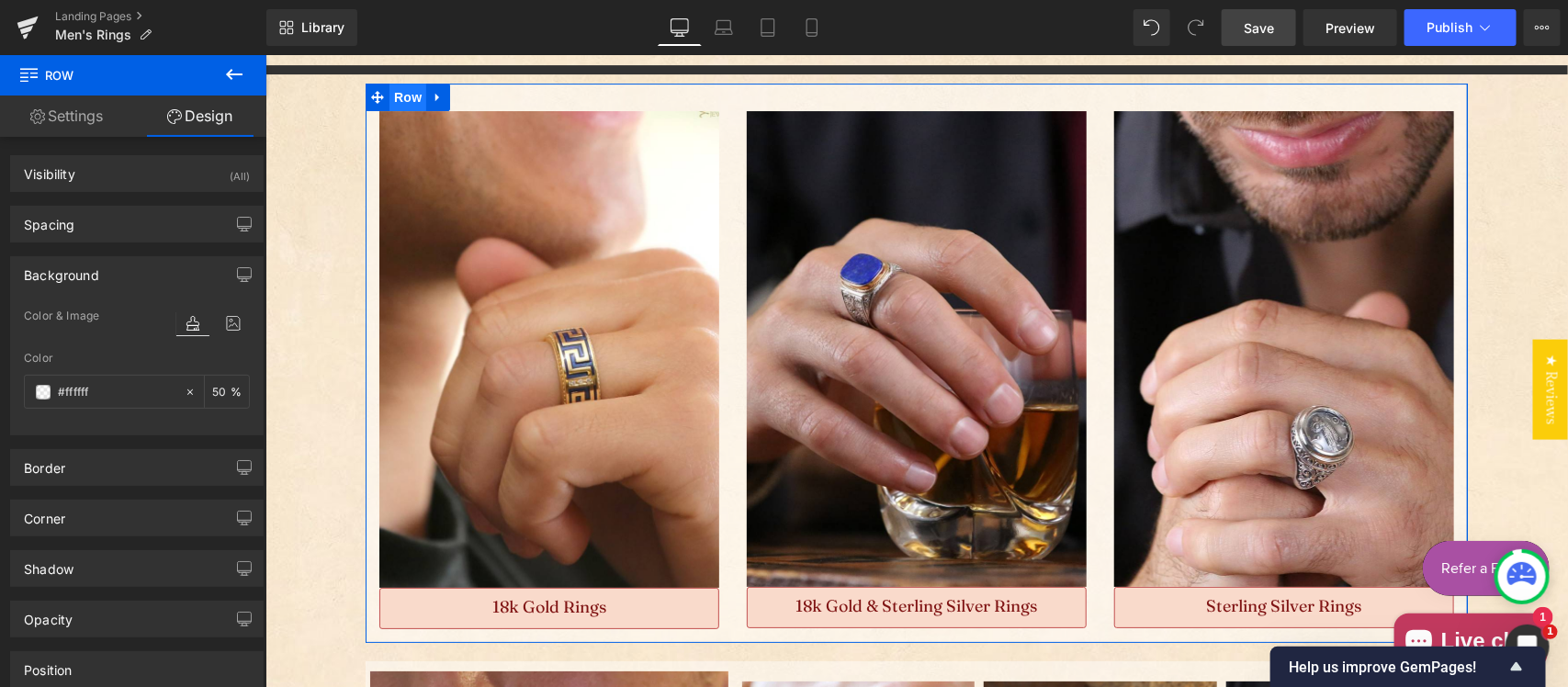
click at [389, 90] on span "Row" at bounding box center [406, 96] width 36 height 28
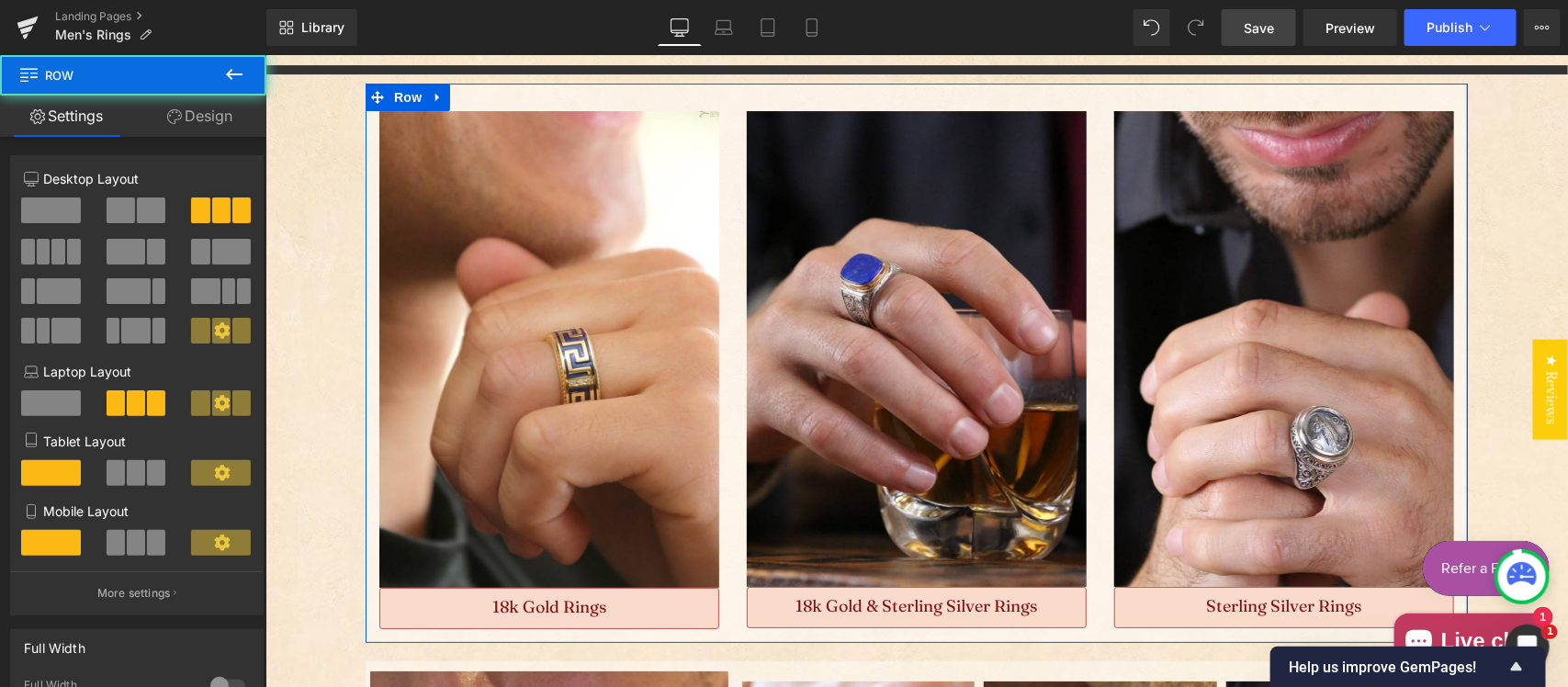
click at [205, 117] on link "Design" at bounding box center [199, 116] width 133 height 41
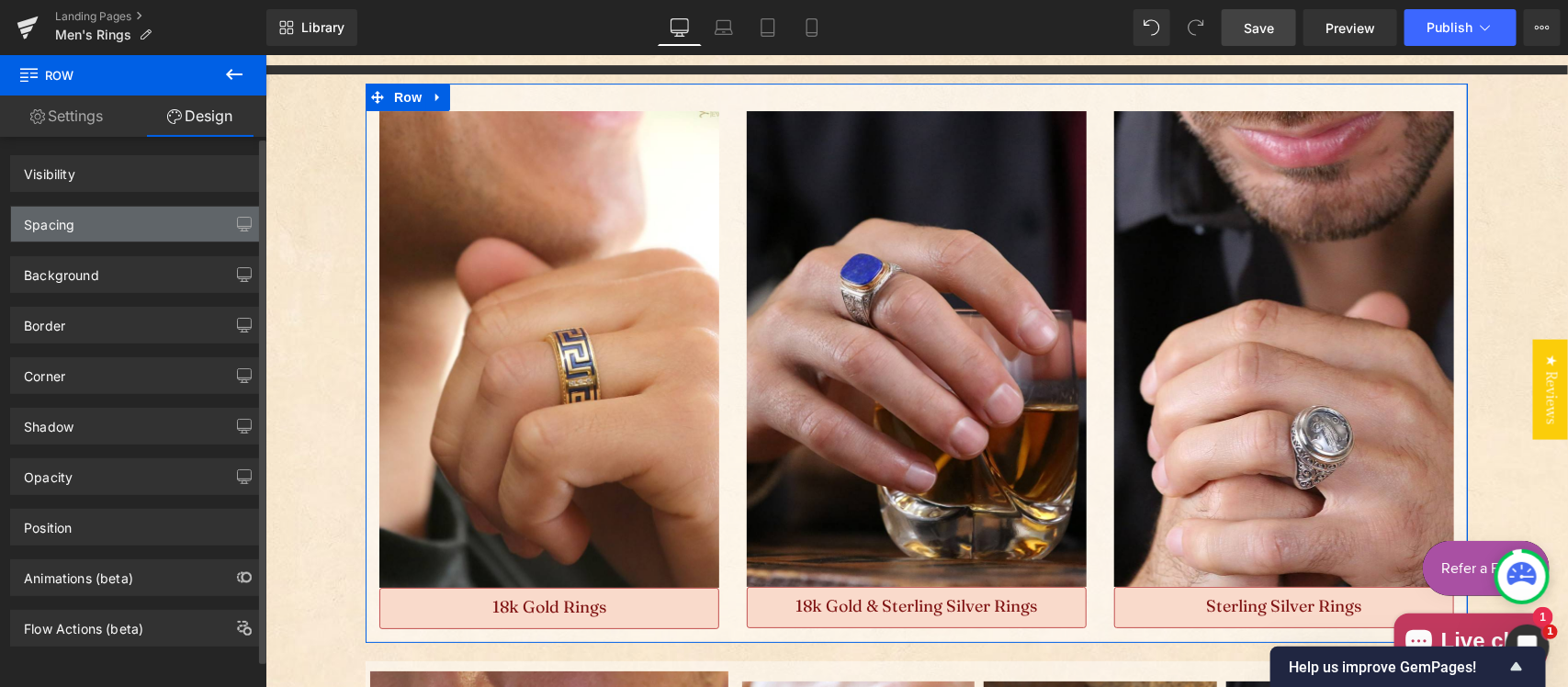
click at [106, 220] on div "Spacing" at bounding box center [137, 223] width 252 height 34
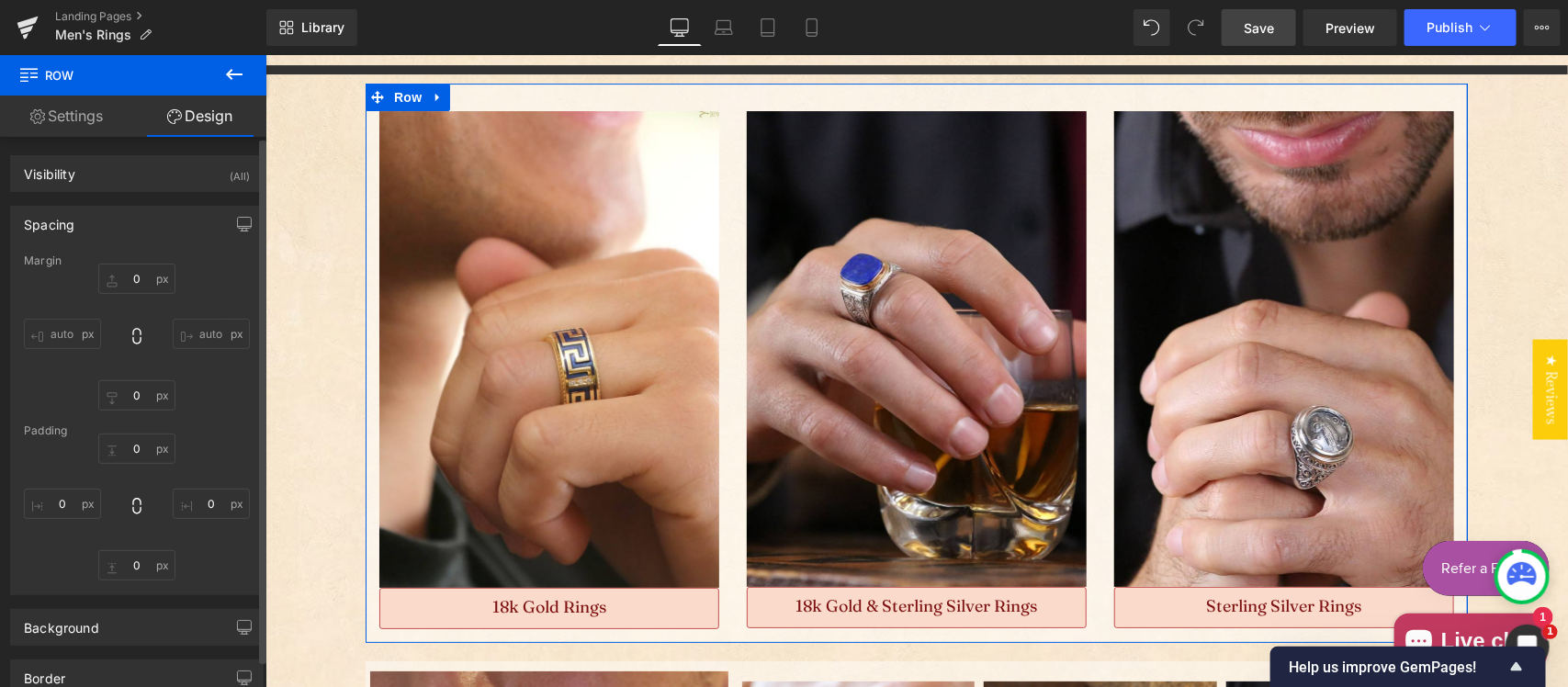
type input "0"
type input "30"
type input "0"
type input "10"
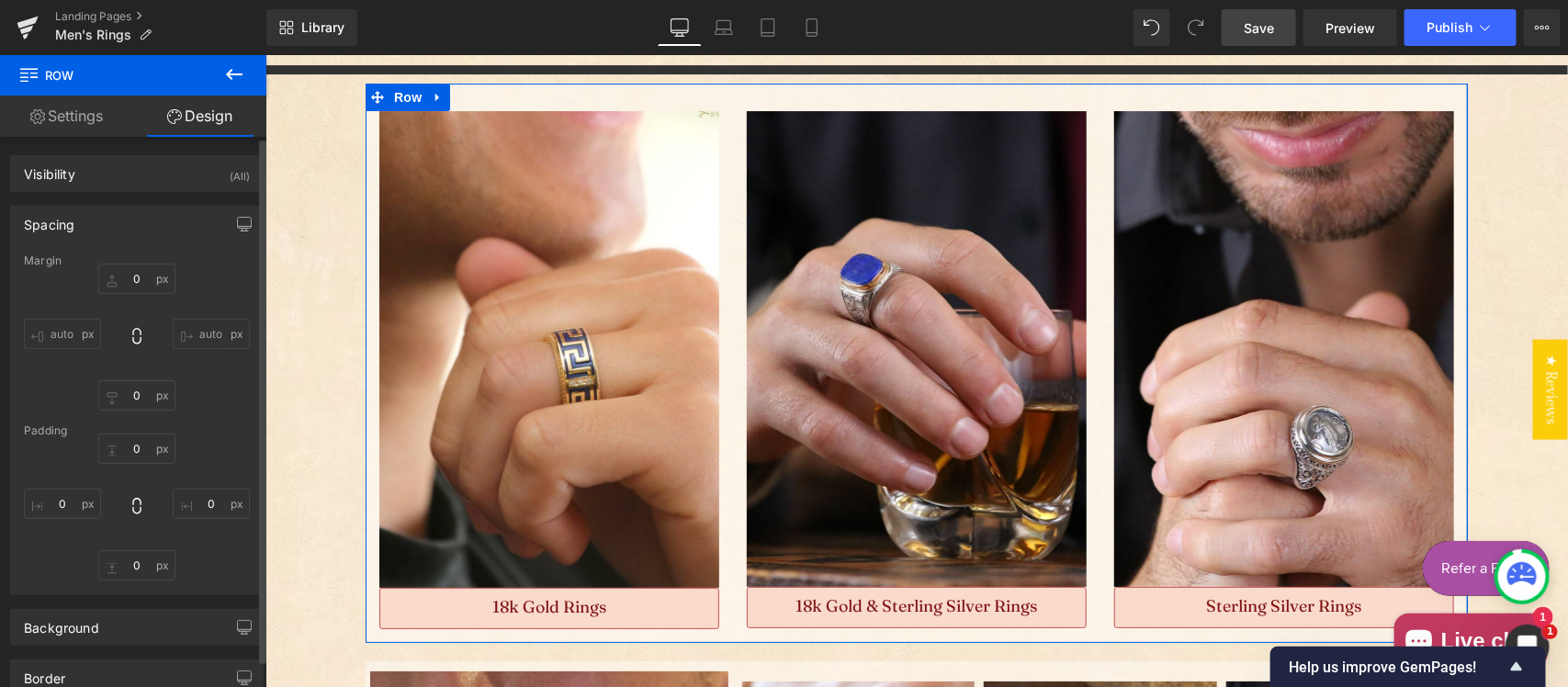
type input "0"
click at [139, 451] on input "30" at bounding box center [137, 449] width 77 height 31
type input "10"
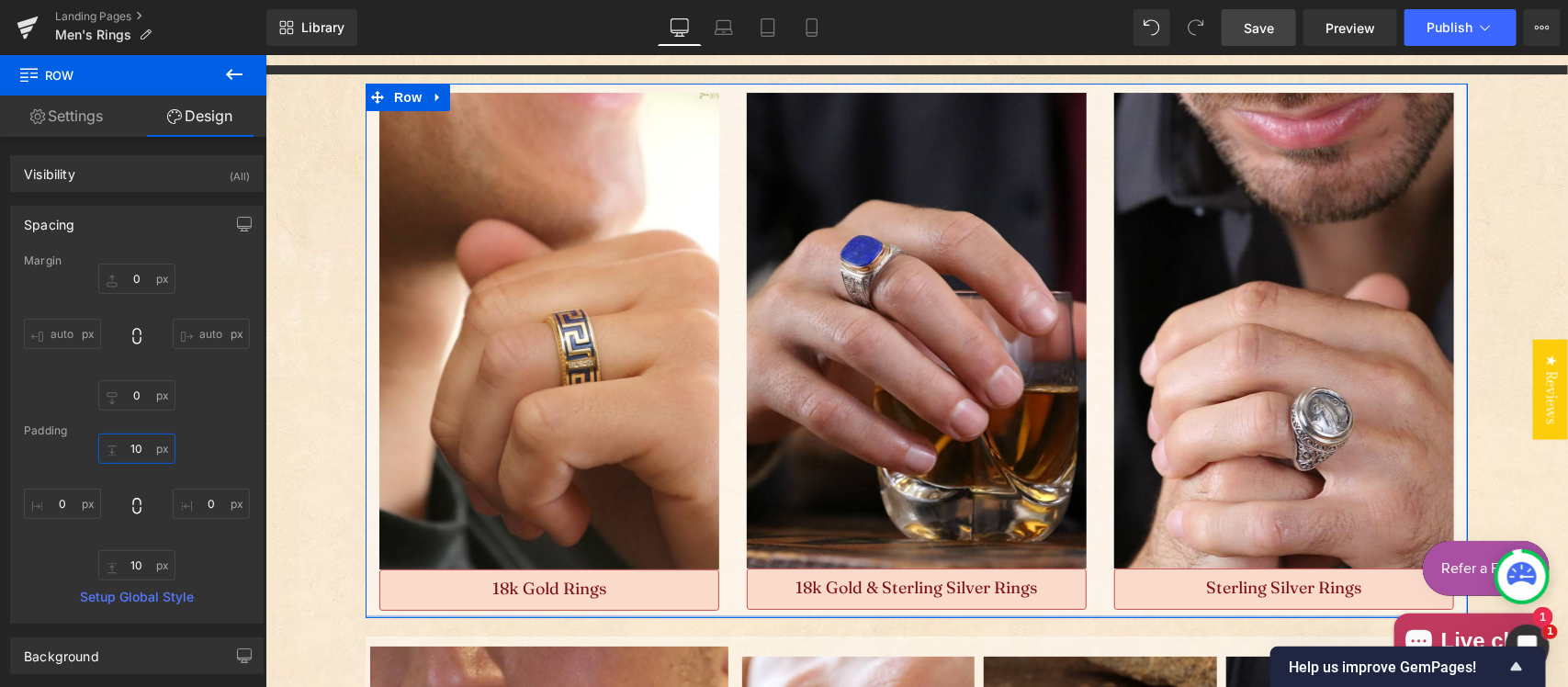
drag, startPoint x: 580, startPoint y: 617, endPoint x: 694, endPoint y: 626, distance: 114.4
click at [589, 611] on div "Image 18k Gold Rings Button Image 18k Gold & Sterling Silver Rings Button Image…" at bounding box center [916, 349] width 1102 height 534
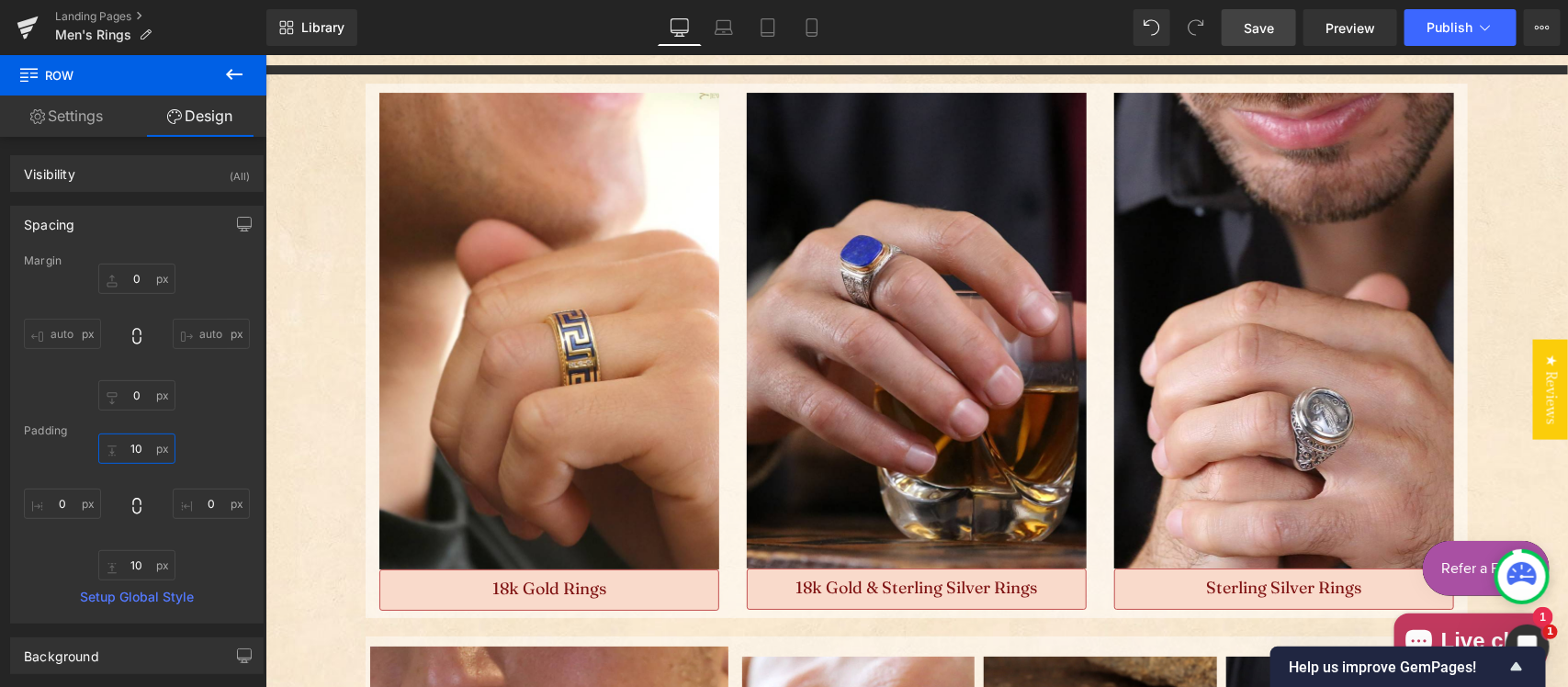
type input "3px"
type input "10"
click at [129, 565] on input "3px" at bounding box center [137, 565] width 77 height 31
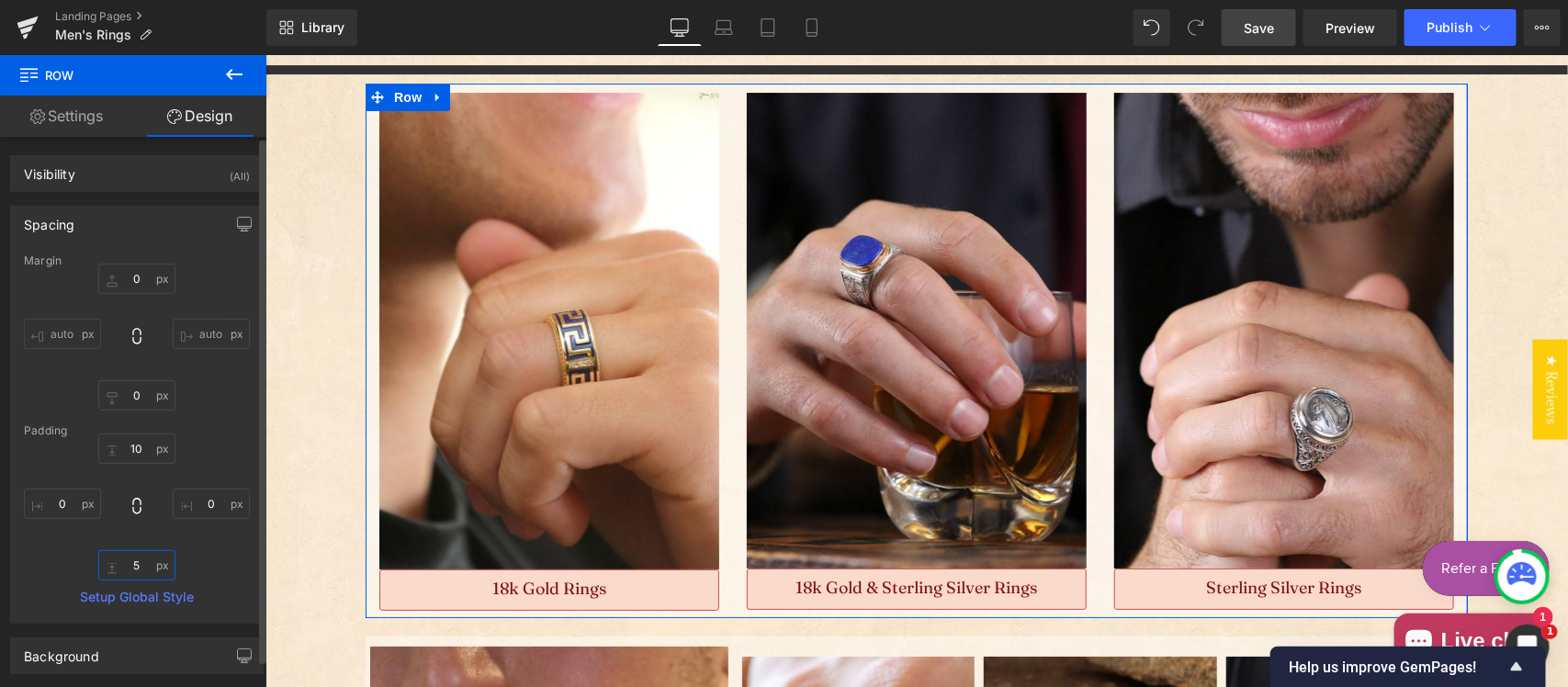
type input "5"
click at [229, 561] on div "10 10 0px 0 5 5 0px 0" at bounding box center [137, 507] width 226 height 147
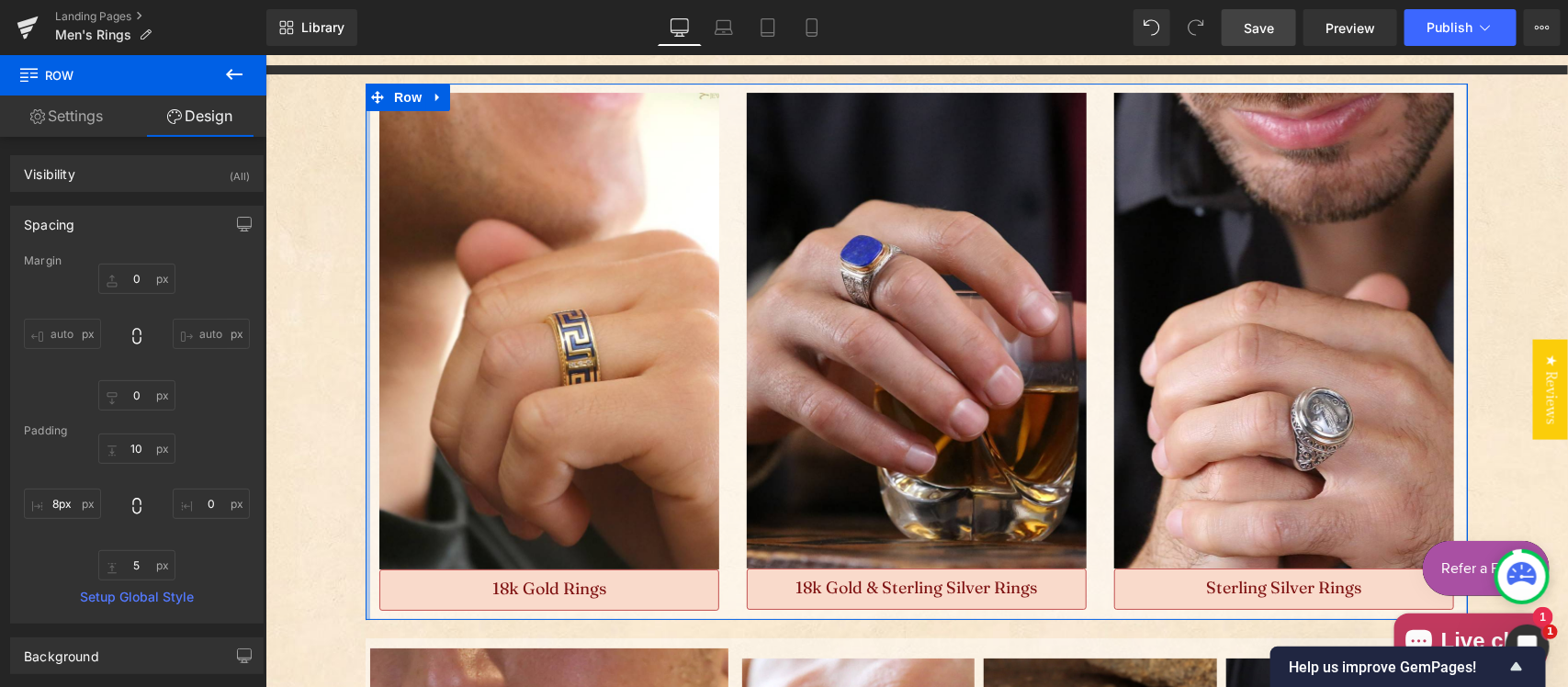
drag, startPoint x: 358, startPoint y: 328, endPoint x: 527, endPoint y: 405, distance: 185.7
type input "0px"
click at [57, 457] on div "10 10 0px 0 5 5 0px 0px" at bounding box center [137, 507] width 226 height 147
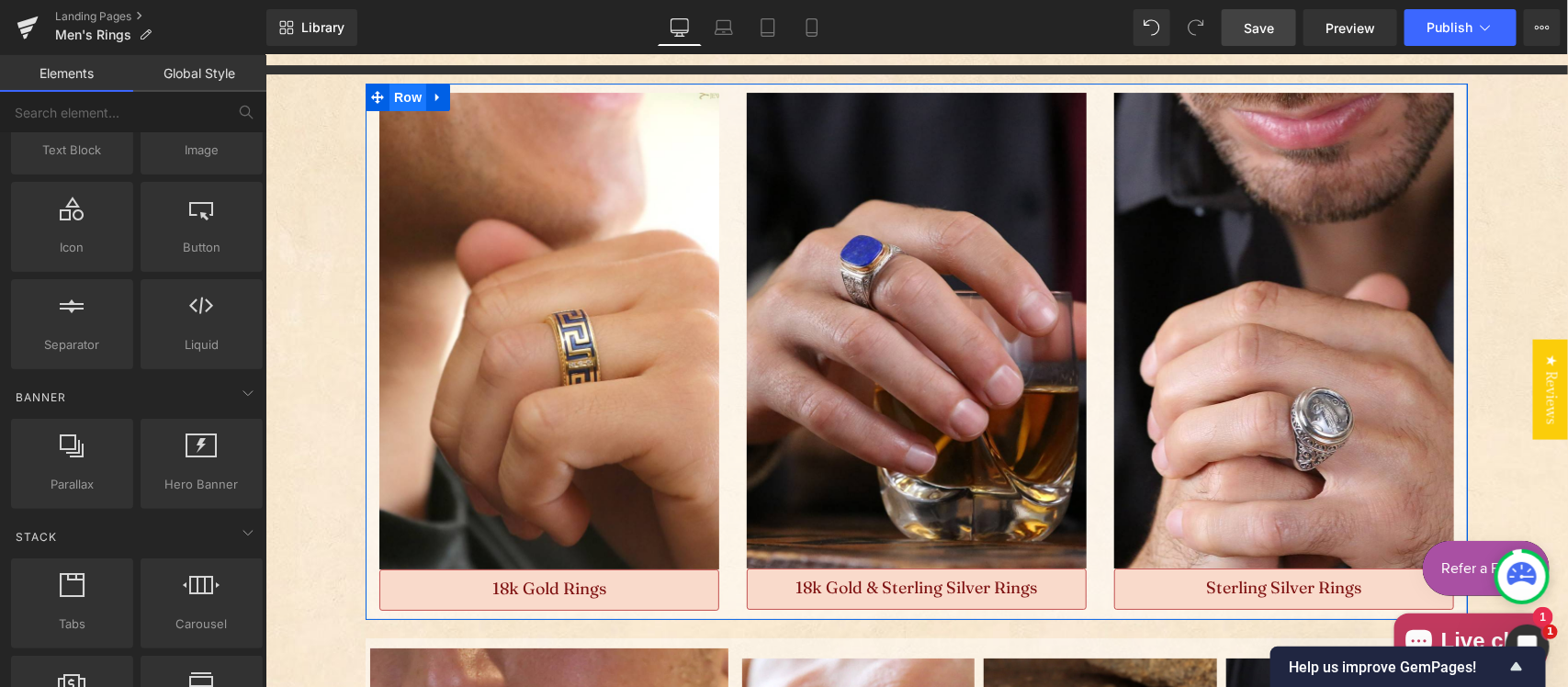
click at [395, 94] on span "Row" at bounding box center [406, 96] width 36 height 28
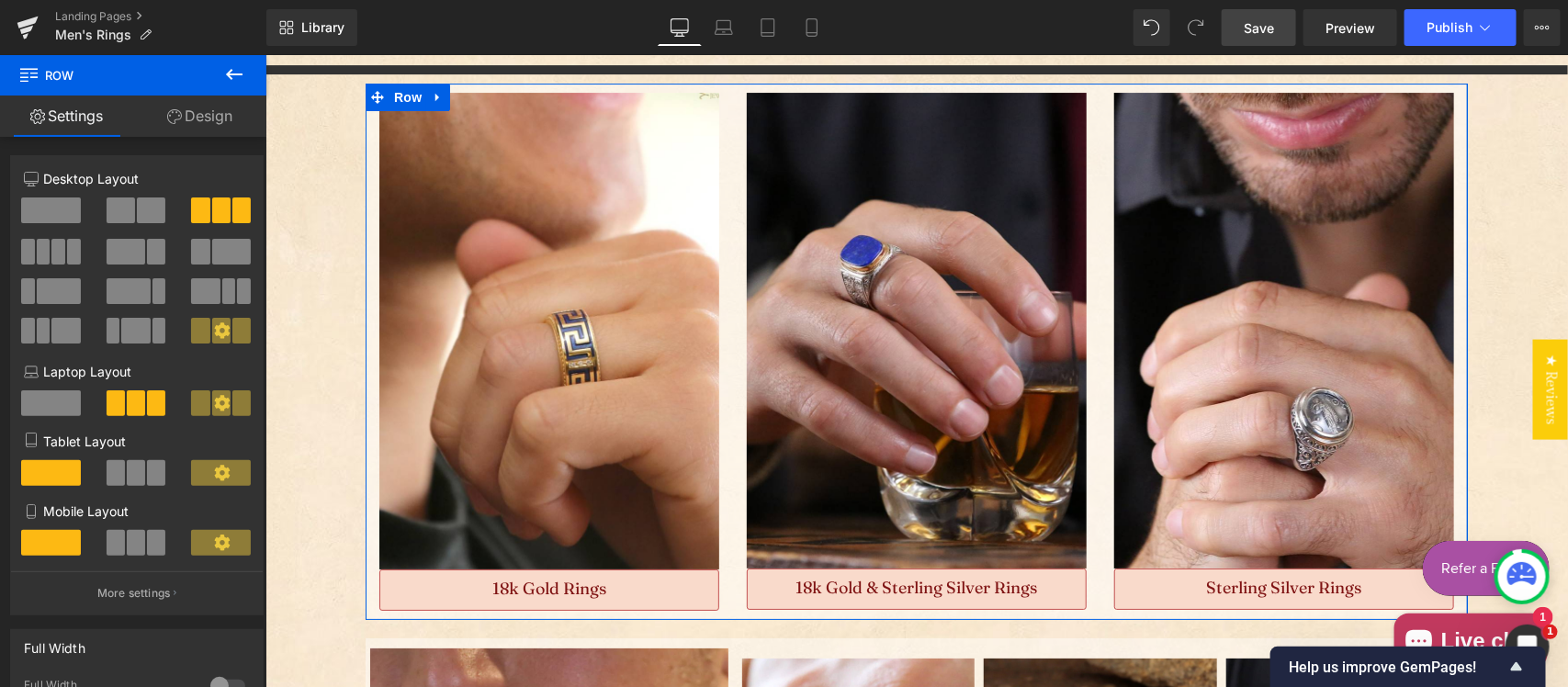
scroll to position [575, 0]
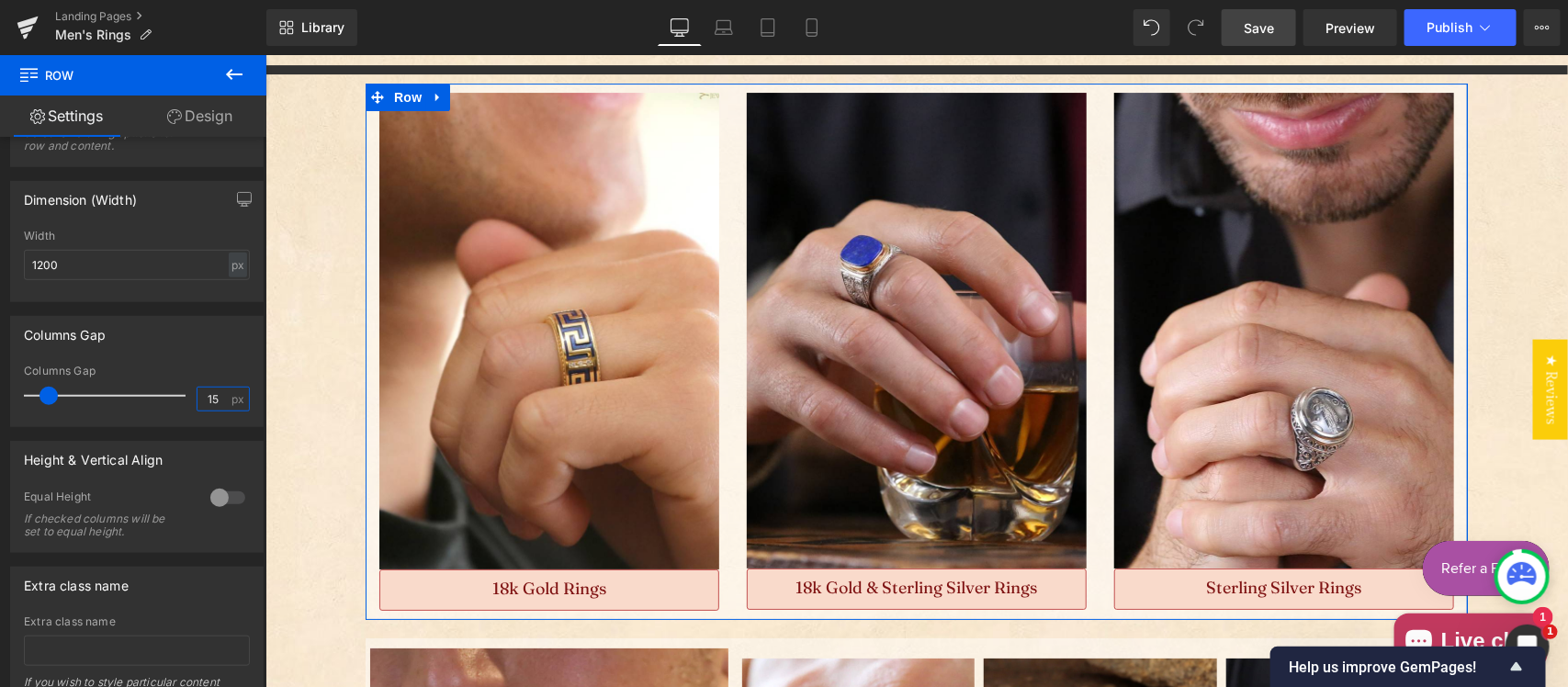
click at [211, 410] on input "15" at bounding box center [213, 399] width 32 height 23
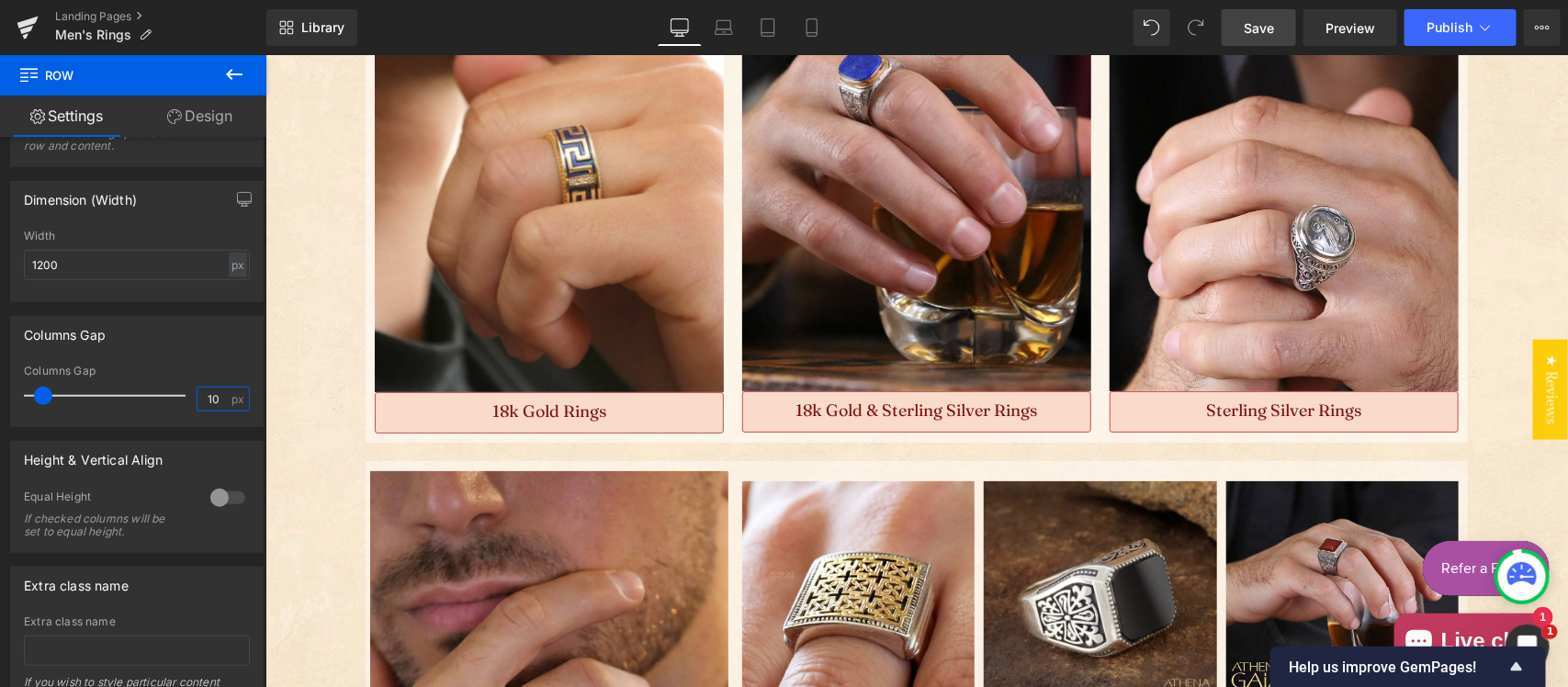
scroll to position [2877, 0]
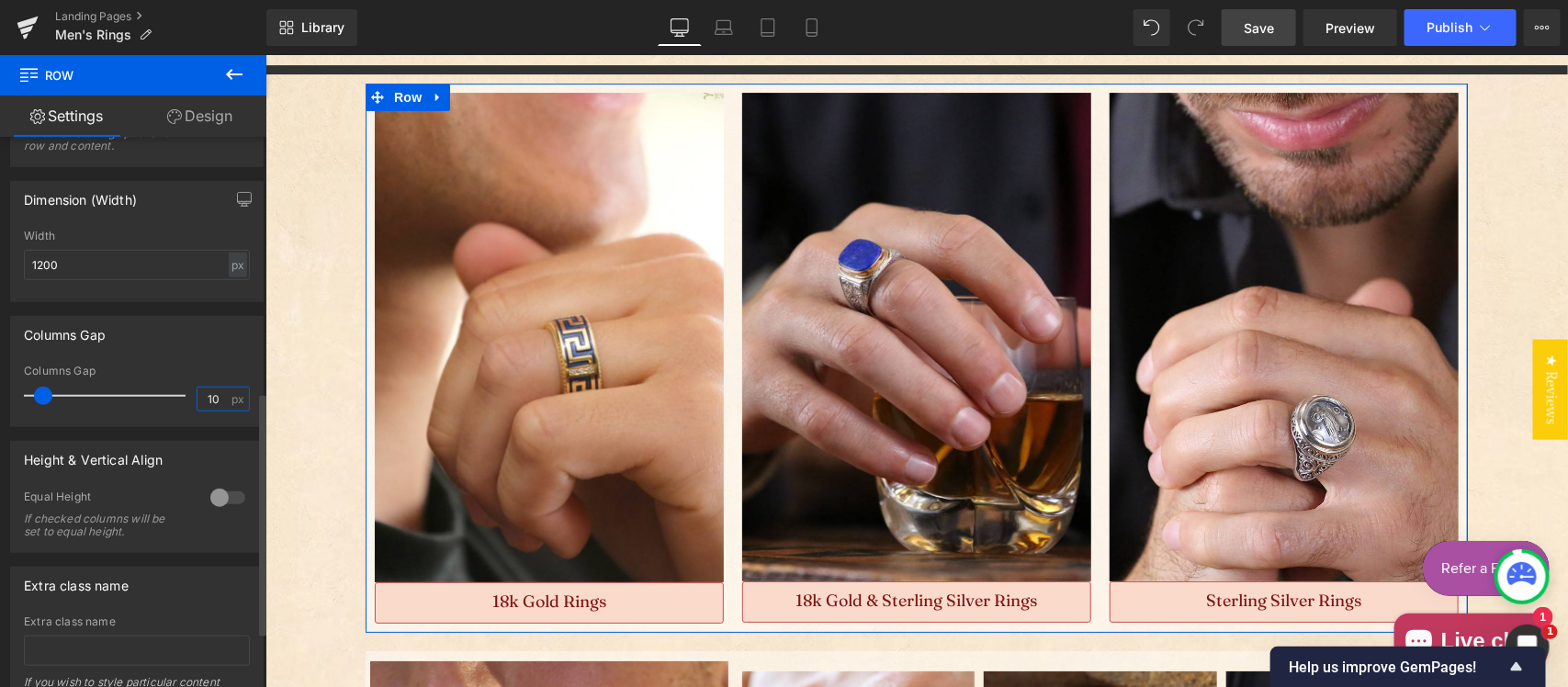
drag, startPoint x: 215, startPoint y: 409, endPoint x: 157, endPoint y: 406, distance: 58.1
click at [157, 406] on div "Columns Gap 10 px" at bounding box center [137, 396] width 226 height 62
type input "5"
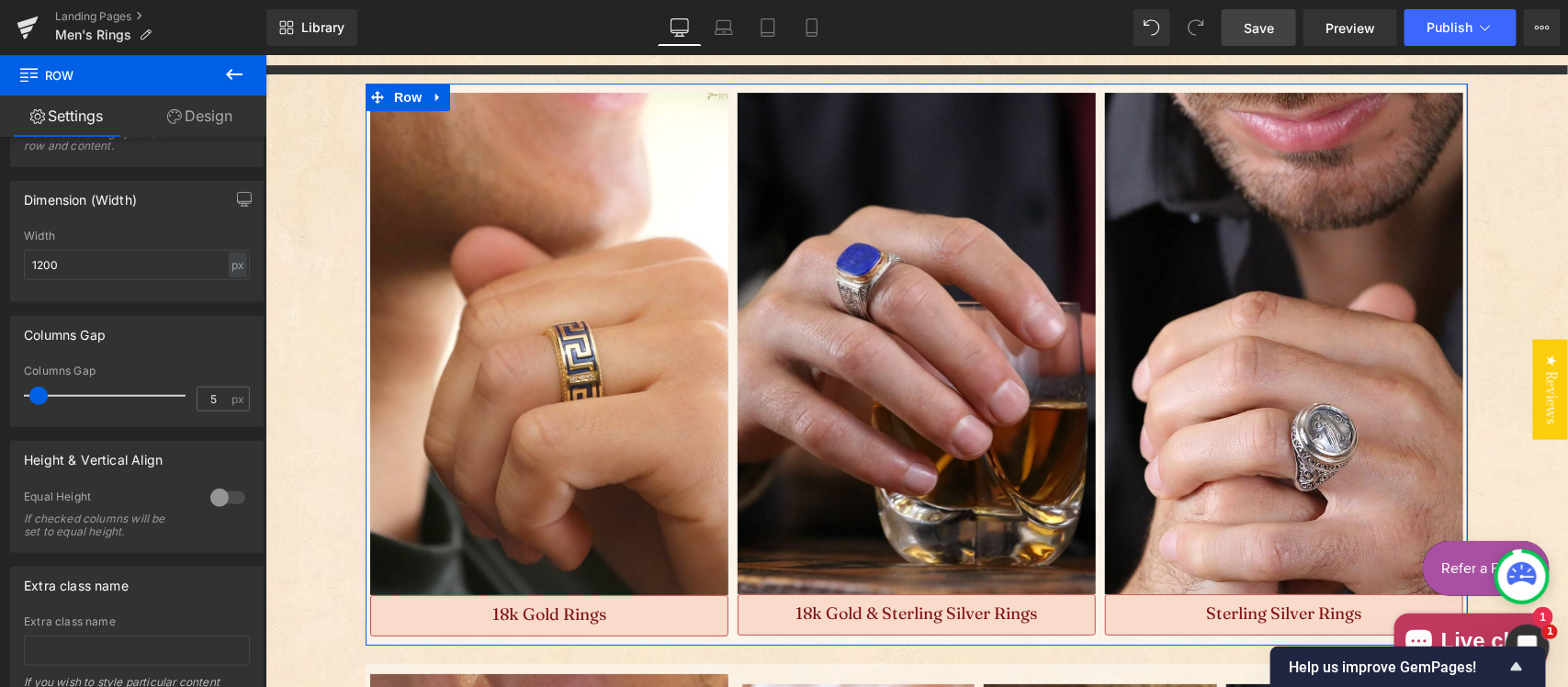
drag, startPoint x: 220, startPoint y: 121, endPoint x: 209, endPoint y: 134, distance: 17.0
click at [220, 120] on link "Design" at bounding box center [199, 116] width 133 height 41
click at [0, 0] on div "Spacing" at bounding box center [0, 0] width 0 height 0
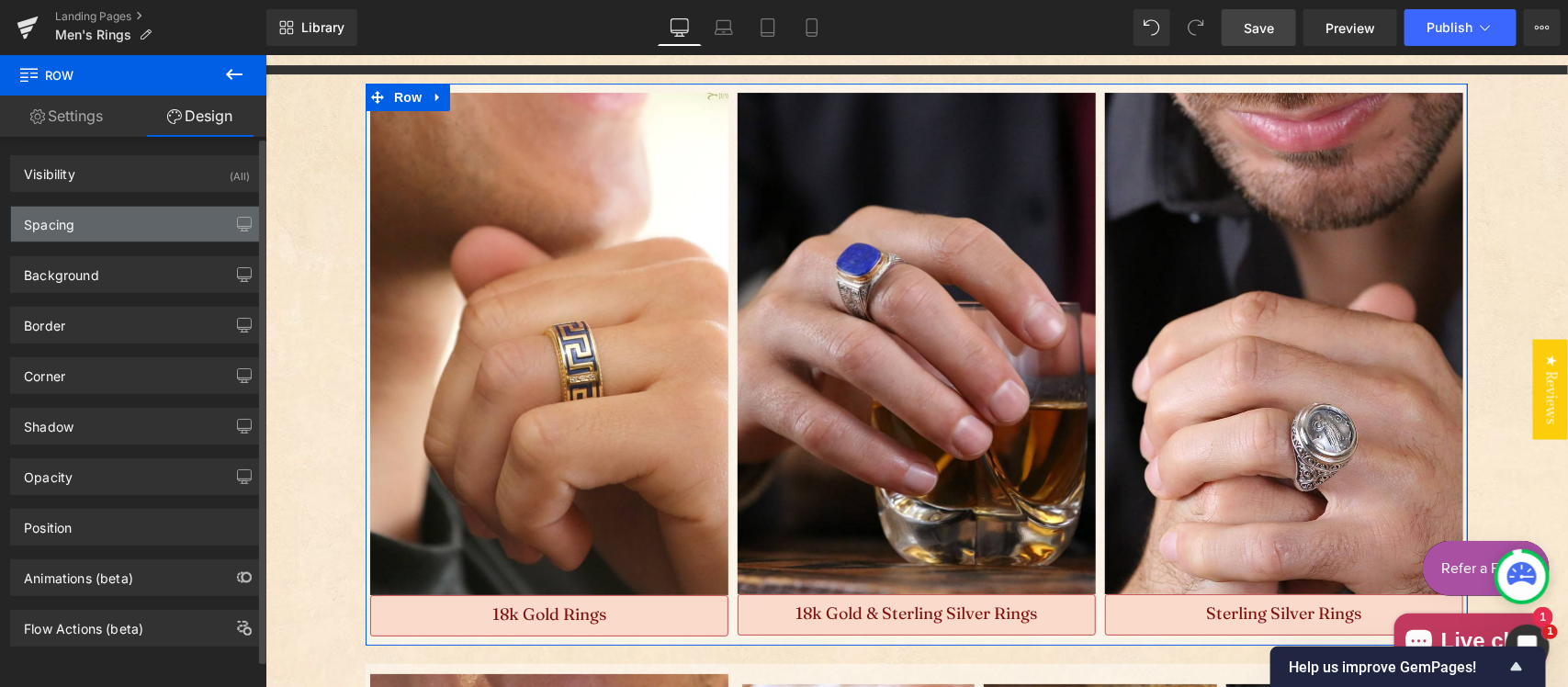
click at [51, 223] on div "Spacing" at bounding box center [48, 219] width 50 height 26
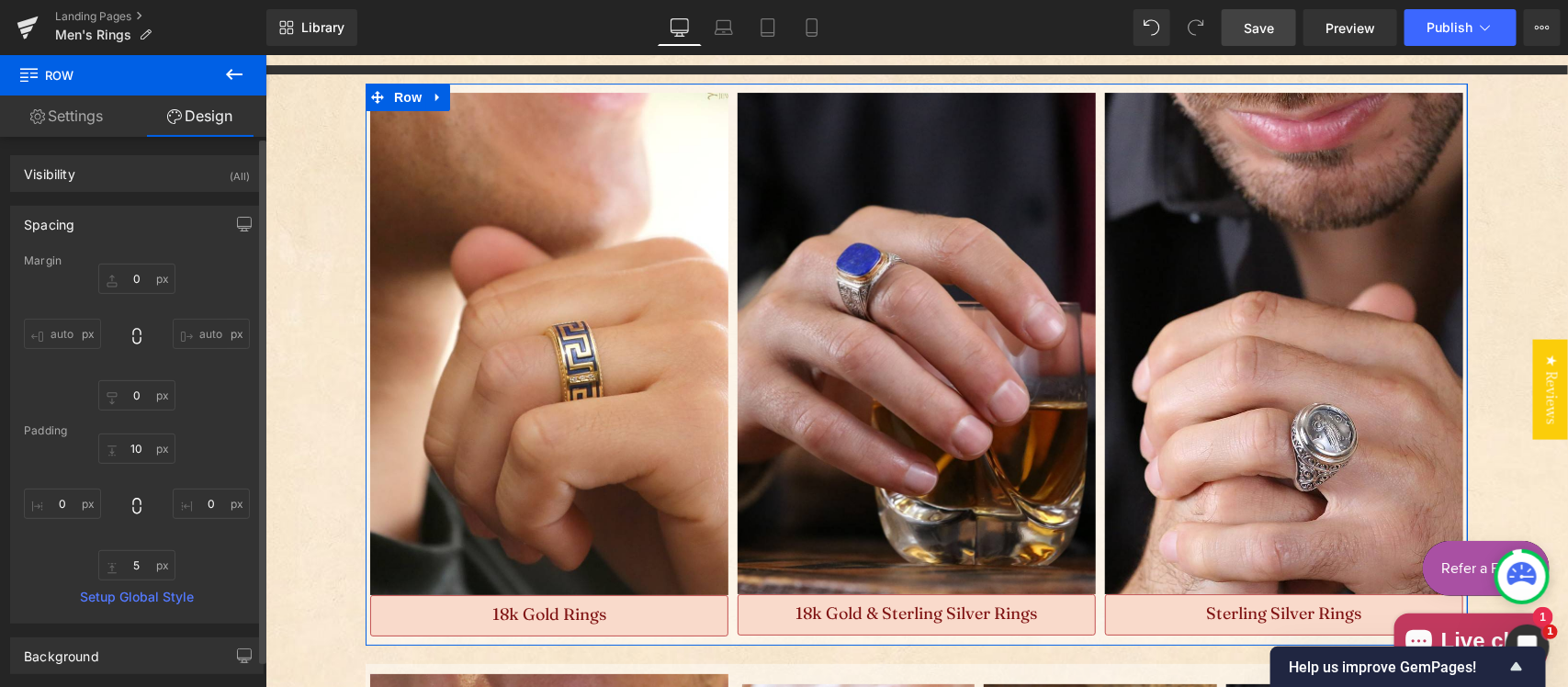
type input "0"
type input "10"
type input "0"
type input "5"
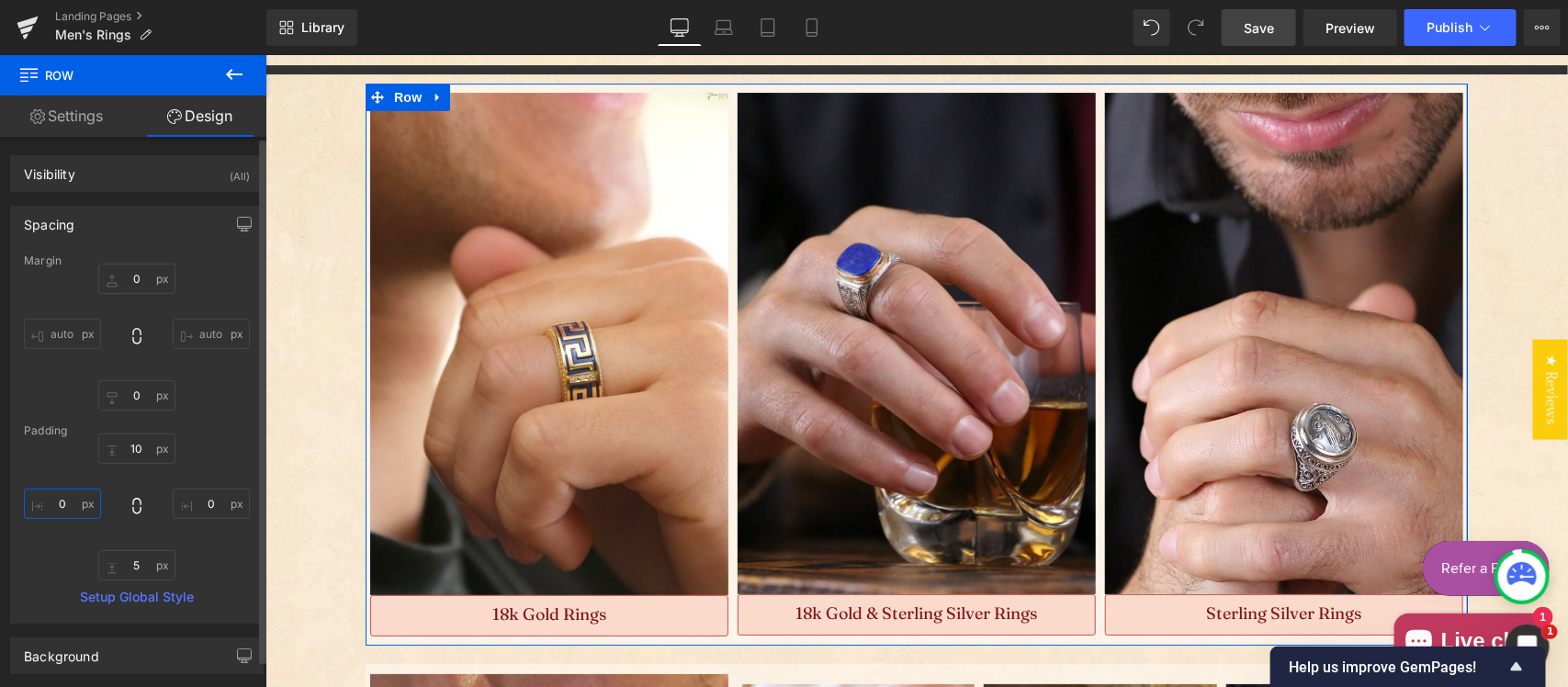
click at [62, 501] on input "0" at bounding box center [62, 504] width 77 height 31
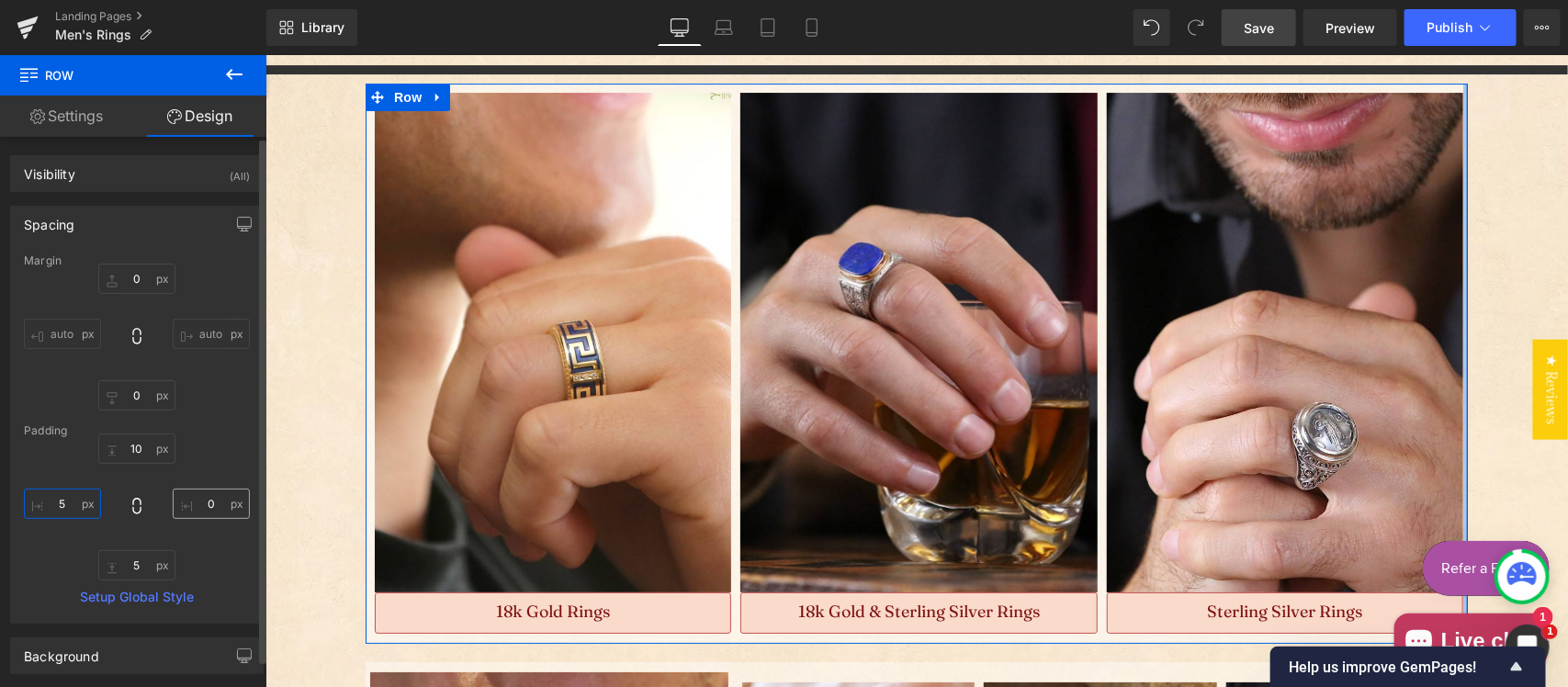
type input "5"
drag, startPoint x: 78, startPoint y: 452, endPoint x: 210, endPoint y: 503, distance: 141.5
click at [210, 506] on input "0" at bounding box center [211, 504] width 77 height 31
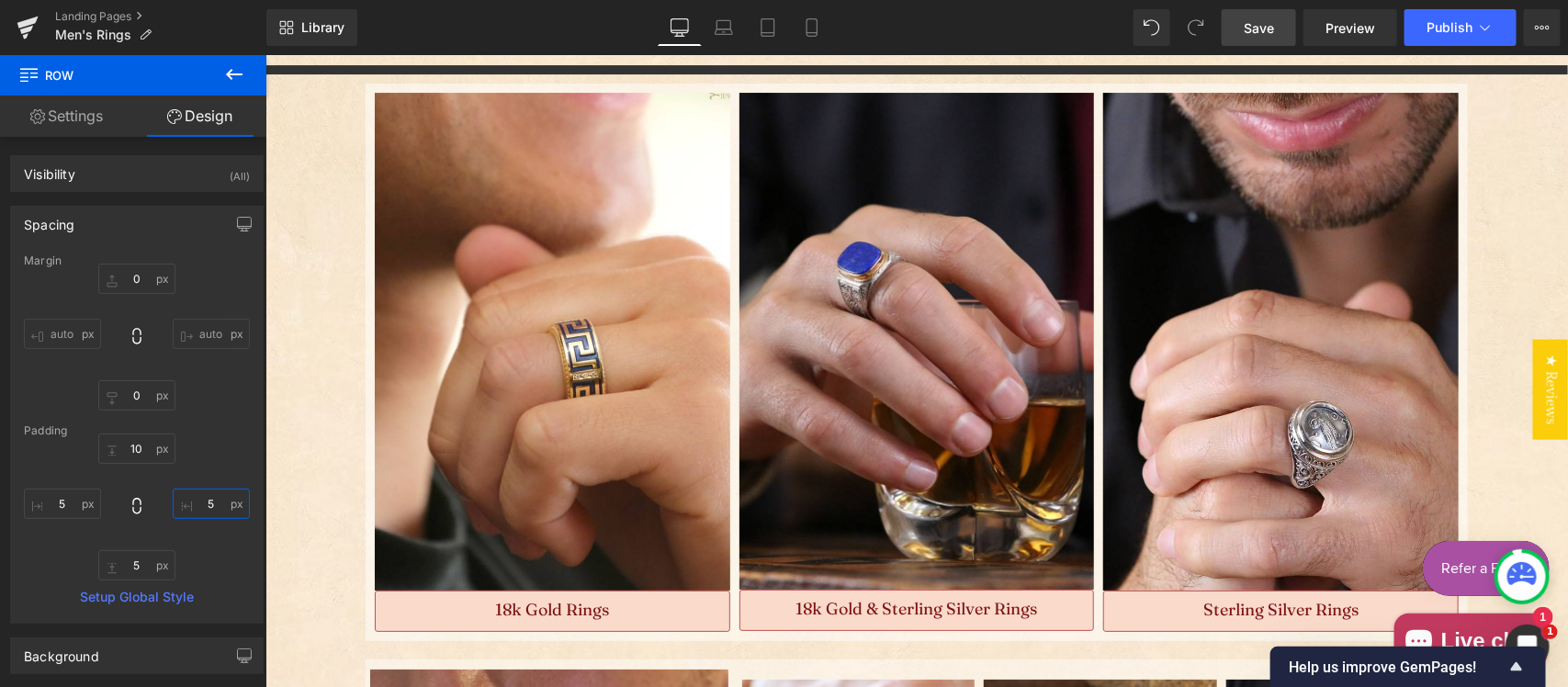
type input "5"
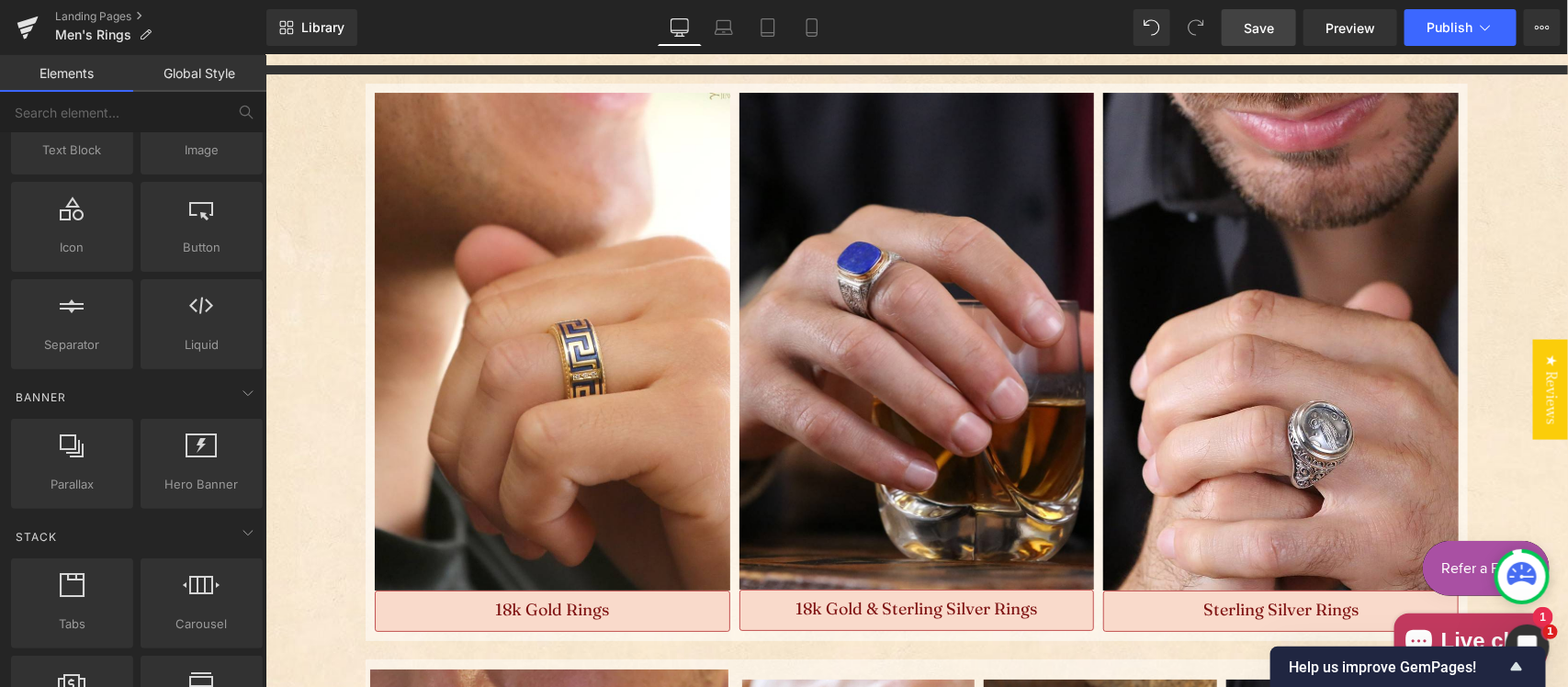
click at [1254, 25] on span "Save" at bounding box center [1258, 29] width 30 height 20
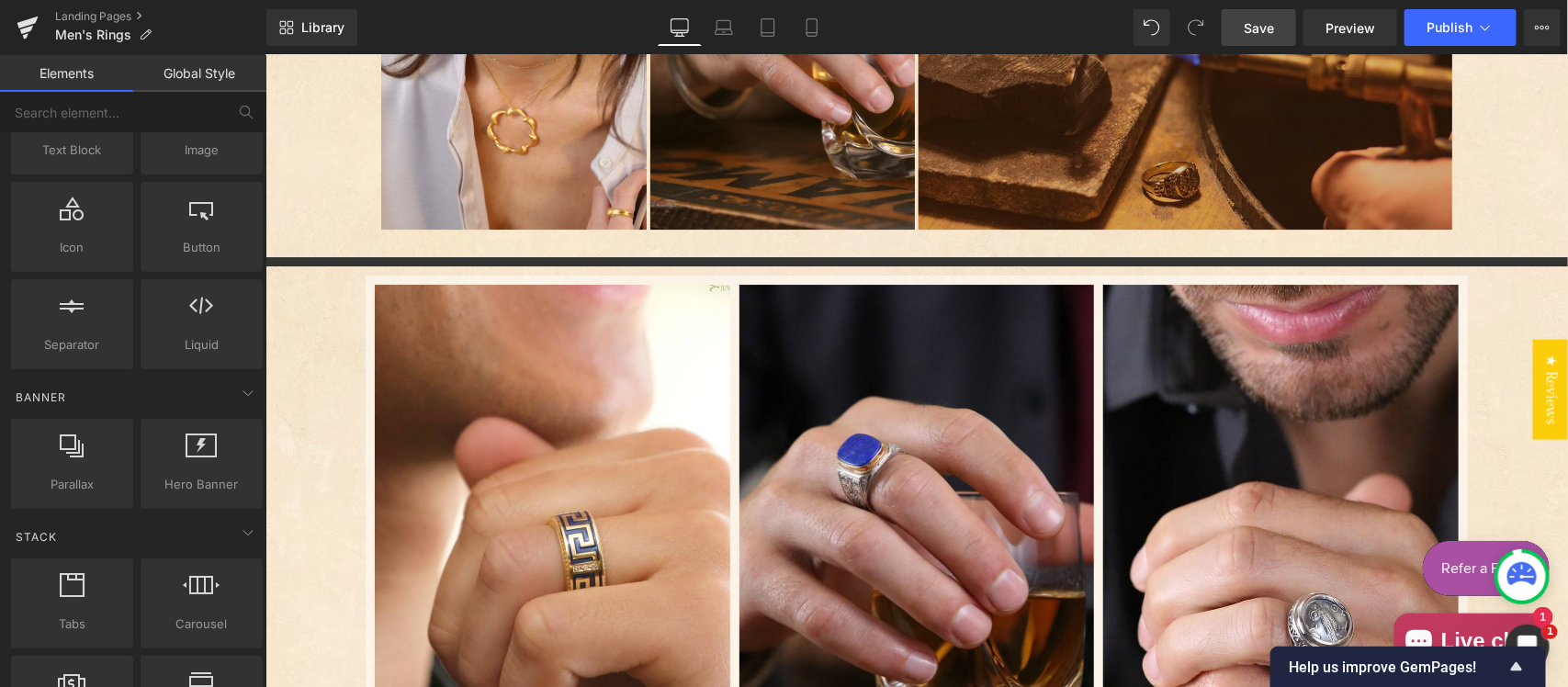
scroll to position [3259, 0]
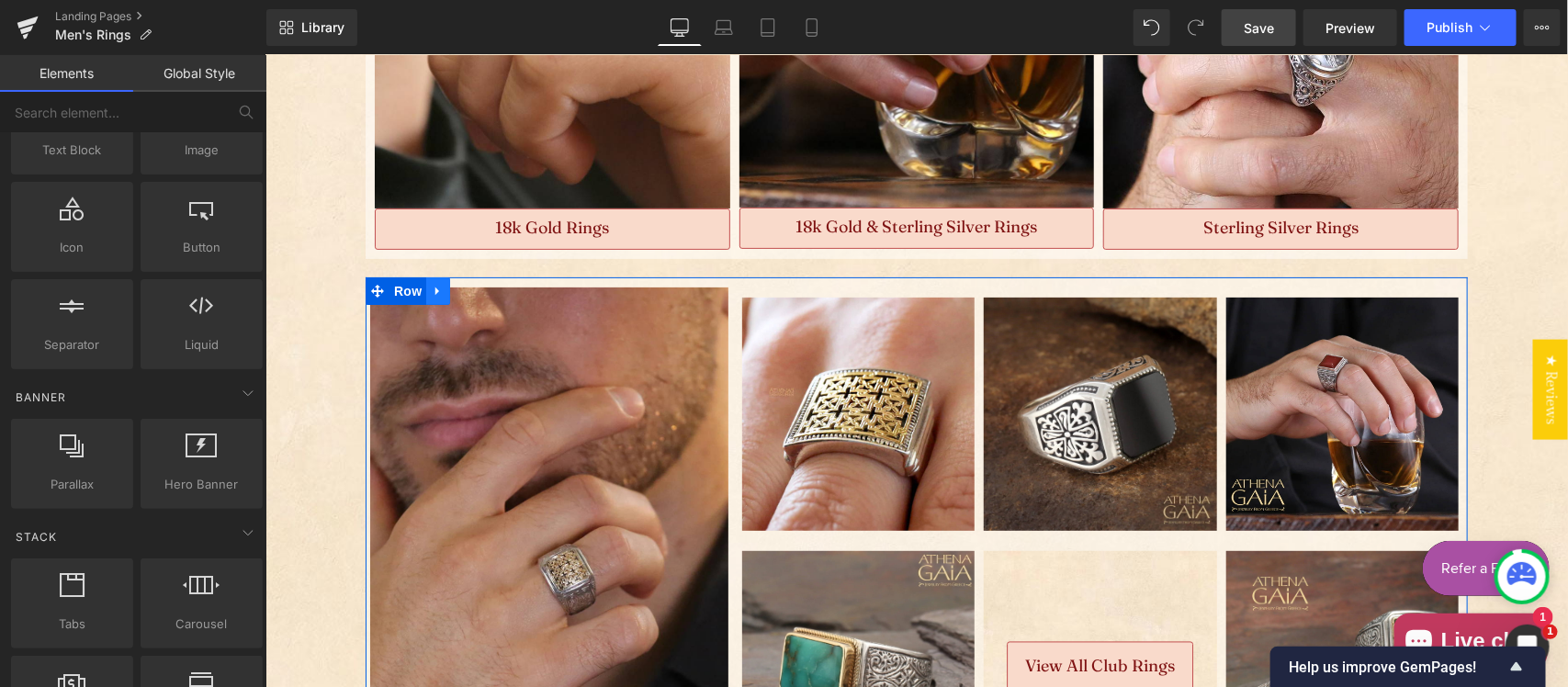
click at [431, 289] on icon "Main content" at bounding box center [437, 291] width 13 height 14
click at [478, 290] on icon "Main content" at bounding box center [484, 290] width 13 height 13
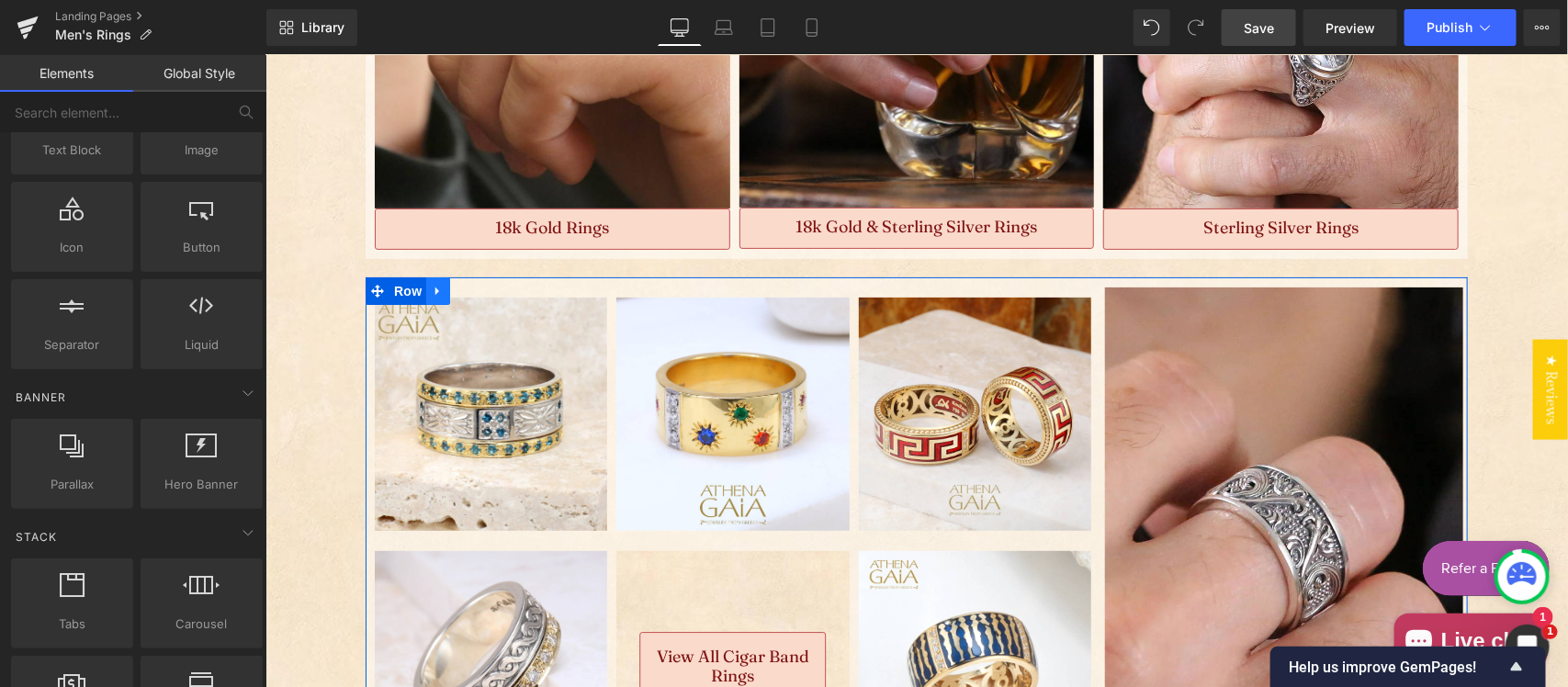
click at [431, 284] on icon "Main content" at bounding box center [437, 291] width 13 height 14
click at [478, 290] on icon "Main content" at bounding box center [484, 290] width 13 height 13
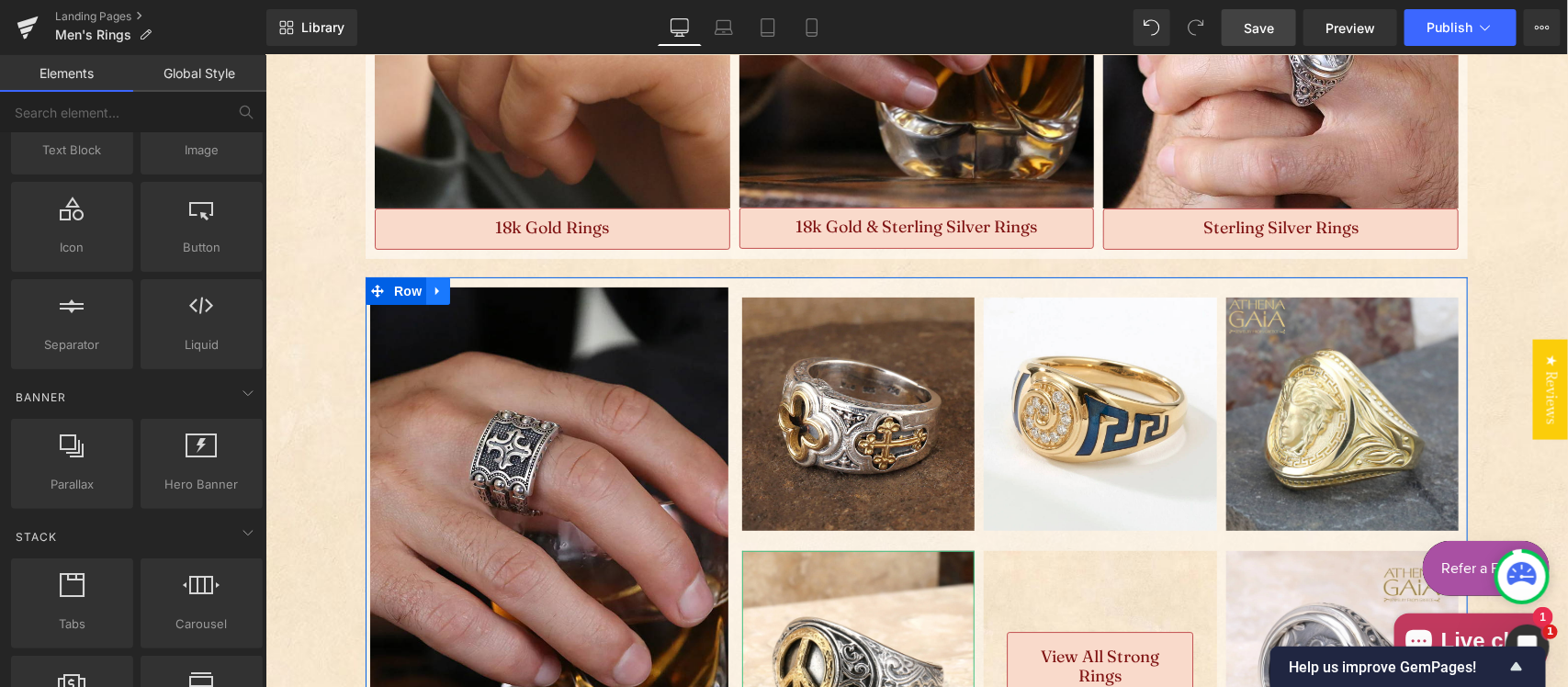
click at [432, 290] on icon "Main content" at bounding box center [437, 291] width 13 height 14
click at [478, 289] on icon "Main content" at bounding box center [484, 290] width 13 height 13
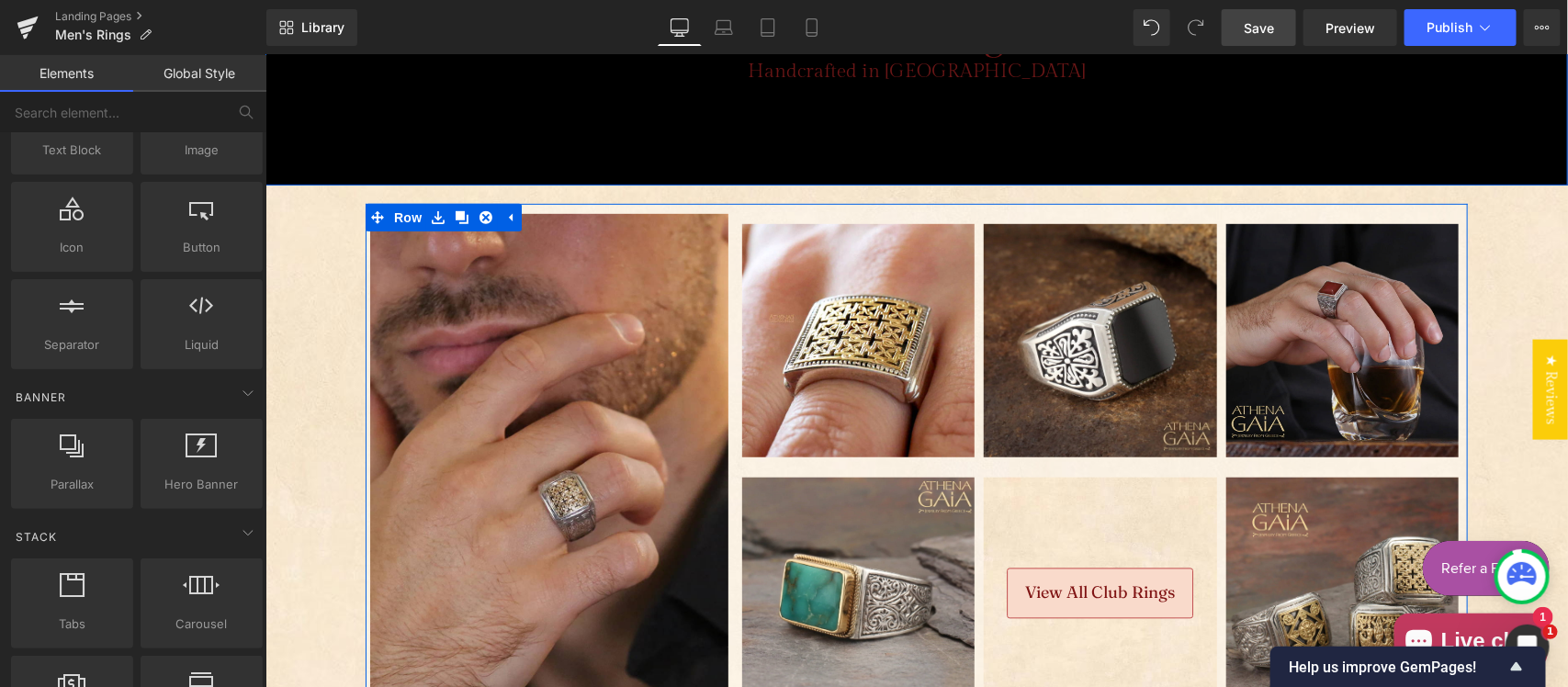
scroll to position [579, 0]
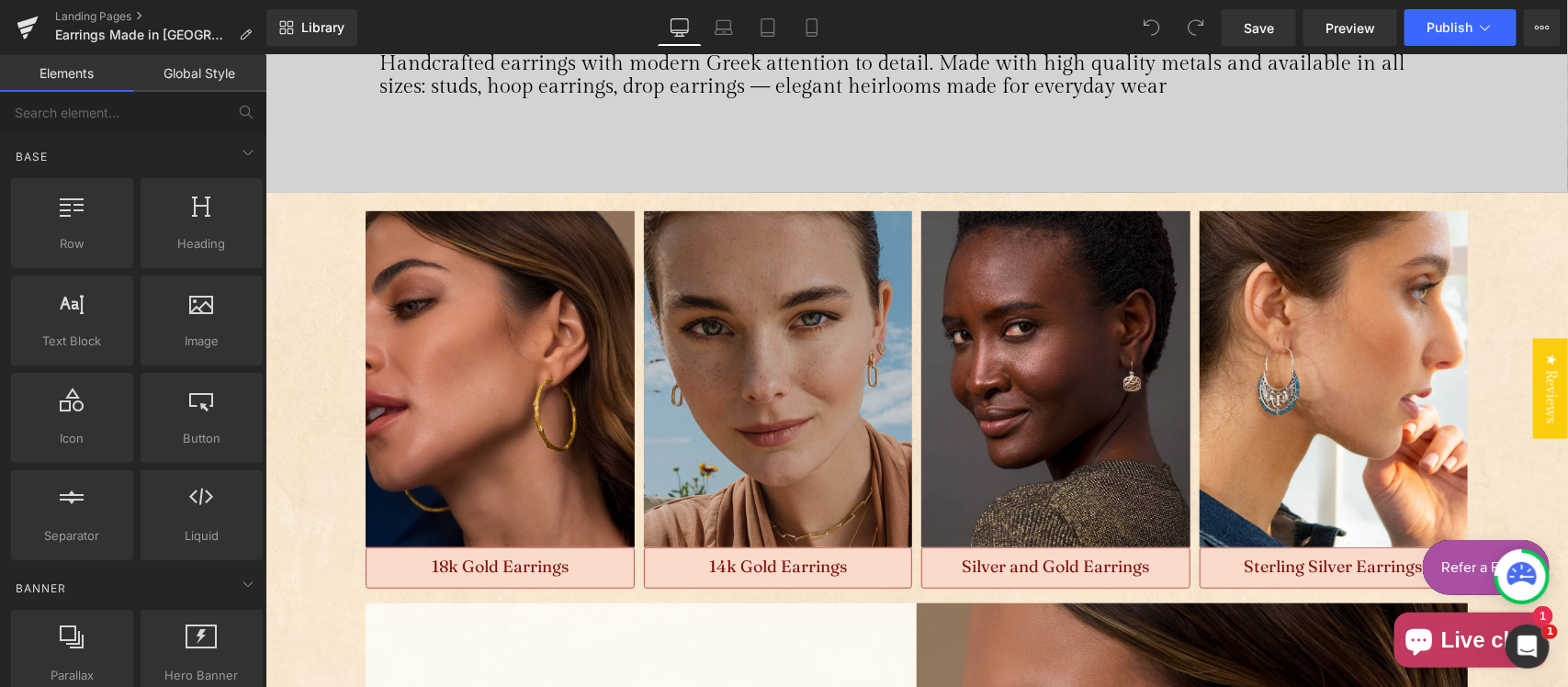
scroll to position [382, 0]
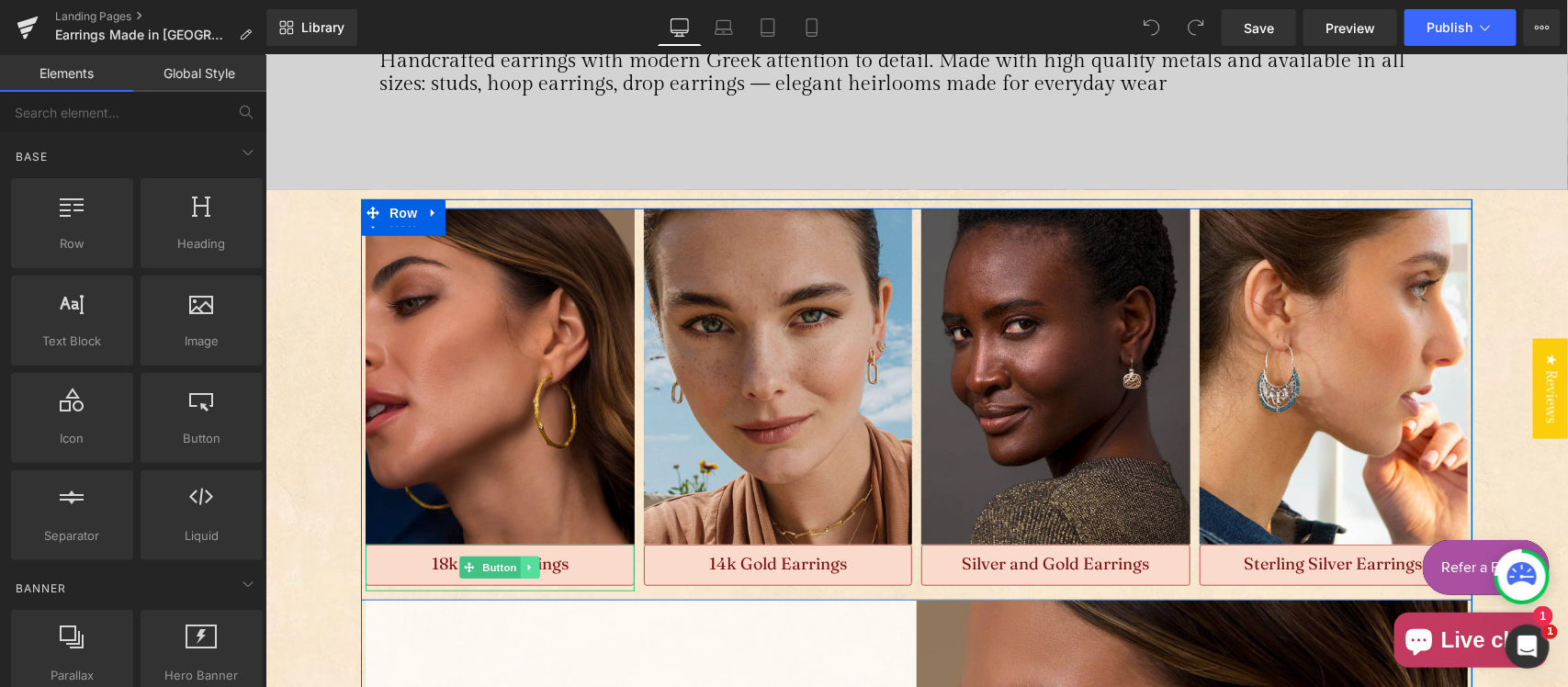
click at [526, 562] on link "Main content" at bounding box center [529, 567] width 20 height 22
click at [496, 564] on icon "Main content" at bounding box center [501, 567] width 10 height 10
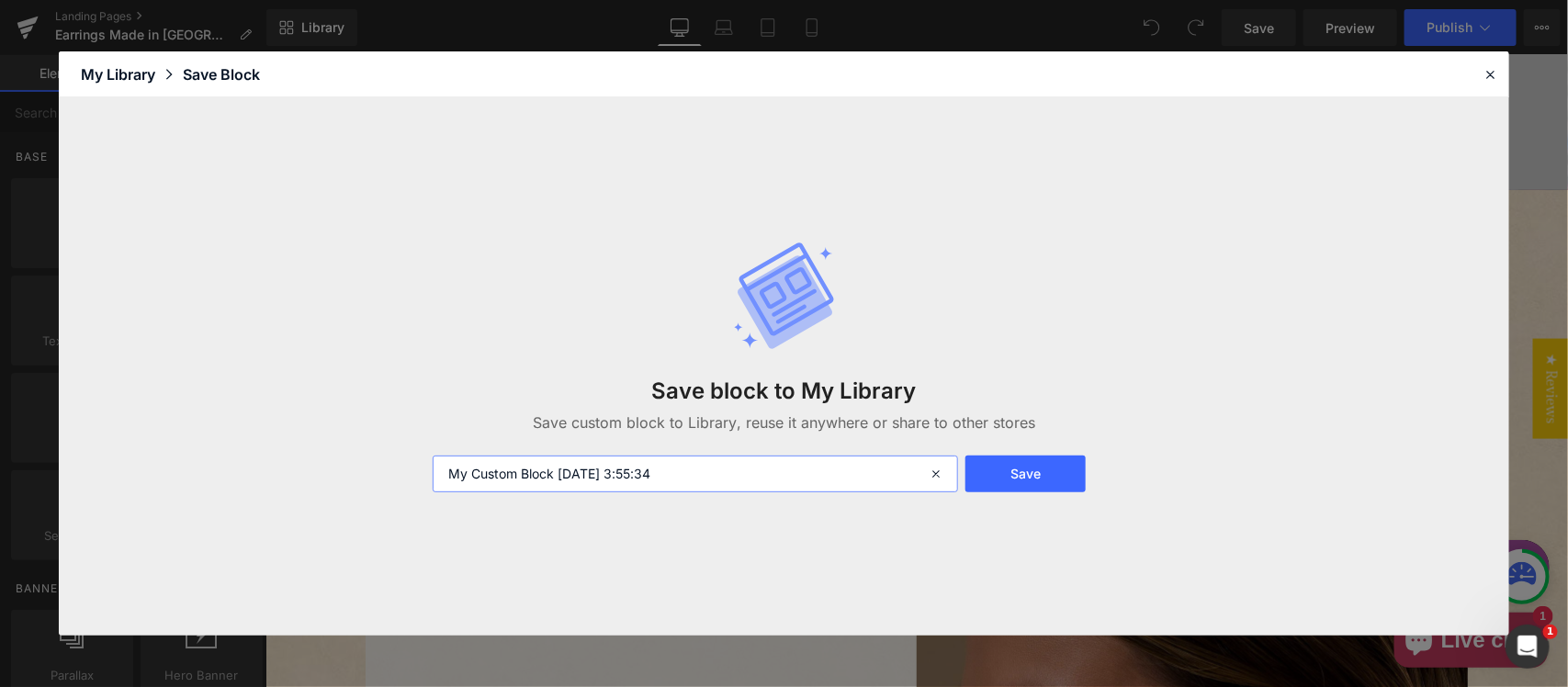
click at [714, 470] on input "My Custom Block 2025-10-09 3:55:34" at bounding box center [695, 473] width 525 height 36
type input "mat bot"
click at [1045, 469] on button "Save" at bounding box center [1025, 473] width 121 height 36
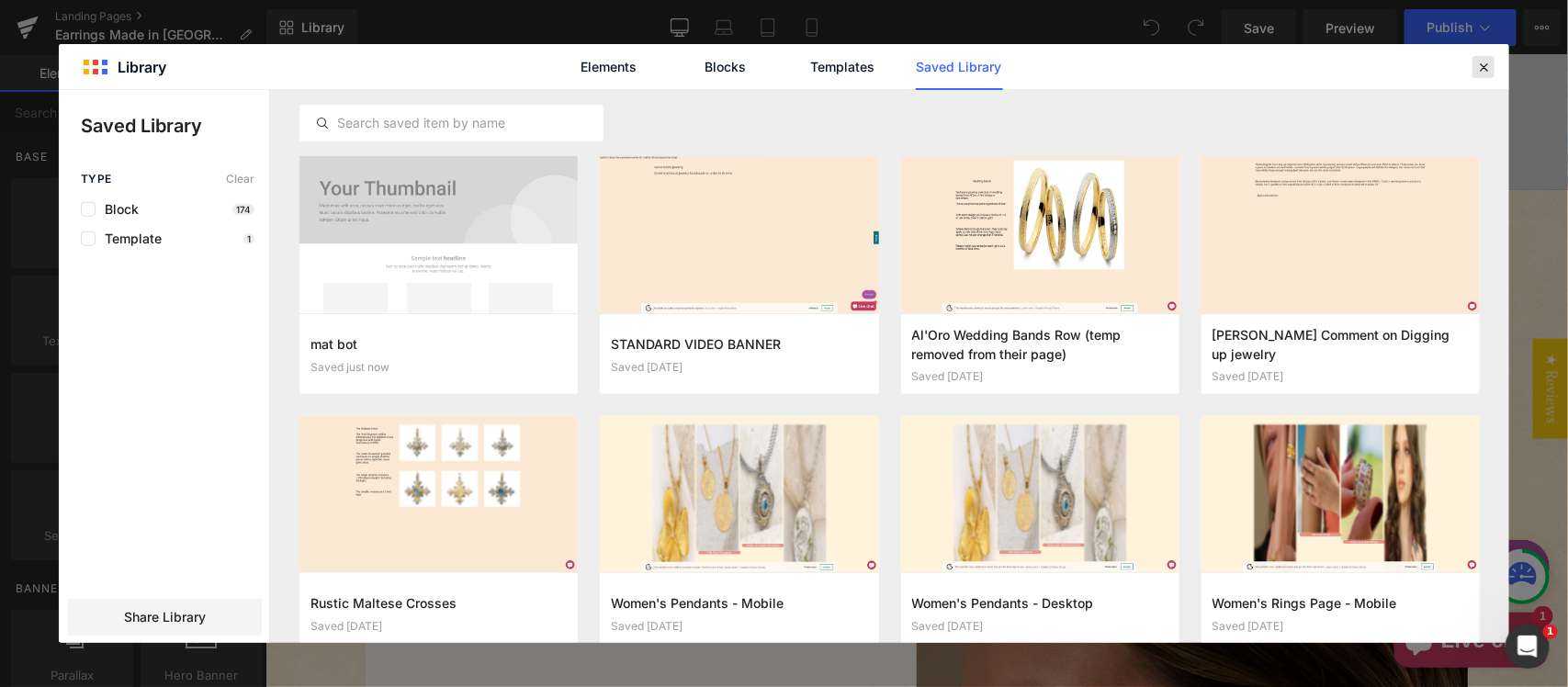
drag, startPoint x: 1477, startPoint y: 70, endPoint x: 1207, endPoint y: 21, distance: 274.4
click at [1477, 70] on icon at bounding box center [1483, 67] width 17 height 17
